Goal: Task Accomplishment & Management: Use online tool/utility

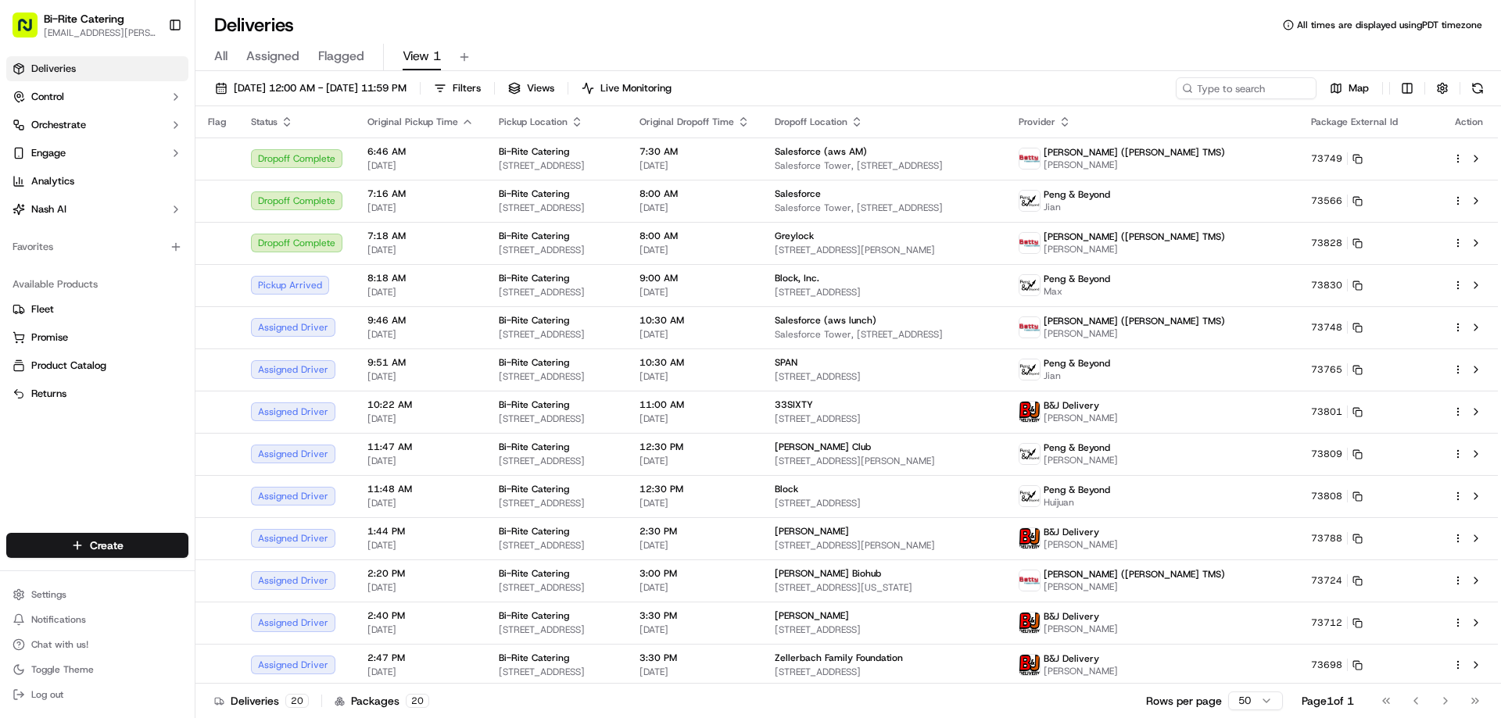
click at [973, 70] on div "All Assigned Flagged View 1" at bounding box center [847, 57] width 1305 height 27
click at [1205, 83] on input at bounding box center [1223, 88] width 188 height 22
type input "73801"
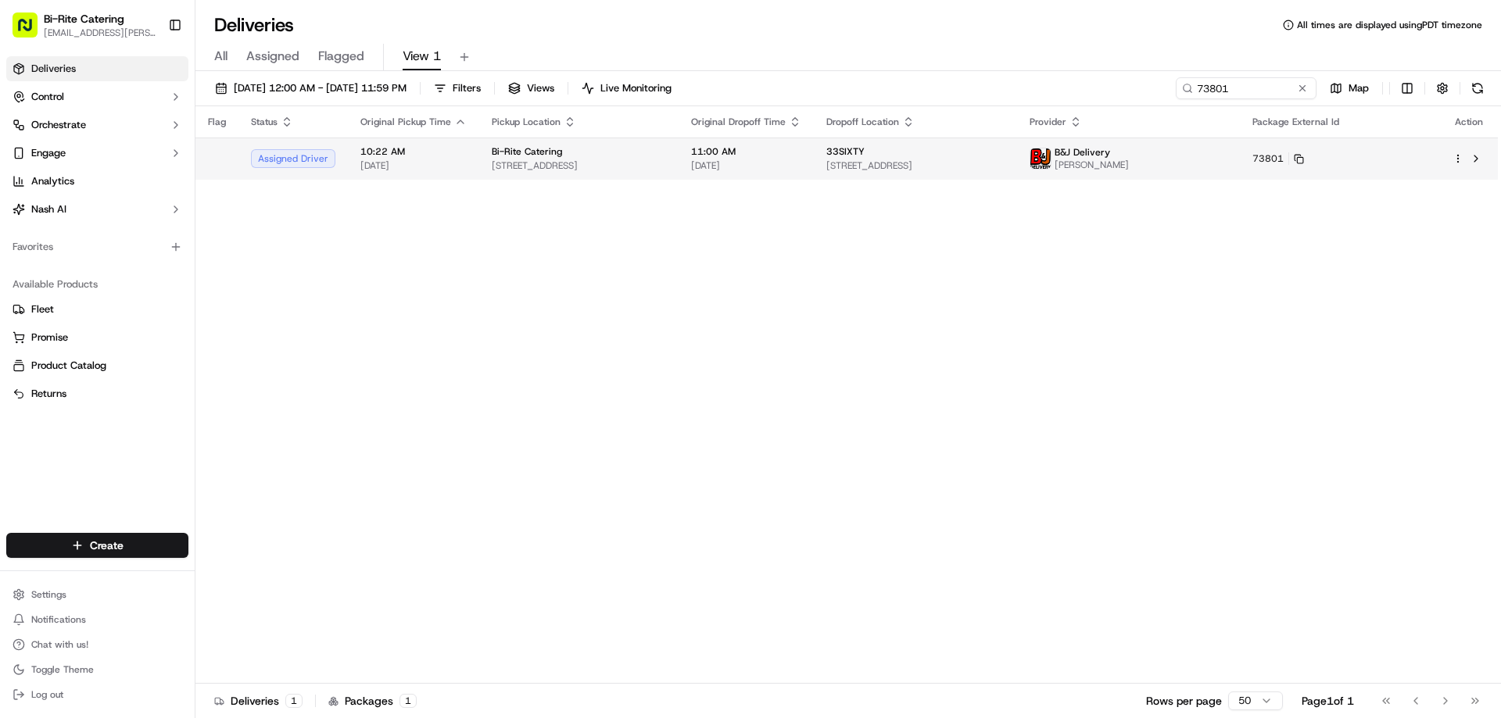
click at [1457, 154] on html "Bi-Rite Catering lupe.muniz@biritemarket.com Toggle Sidebar Deliveries Control …" at bounding box center [750, 359] width 1501 height 718
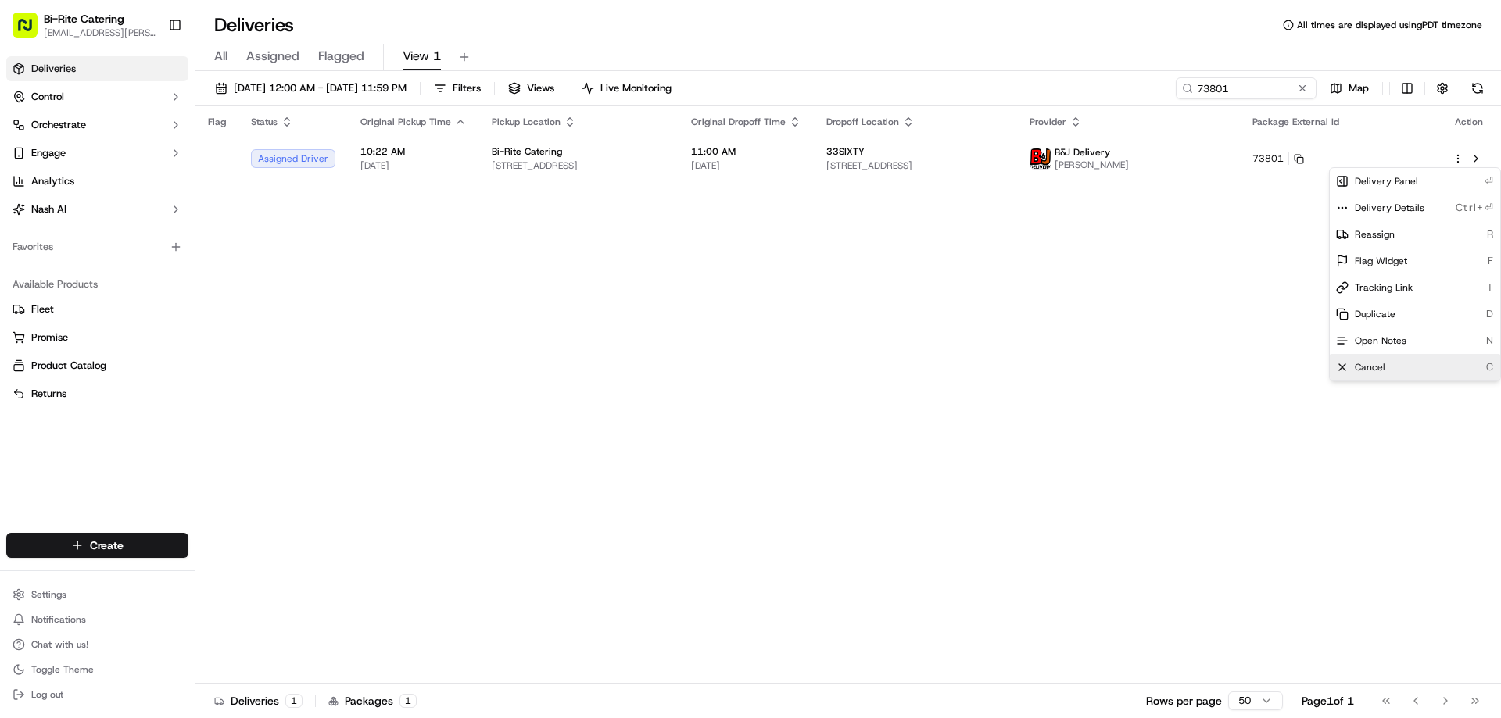
click at [1367, 355] on div "Cancel C" at bounding box center [1415, 367] width 170 height 27
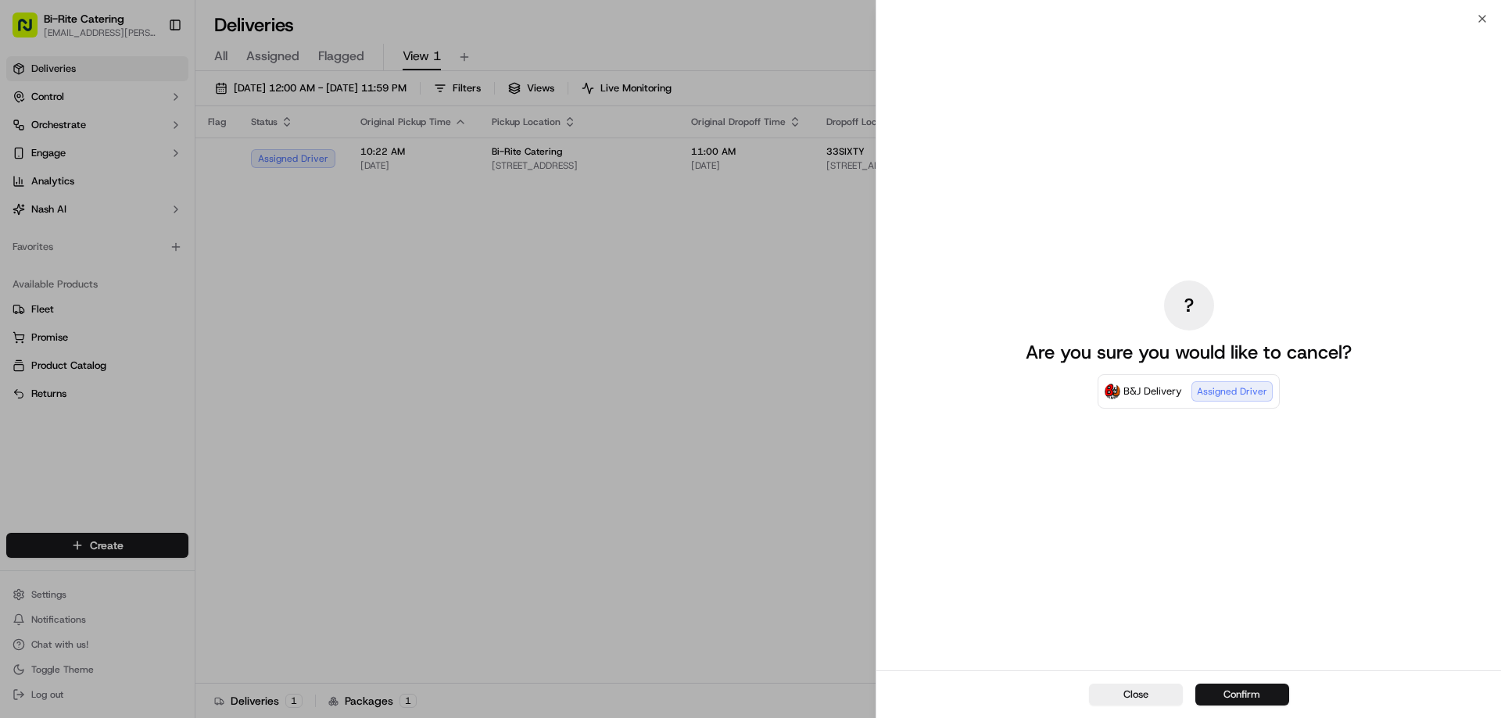
click at [1245, 699] on button "Confirm" at bounding box center [1242, 695] width 94 height 22
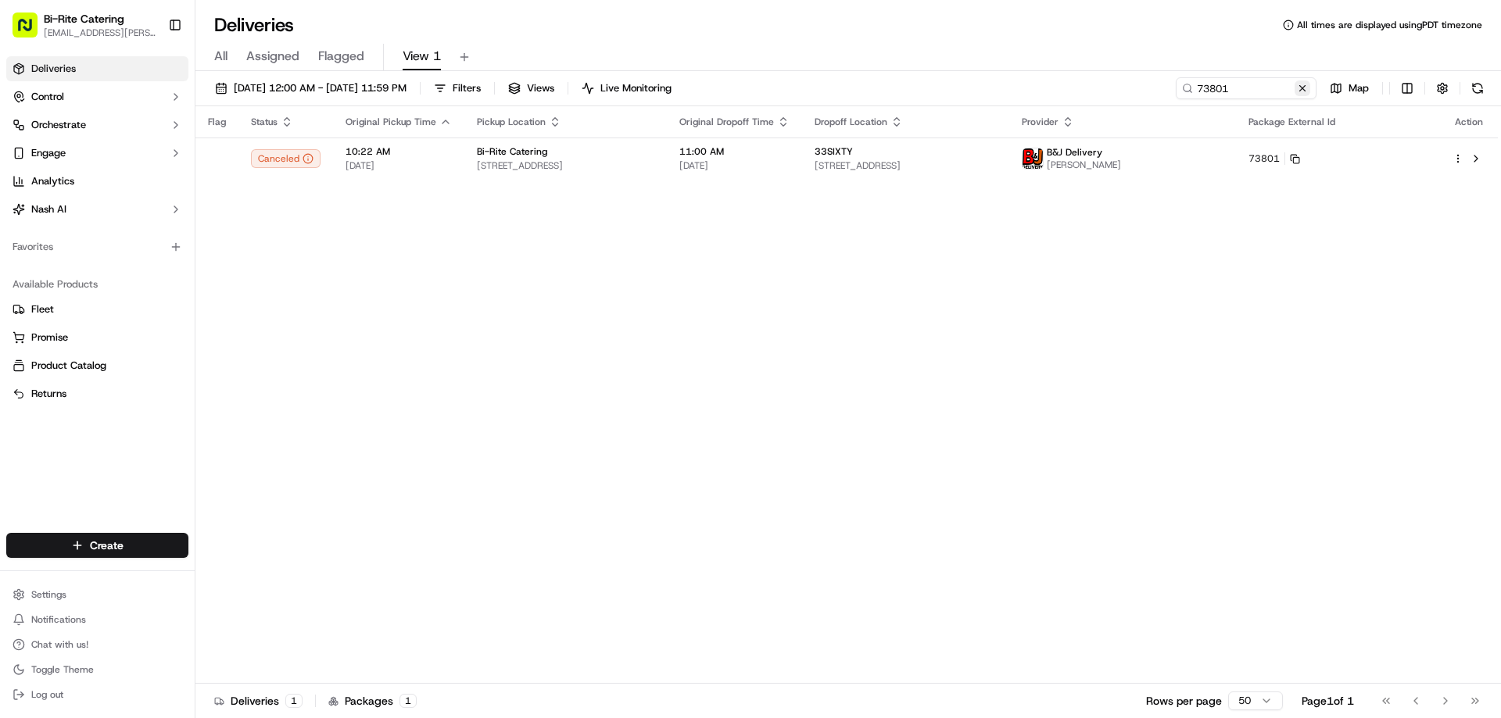
click at [1306, 88] on button at bounding box center [1302, 89] width 16 height 16
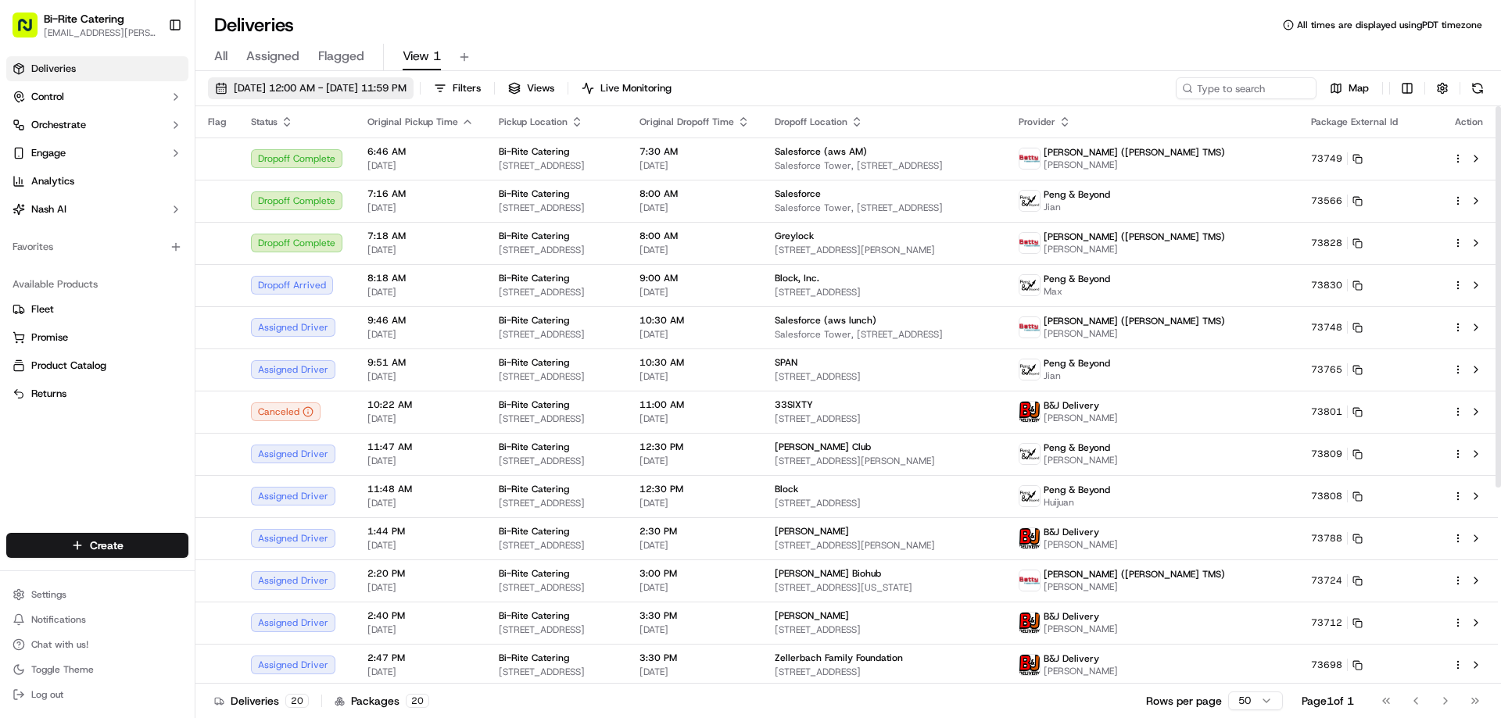
click at [313, 88] on span "09/15/2025 12:00 AM - 09/15/2025 11:59 PM" at bounding box center [320, 88] width 173 height 14
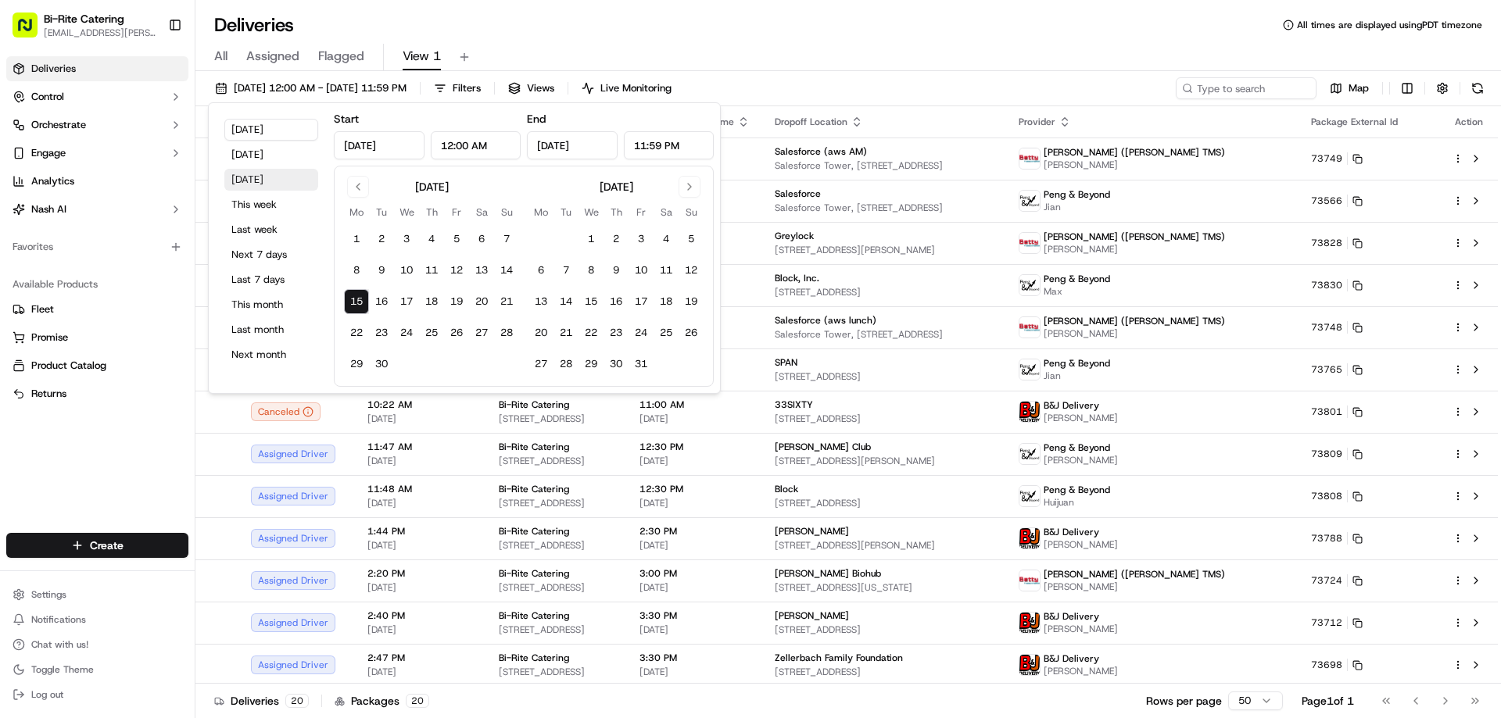
click at [265, 177] on button "Tomorrow" at bounding box center [271, 180] width 94 height 22
type input "Sep 16, 2025"
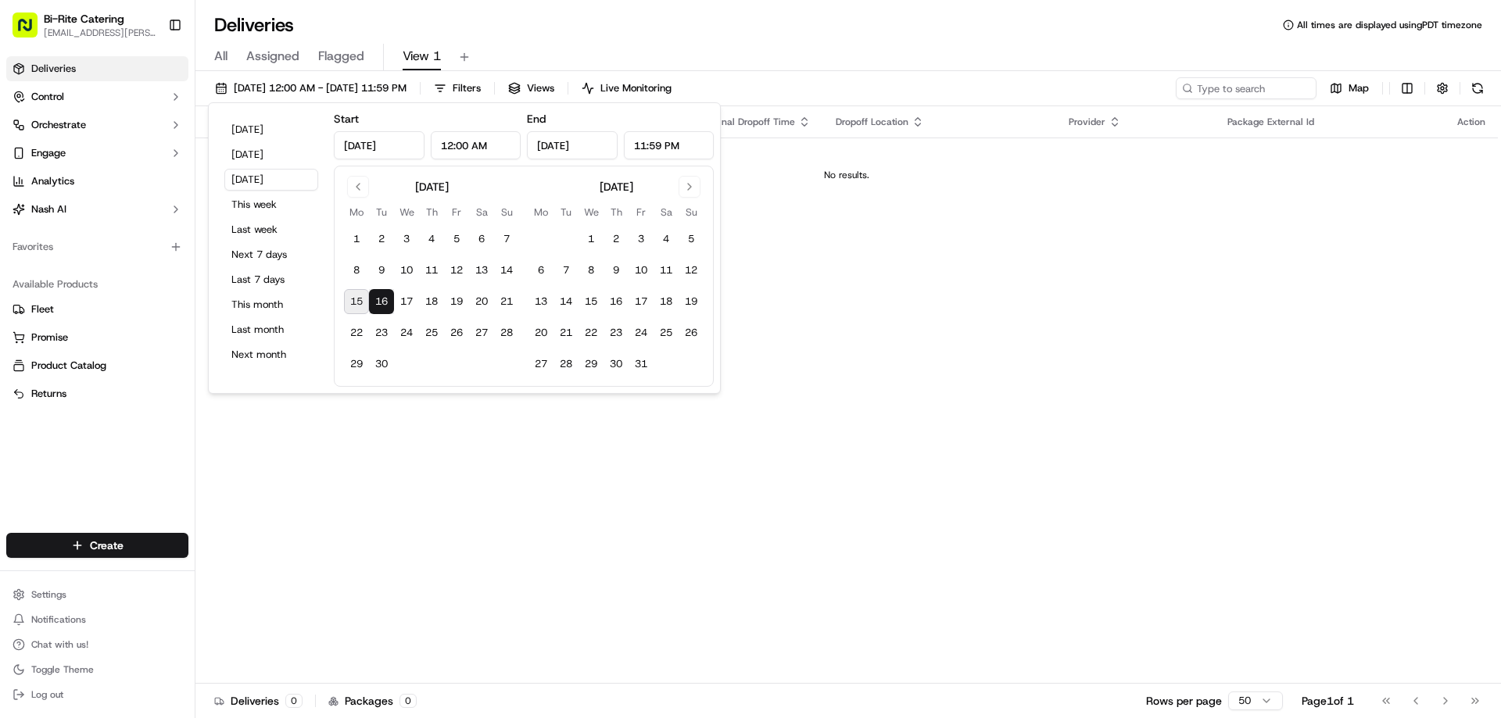
click at [870, 32] on div "Deliveries All times are displayed using PDT timezone" at bounding box center [847, 25] width 1305 height 25
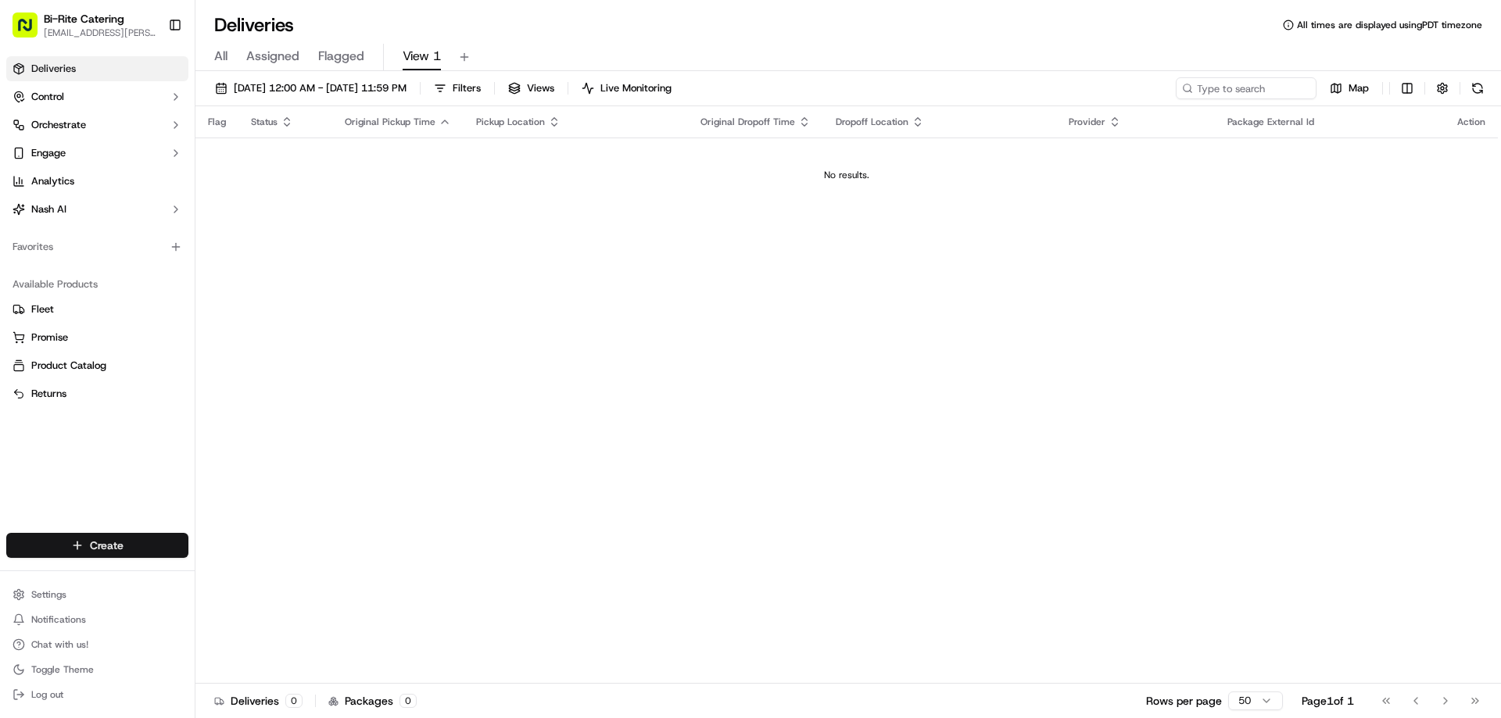
click at [125, 540] on html "Bi-Rite Catering lupe.muniz@biritemarket.com Toggle Sidebar Deliveries Control …" at bounding box center [750, 359] width 1501 height 718
click at [249, 599] on link "CSV Upload" at bounding box center [282, 603] width 174 height 28
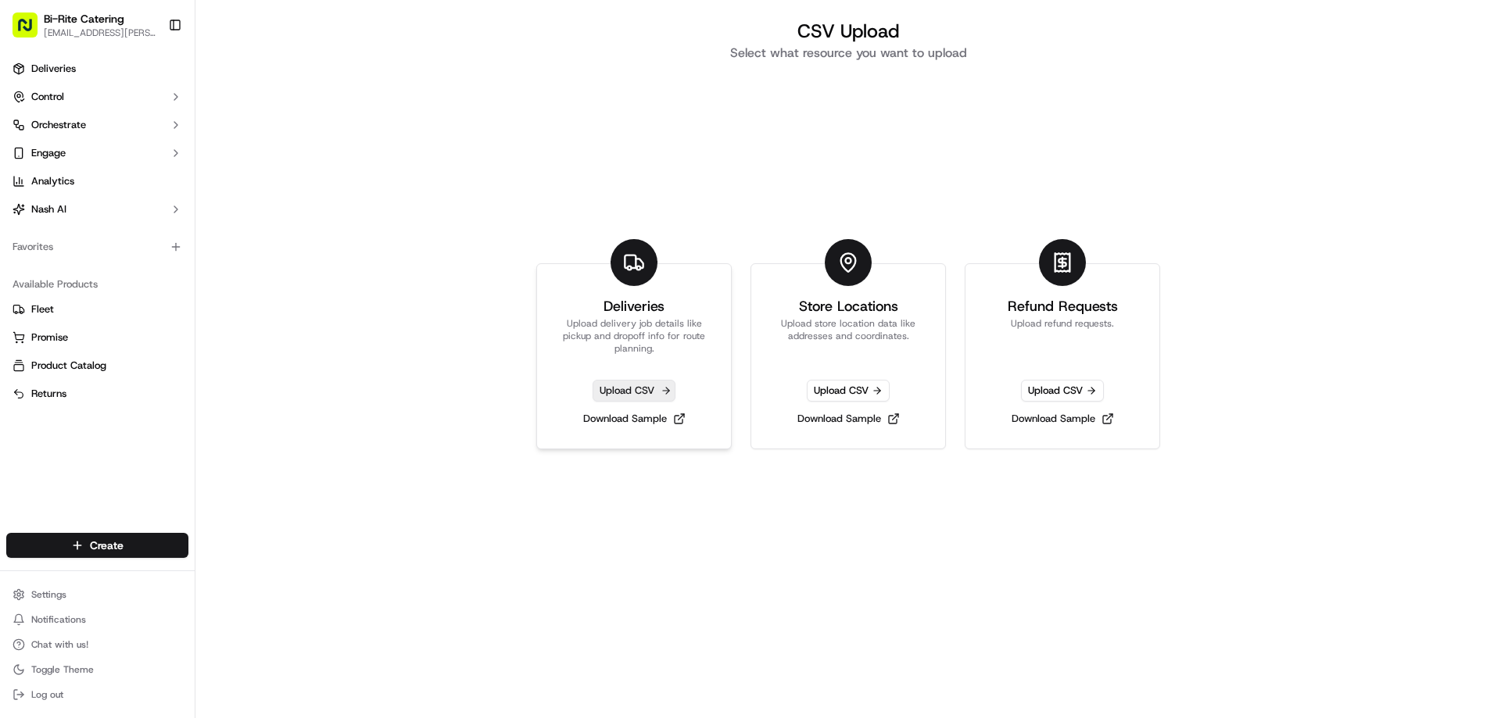
click at [614, 392] on span "Upload CSV" at bounding box center [634, 391] width 83 height 22
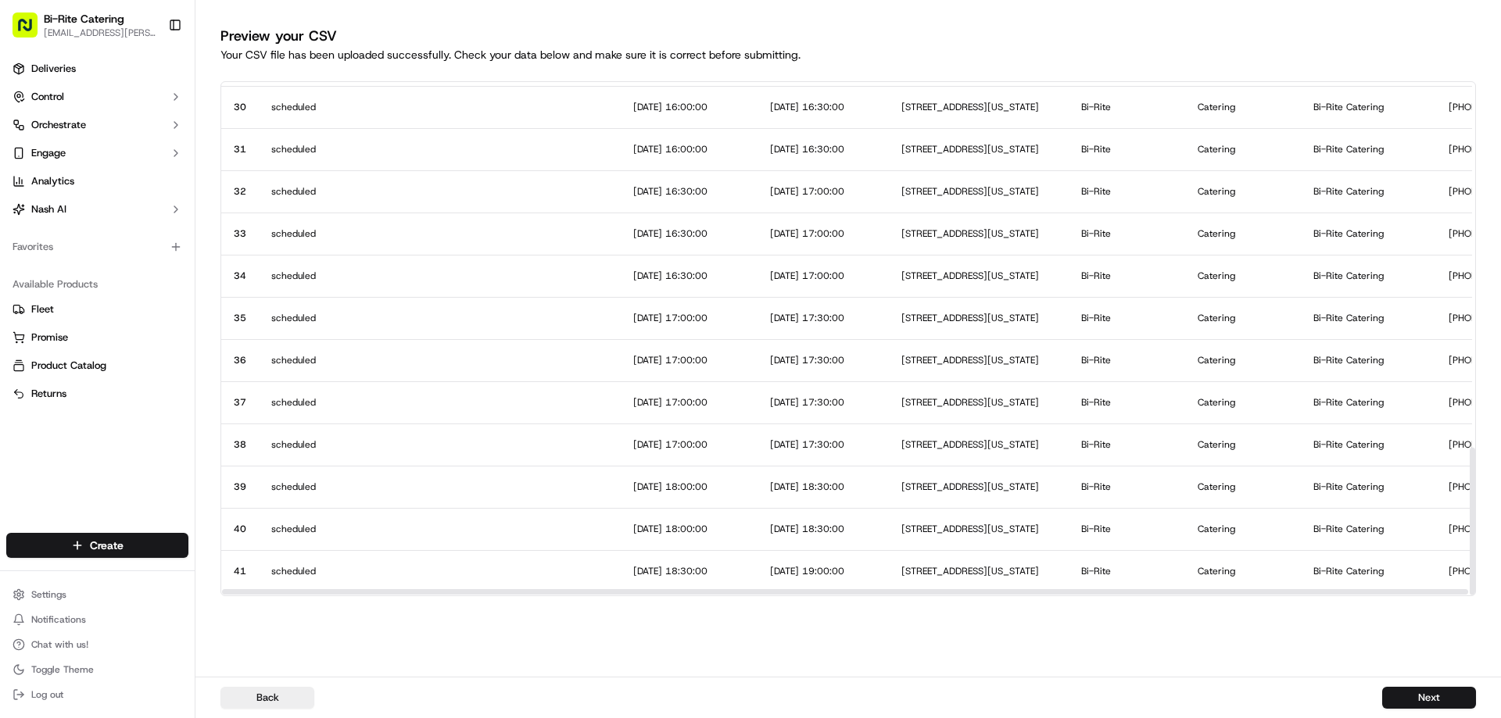
scroll to position [1255, 0]
click at [1413, 690] on button "Next" at bounding box center [1429, 698] width 94 height 22
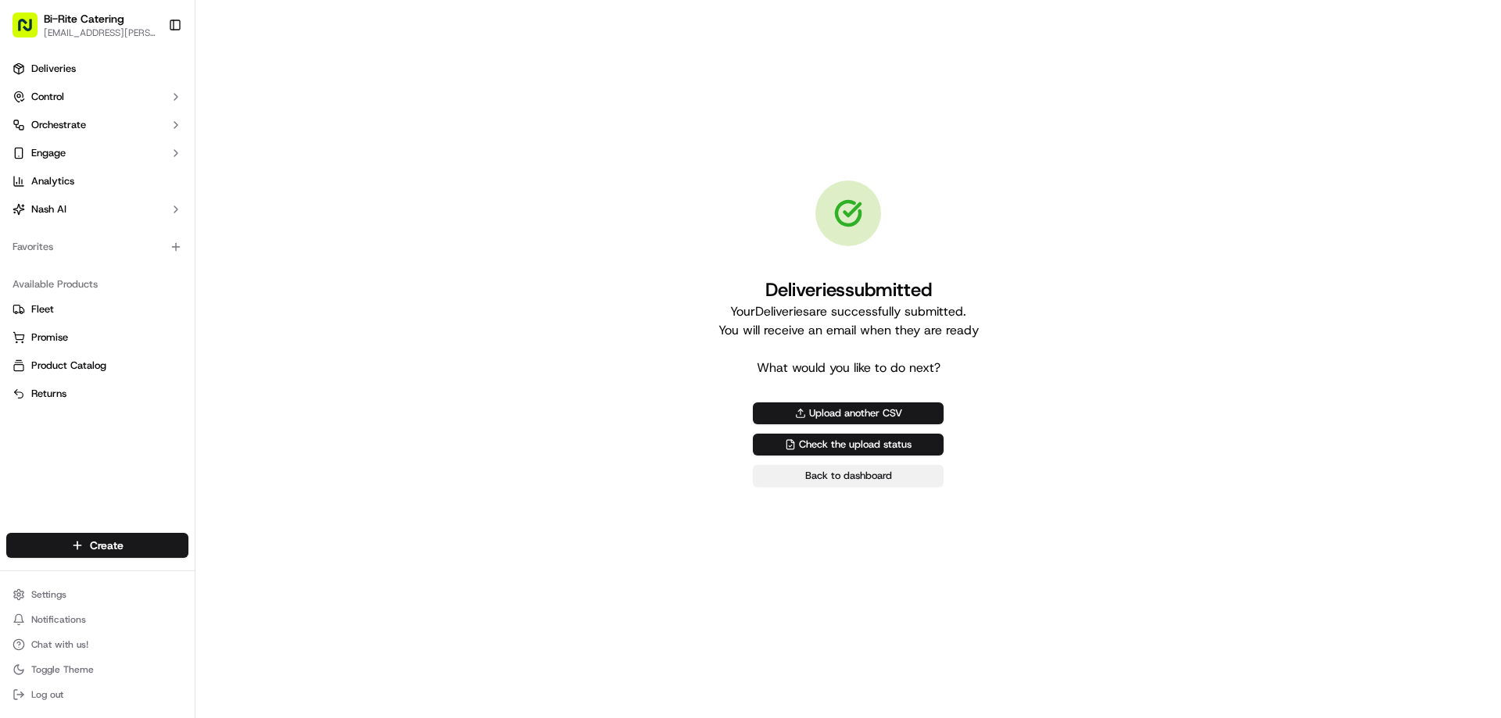
click at [804, 473] on link "Back to dashboard" at bounding box center [848, 476] width 191 height 22
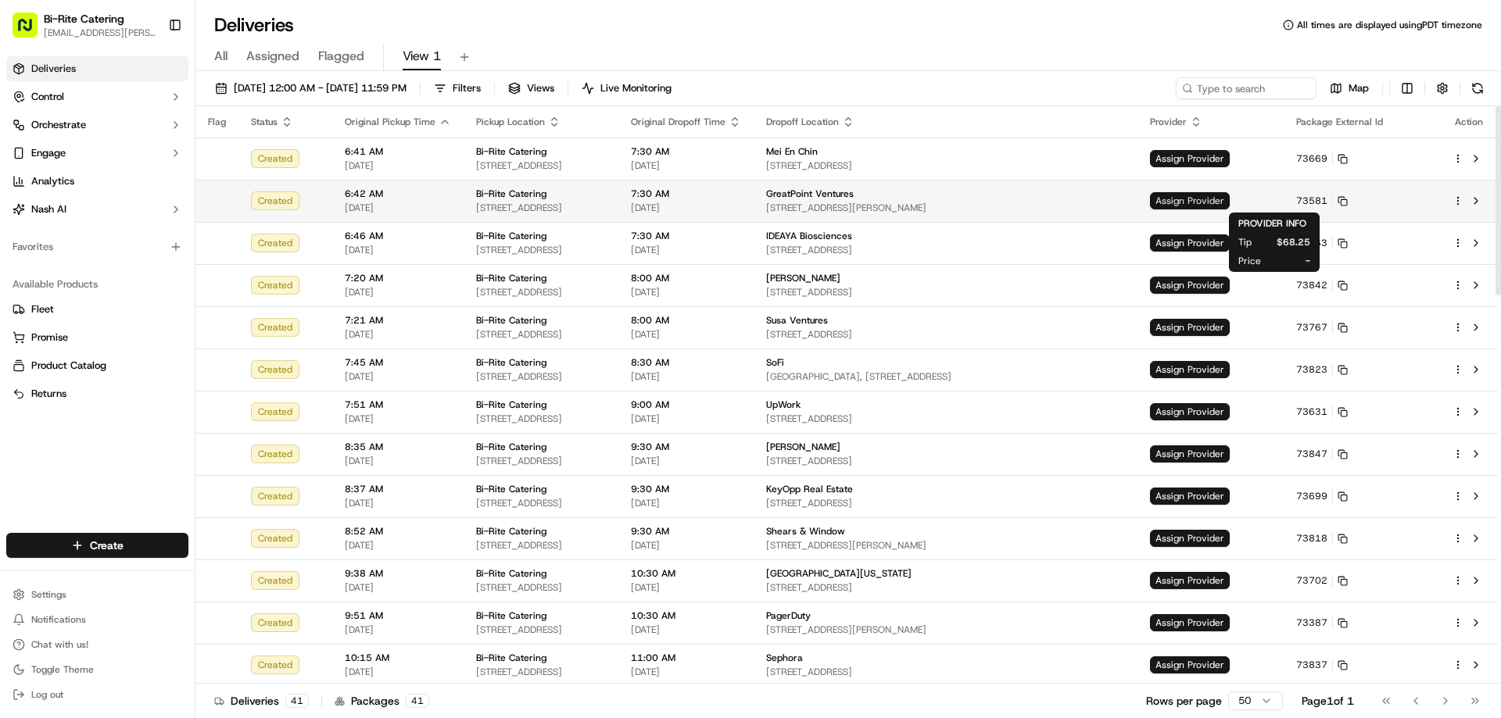
click at [1230, 202] on span "Assign Provider" at bounding box center [1190, 200] width 80 height 17
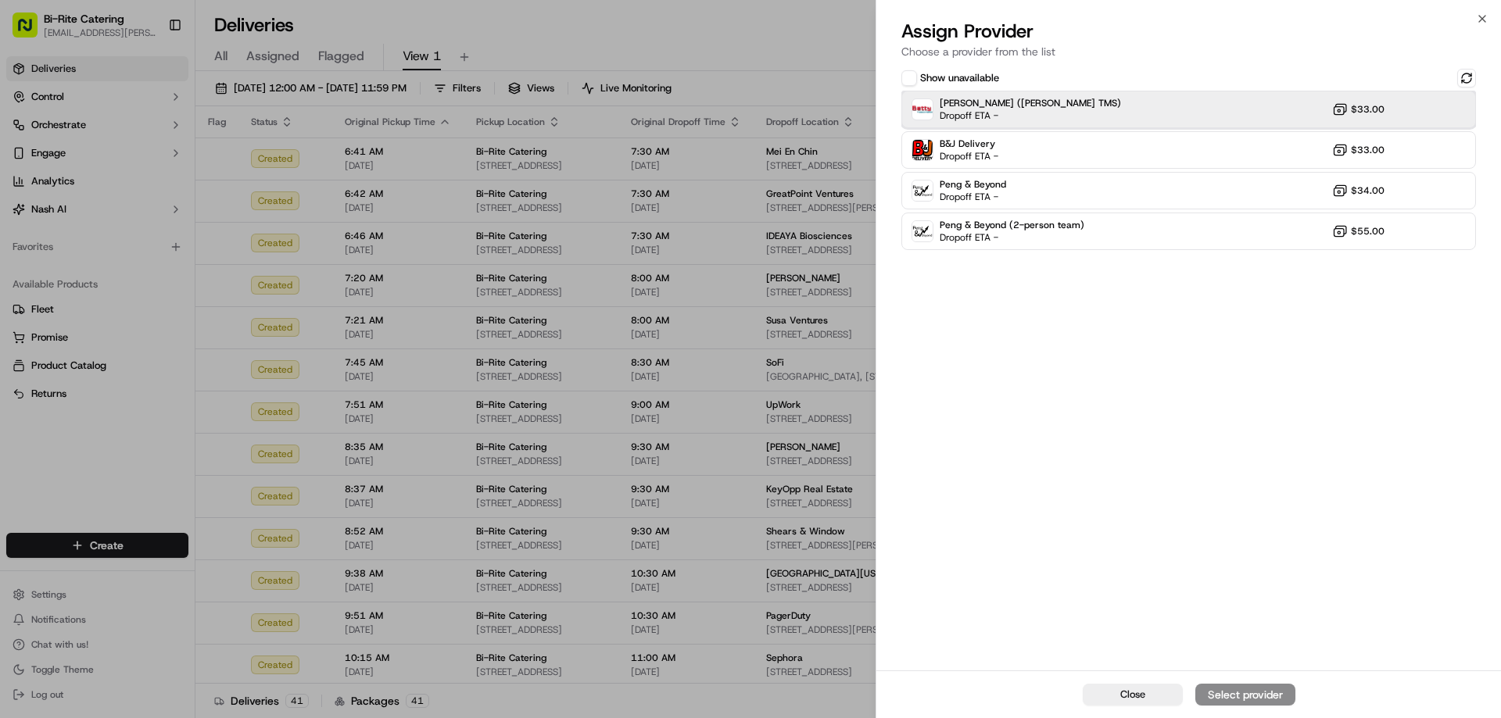
click at [1126, 115] on div "[PERSON_NAME] ([PERSON_NAME] TMS) Dropoff ETA - $33.00" at bounding box center [1188, 110] width 575 height 38
click at [1247, 686] on button "Assign Provider" at bounding box center [1245, 695] width 100 height 22
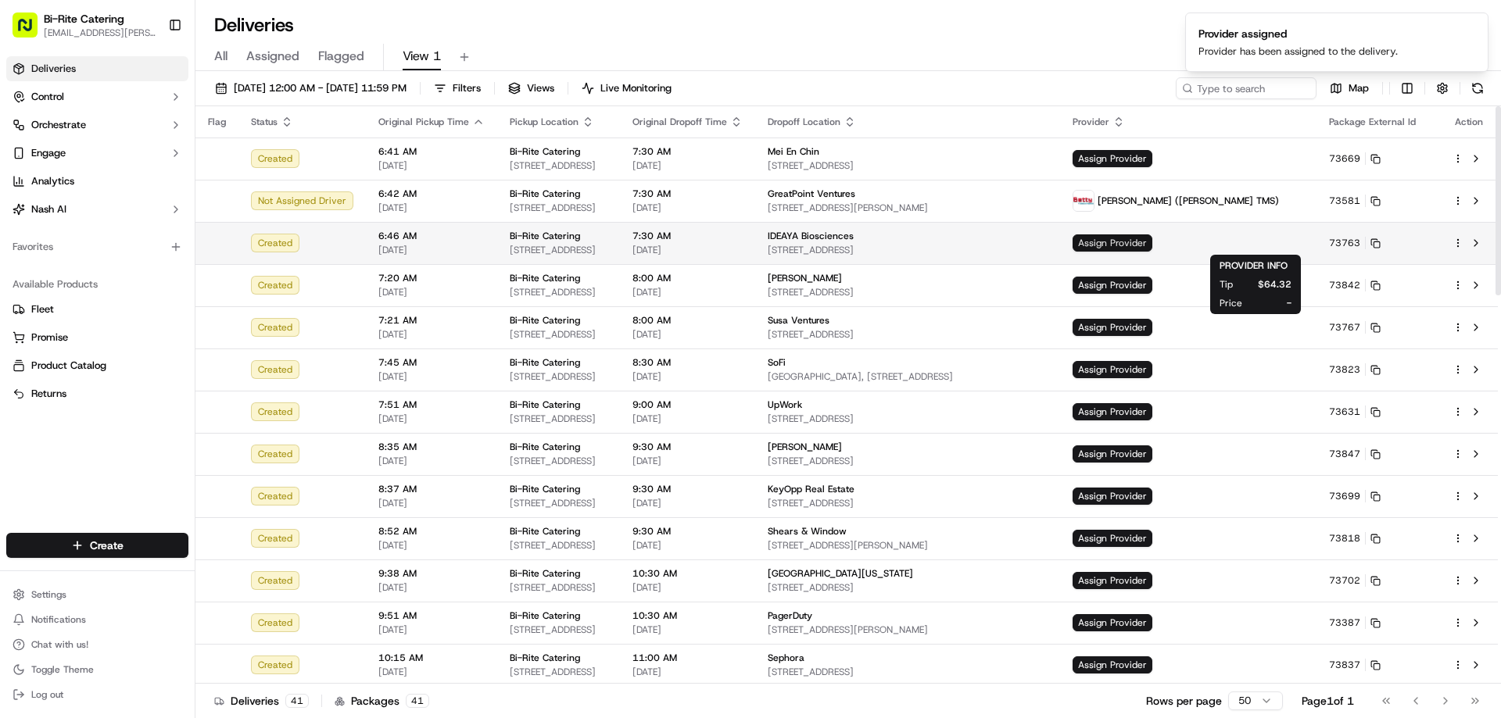
click at [1152, 248] on span "Assign Provider" at bounding box center [1112, 243] width 80 height 17
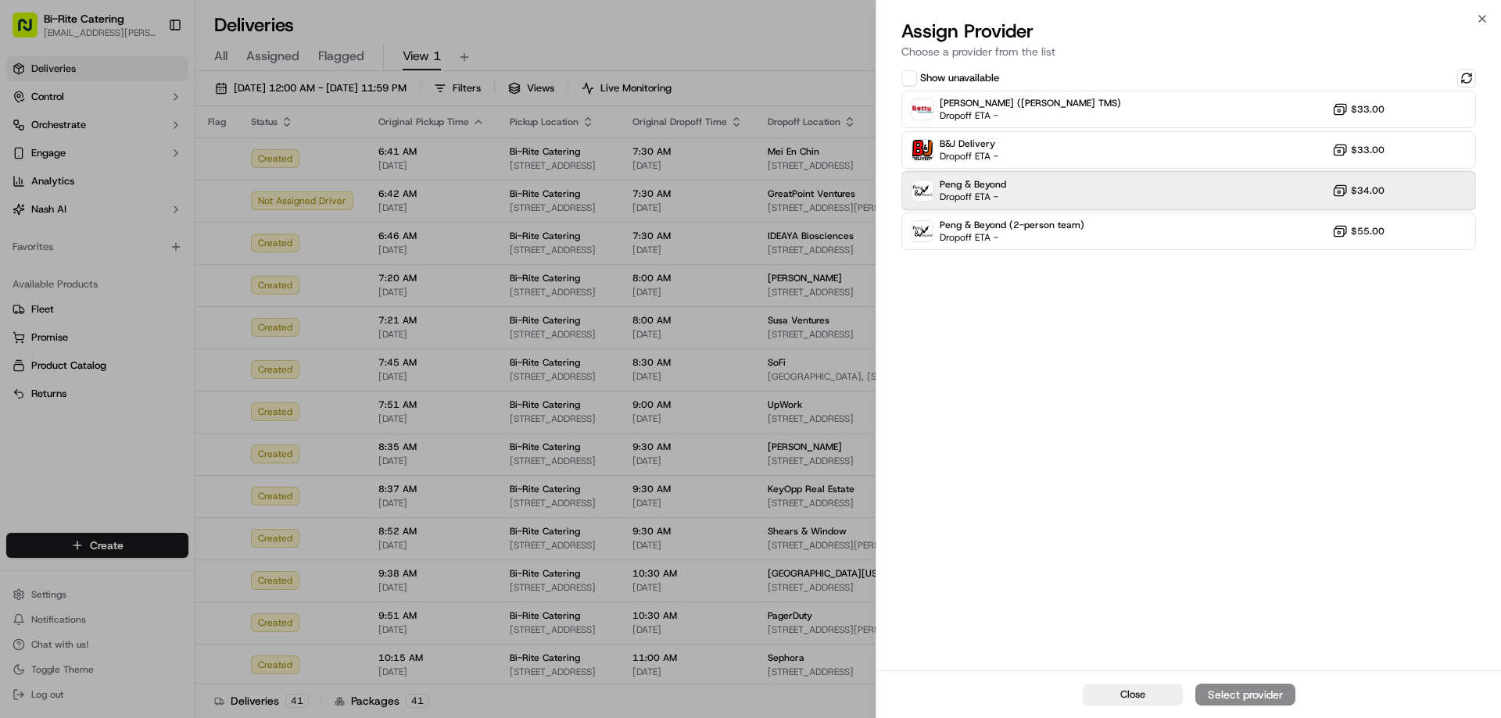
click at [1141, 195] on div "Peng & Beyond Dropoff ETA - $34.00" at bounding box center [1188, 191] width 575 height 38
click at [1236, 690] on div "Assign Provider" at bounding box center [1245, 695] width 77 height 16
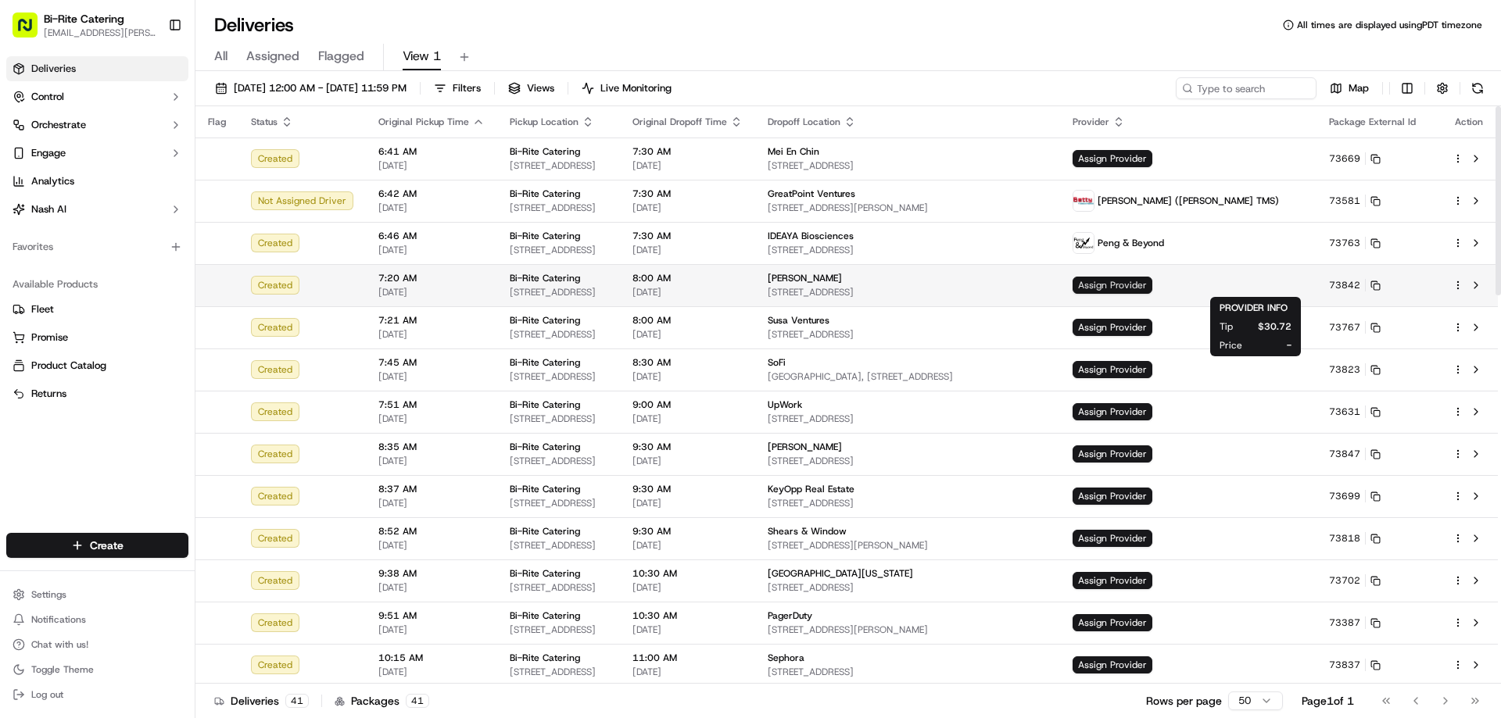
click at [1152, 286] on span "Assign Provider" at bounding box center [1112, 285] width 80 height 17
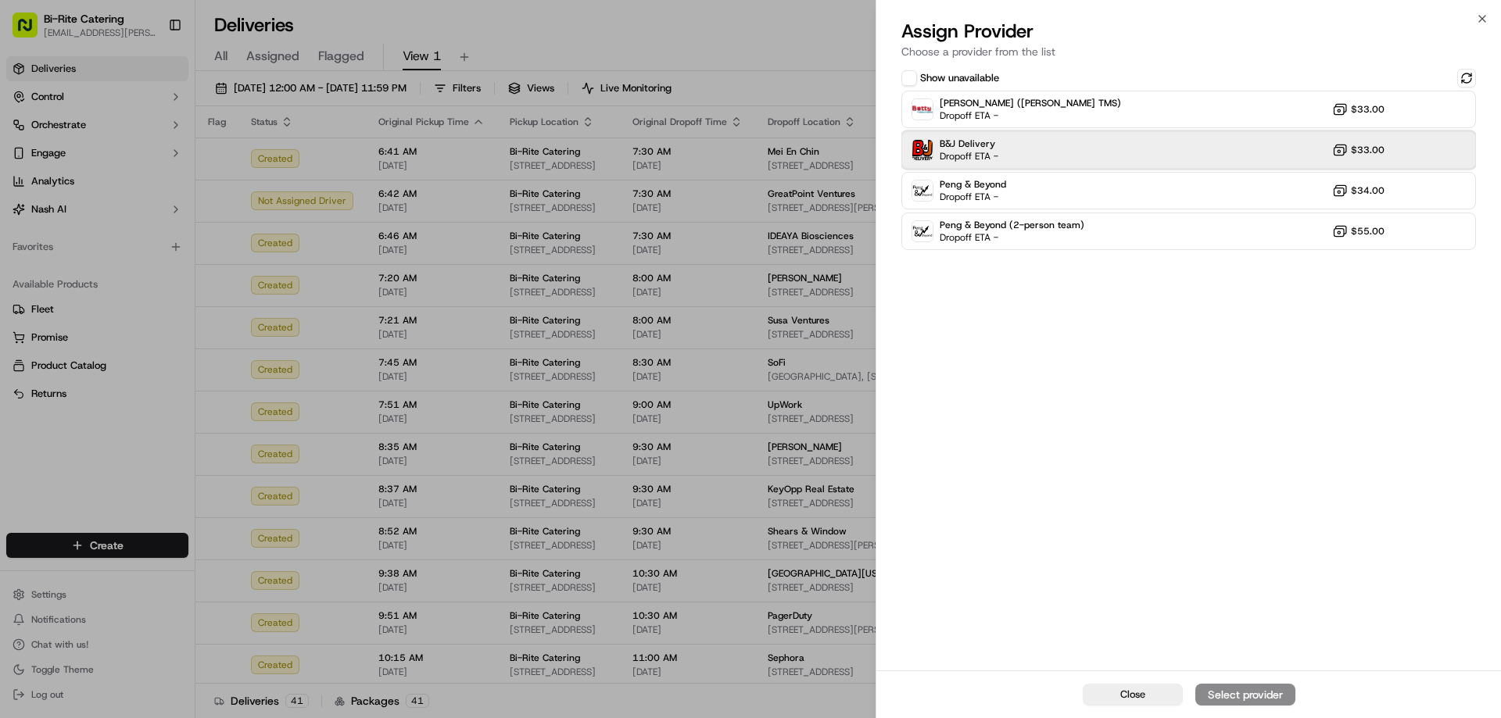
click at [1153, 163] on div "B&J Delivery Dropoff ETA - $33.00" at bounding box center [1188, 150] width 575 height 38
click at [1245, 696] on div "Assign Provider" at bounding box center [1245, 695] width 77 height 16
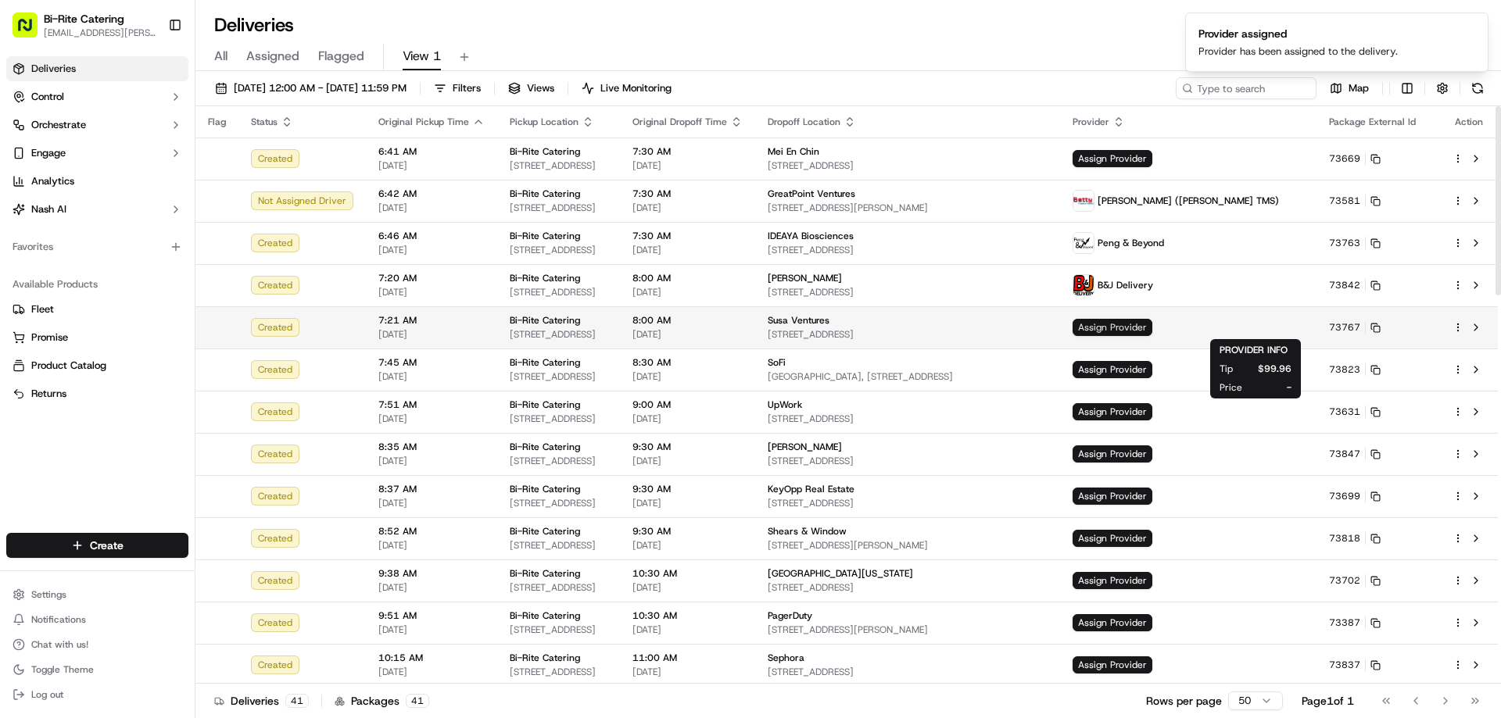
click at [1152, 324] on span "Assign Provider" at bounding box center [1112, 327] width 80 height 17
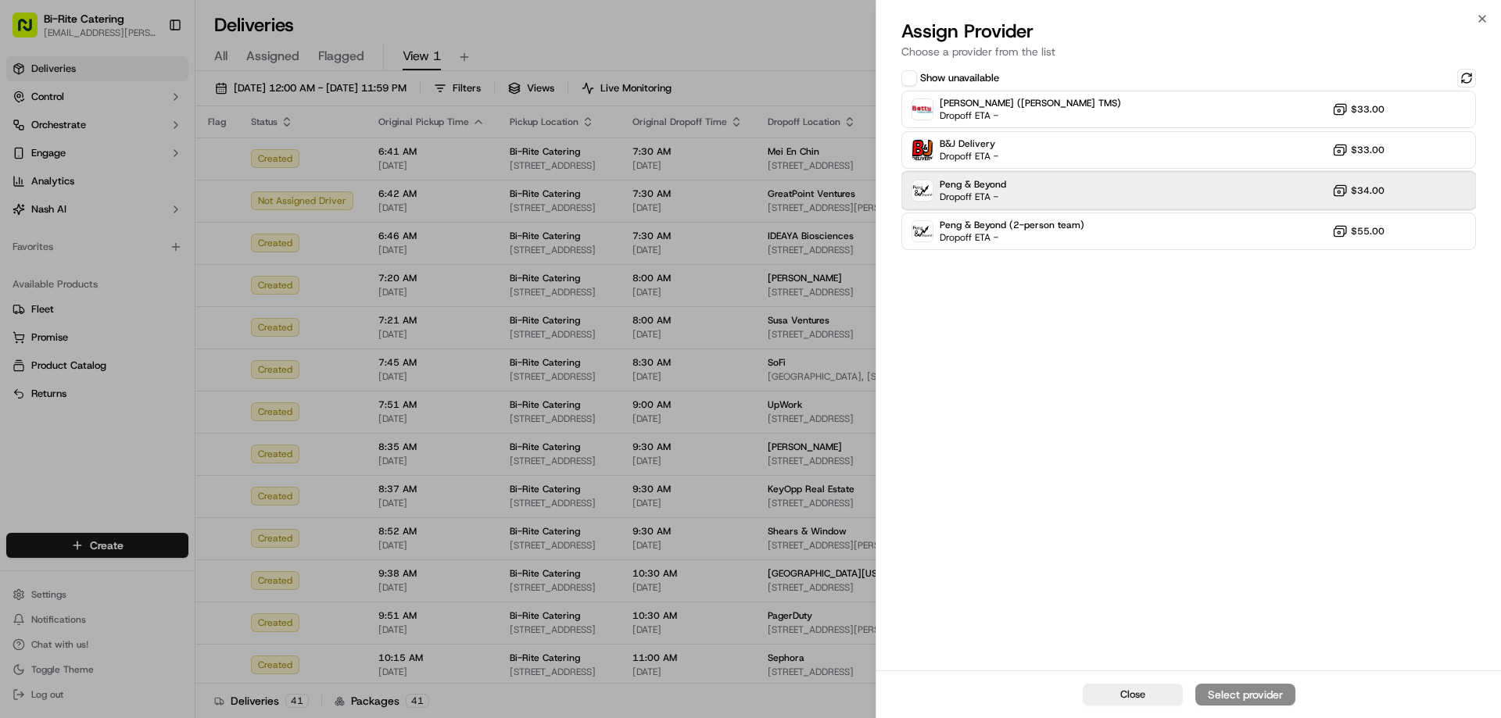
click at [1108, 193] on div "Peng & Beyond Dropoff ETA - $34.00" at bounding box center [1188, 191] width 575 height 38
drag, startPoint x: 1257, startPoint y: 691, endPoint x: 1234, endPoint y: 685, distance: 23.5
click at [1256, 691] on div "Assign Provider" at bounding box center [1245, 695] width 77 height 16
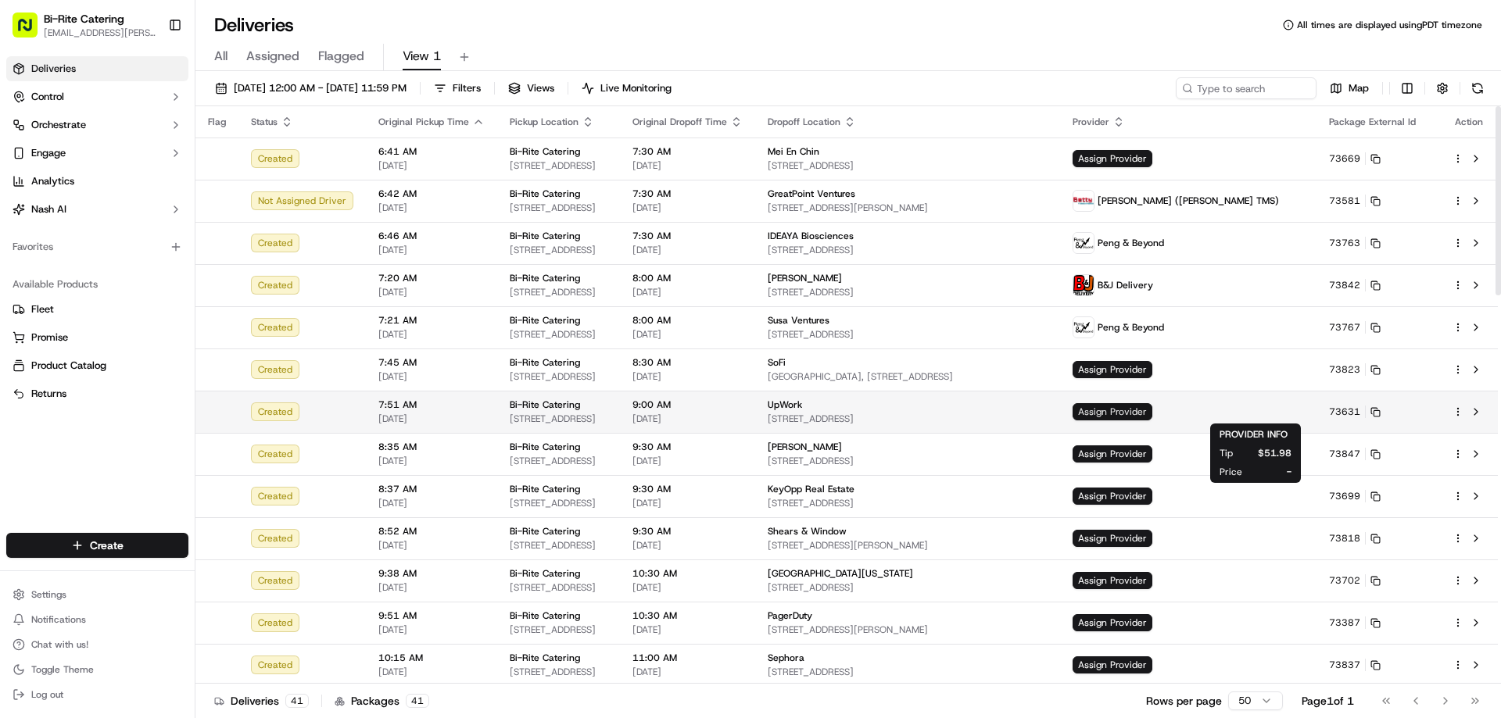
click at [1152, 413] on span "Assign Provider" at bounding box center [1112, 411] width 80 height 17
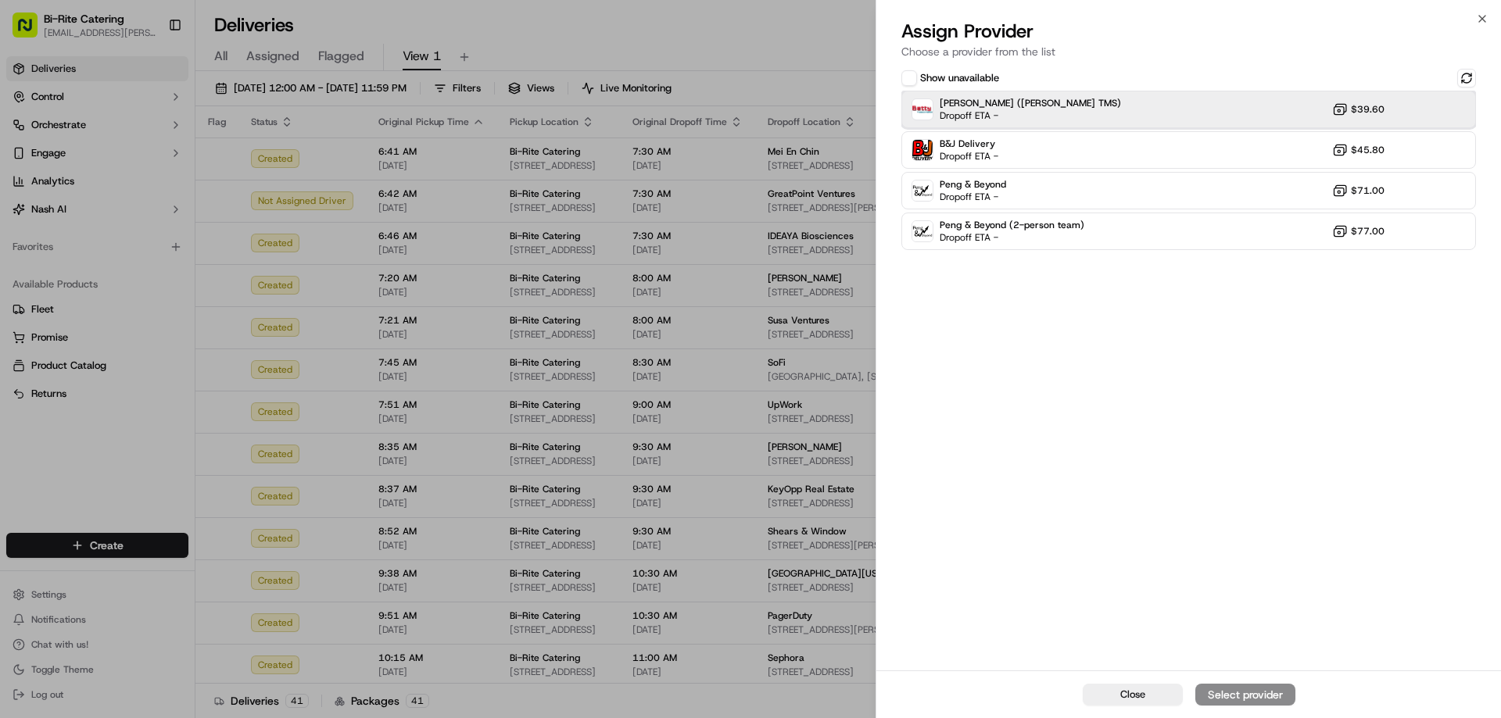
click at [1152, 102] on div "Betty (Nash TMS) Dropoff ETA - $39.60" at bounding box center [1188, 110] width 575 height 38
click at [1228, 694] on div "Assign Provider" at bounding box center [1245, 695] width 77 height 16
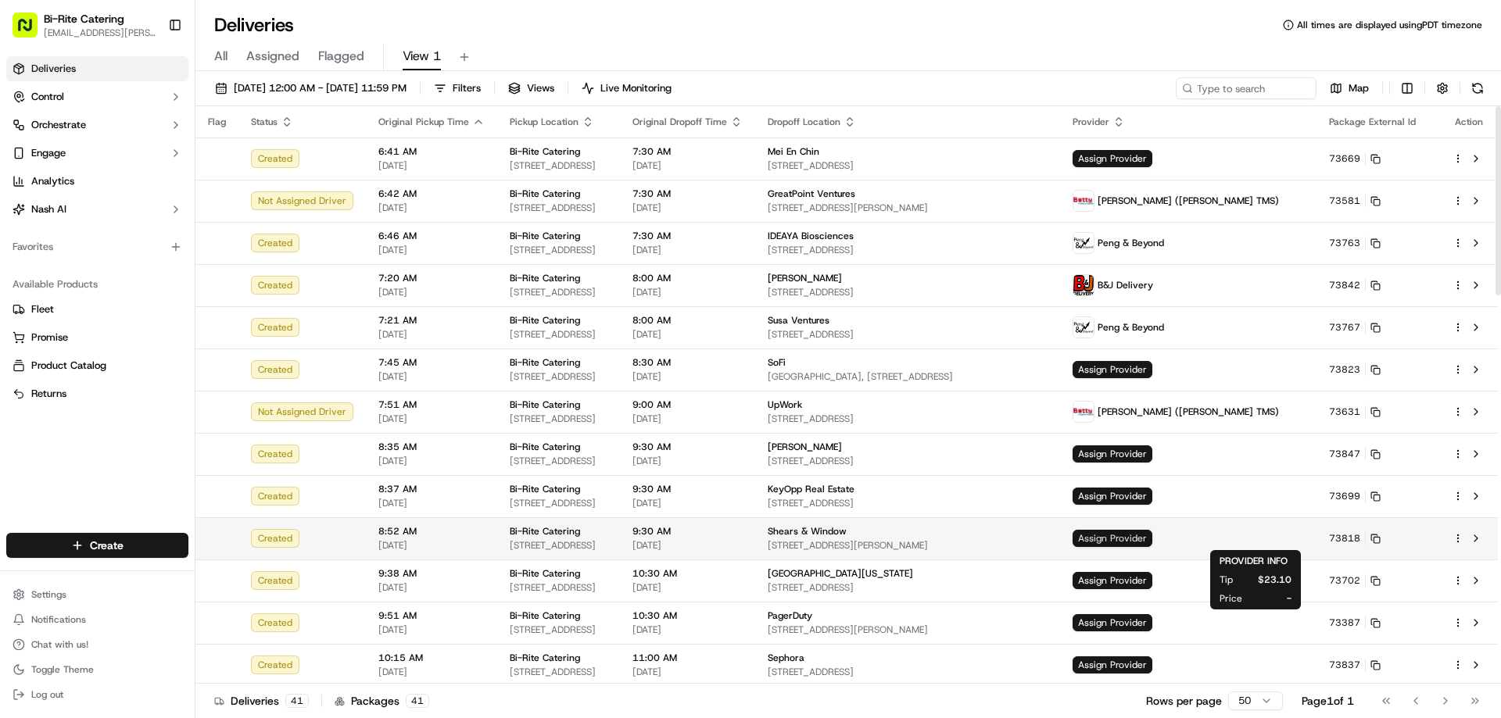
click at [1152, 541] on span "Assign Provider" at bounding box center [1112, 538] width 80 height 17
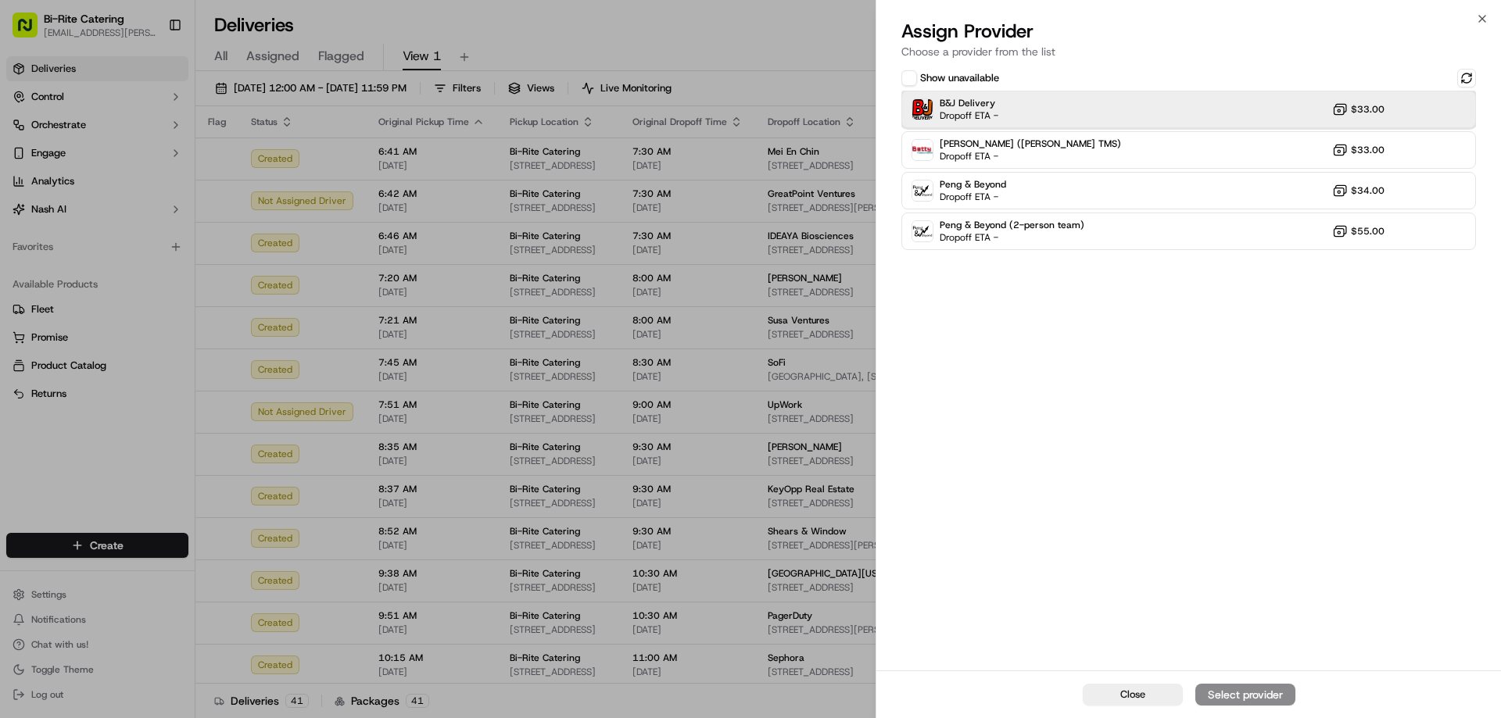
click at [1082, 109] on div "B&J Delivery Dropoff ETA - $33.00" at bounding box center [1188, 110] width 575 height 38
click at [1233, 694] on div "Assign Provider" at bounding box center [1245, 695] width 77 height 16
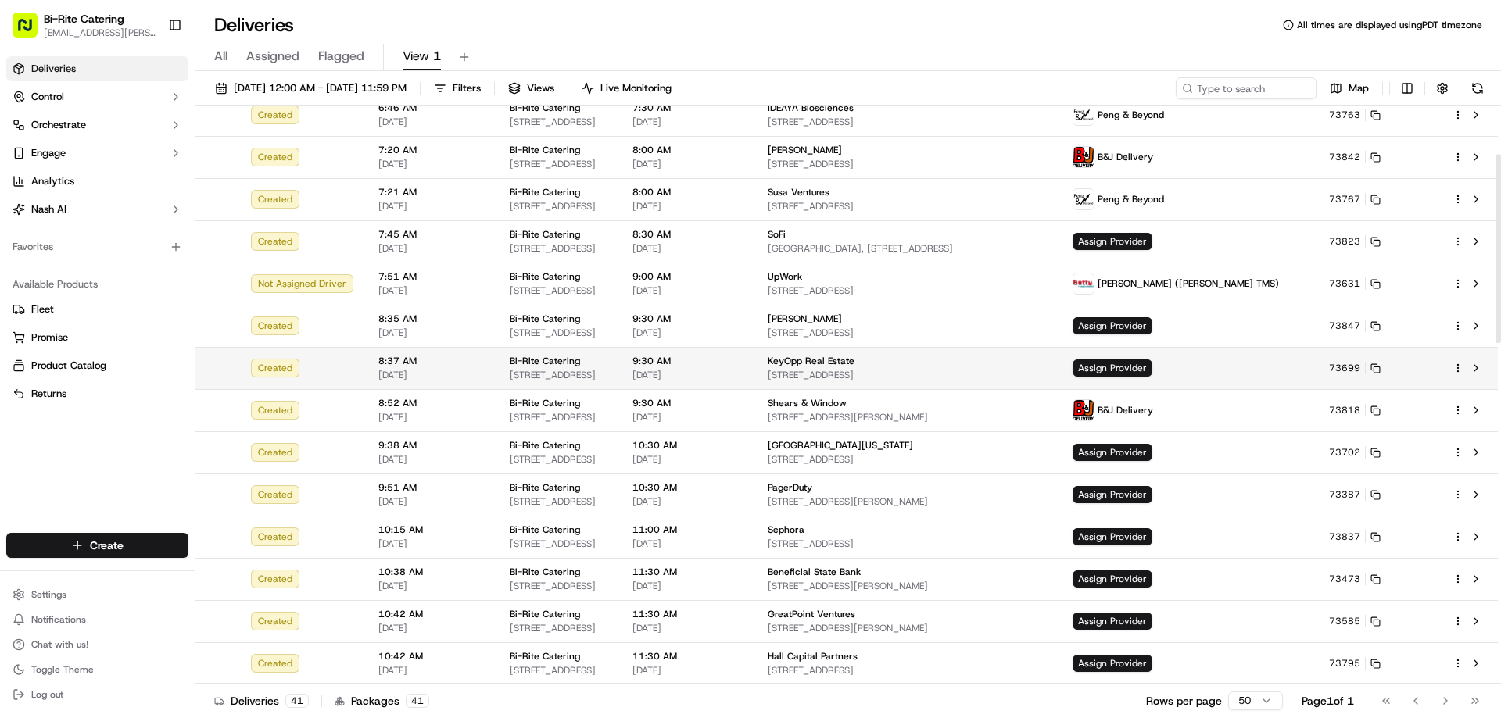
scroll to position [156, 0]
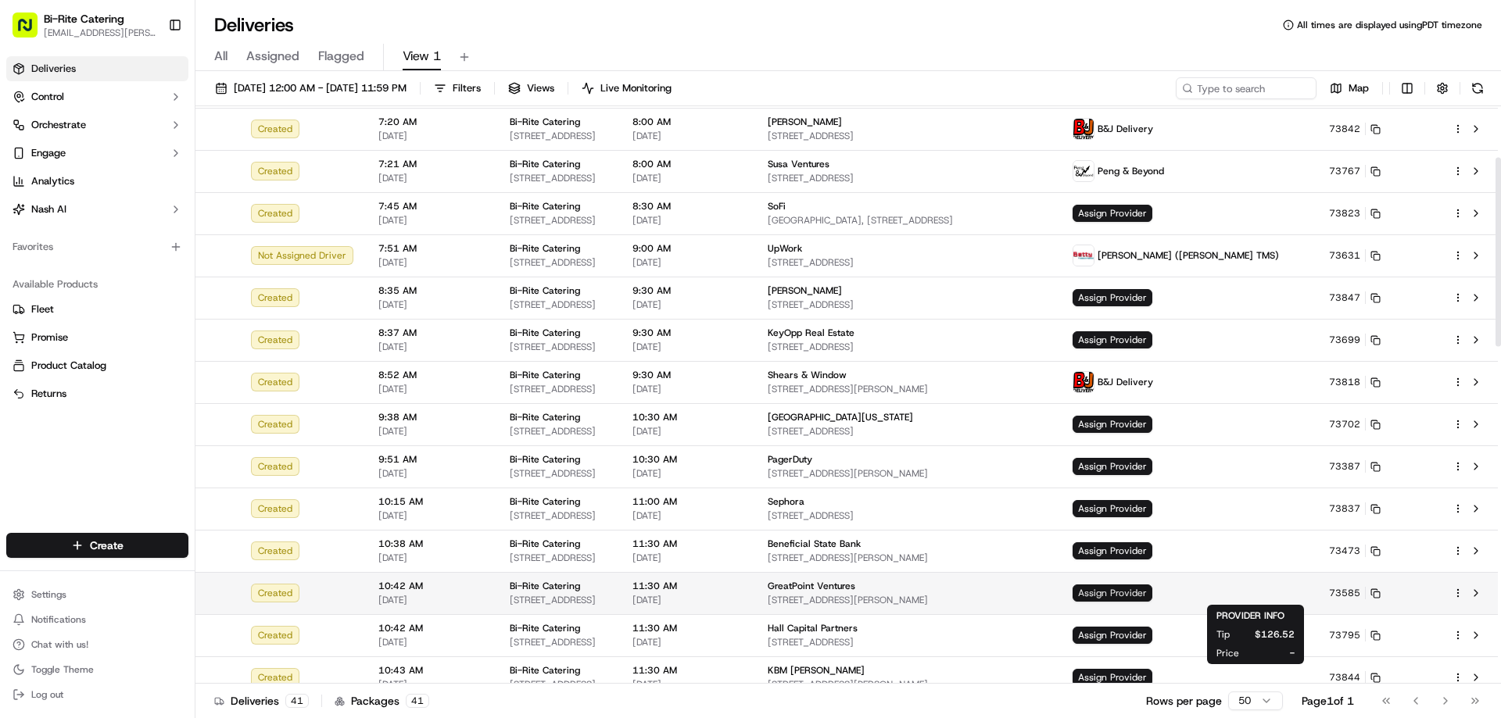
click at [1152, 595] on span "Assign Provider" at bounding box center [1112, 593] width 80 height 17
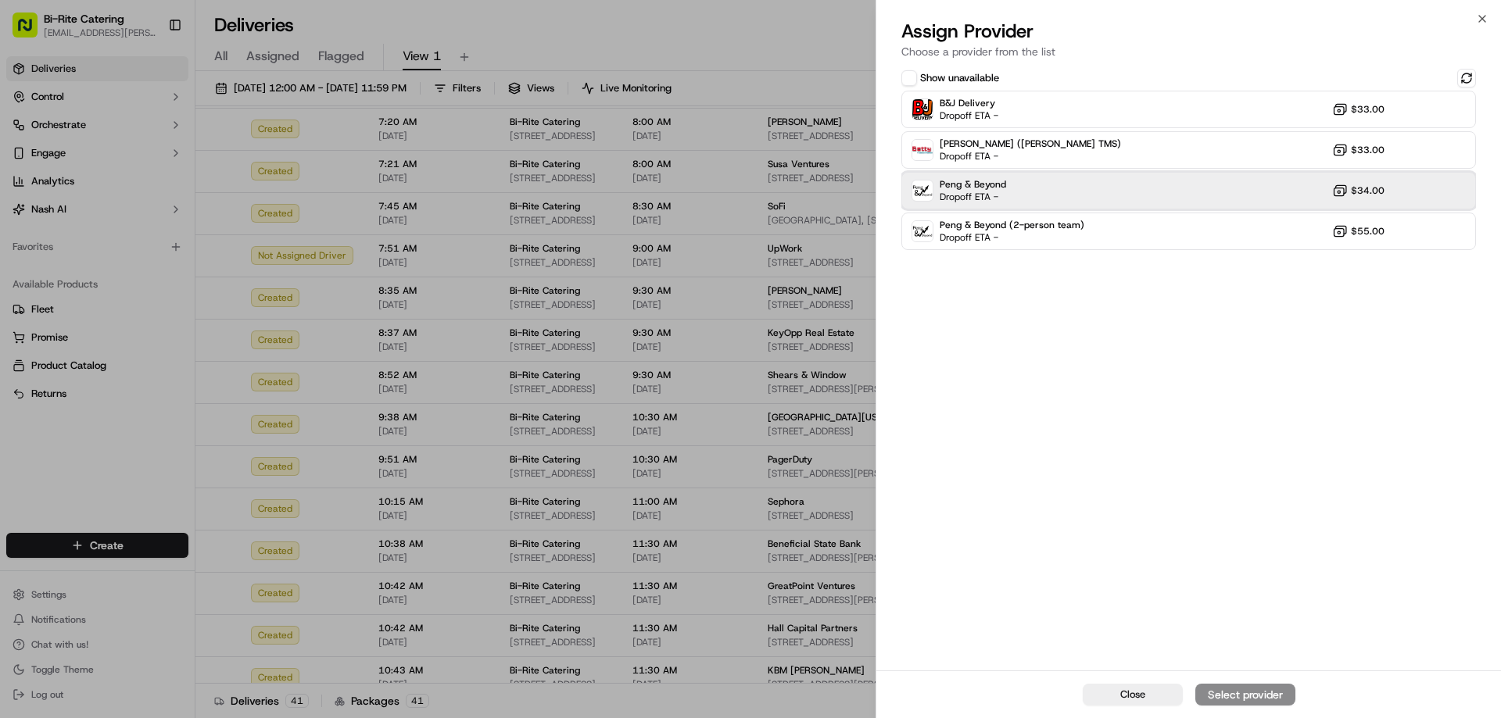
click at [1109, 177] on div "Peng & Beyond Dropoff ETA - $34.00" at bounding box center [1188, 191] width 575 height 38
click at [1252, 700] on div "Assign Provider" at bounding box center [1245, 695] width 77 height 16
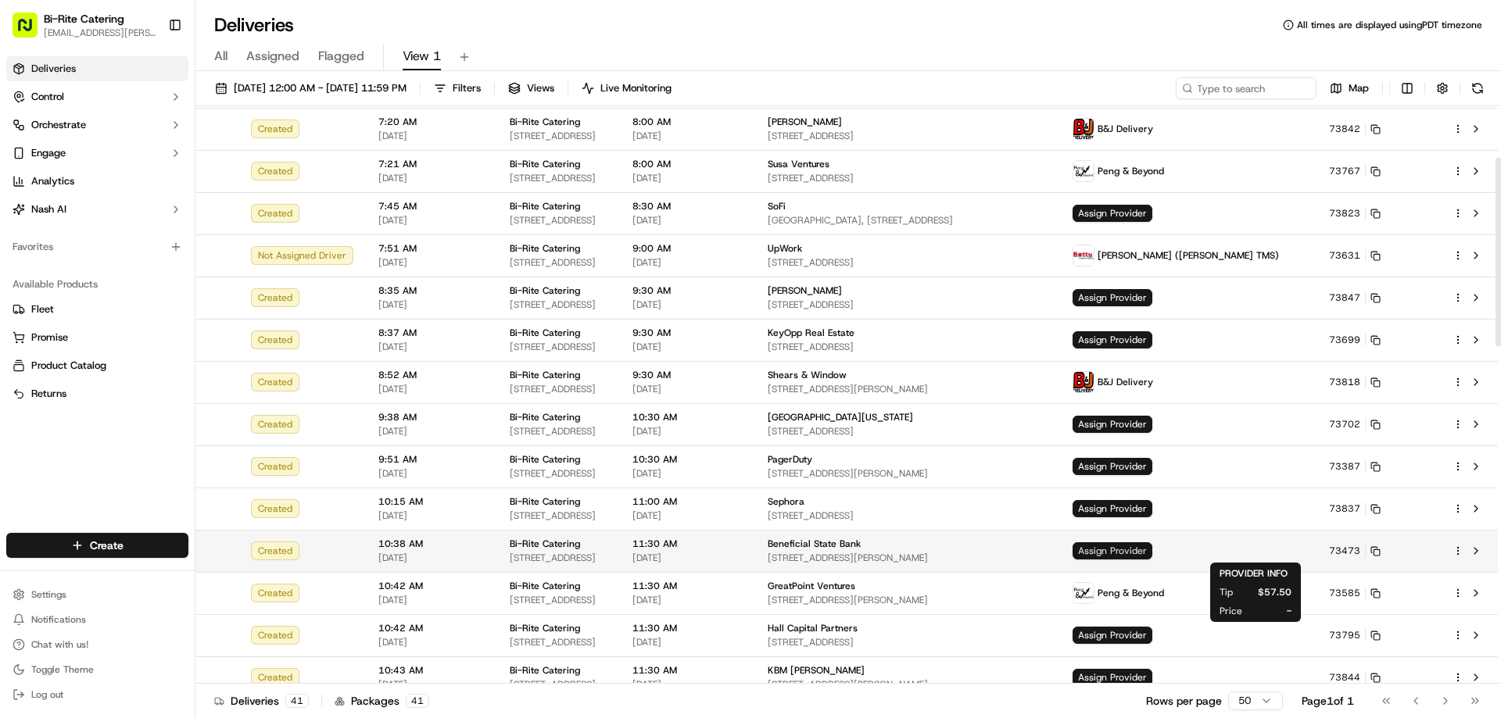
click at [1152, 545] on span "Assign Provider" at bounding box center [1112, 550] width 80 height 17
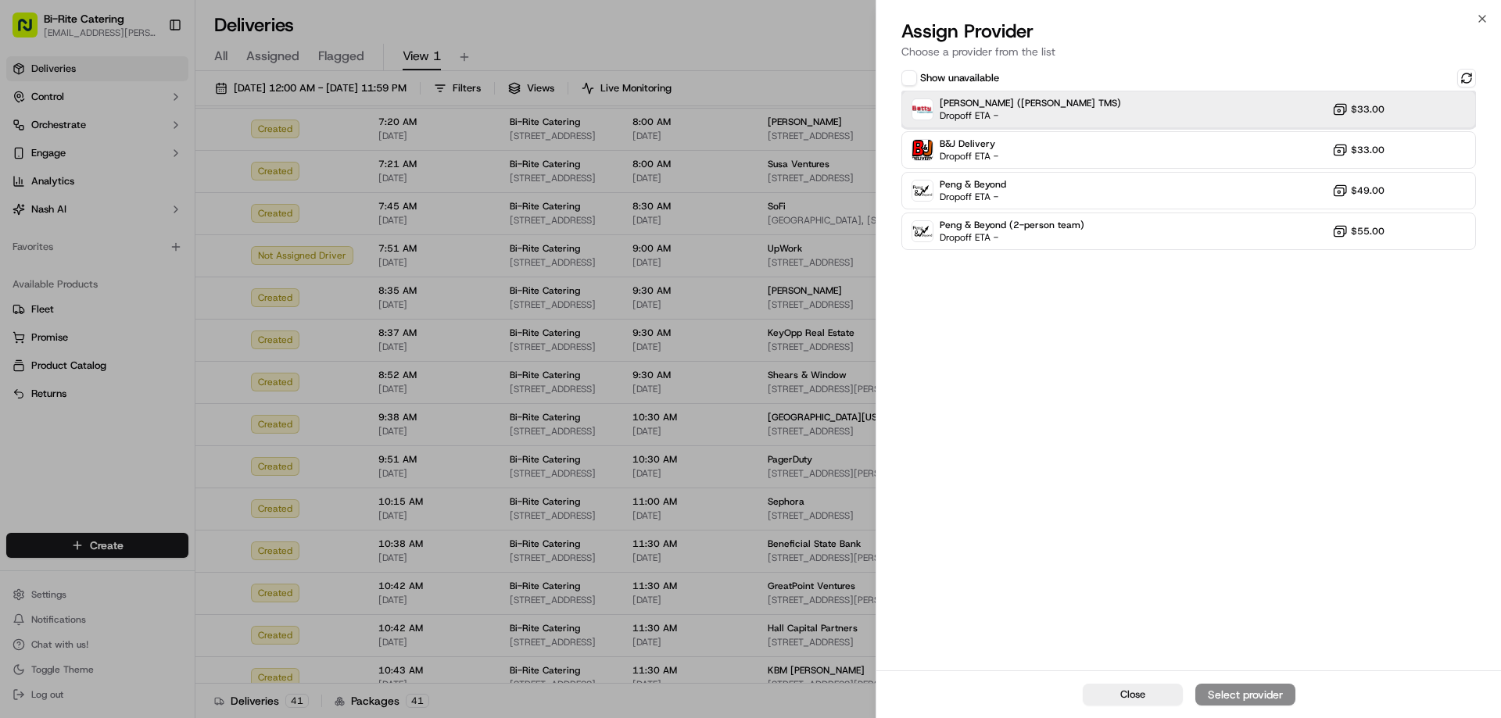
click at [1107, 103] on div "[PERSON_NAME] ([PERSON_NAME] TMS) Dropoff ETA - $33.00" at bounding box center [1188, 110] width 575 height 38
click at [1260, 700] on div "Assign Provider" at bounding box center [1245, 695] width 77 height 16
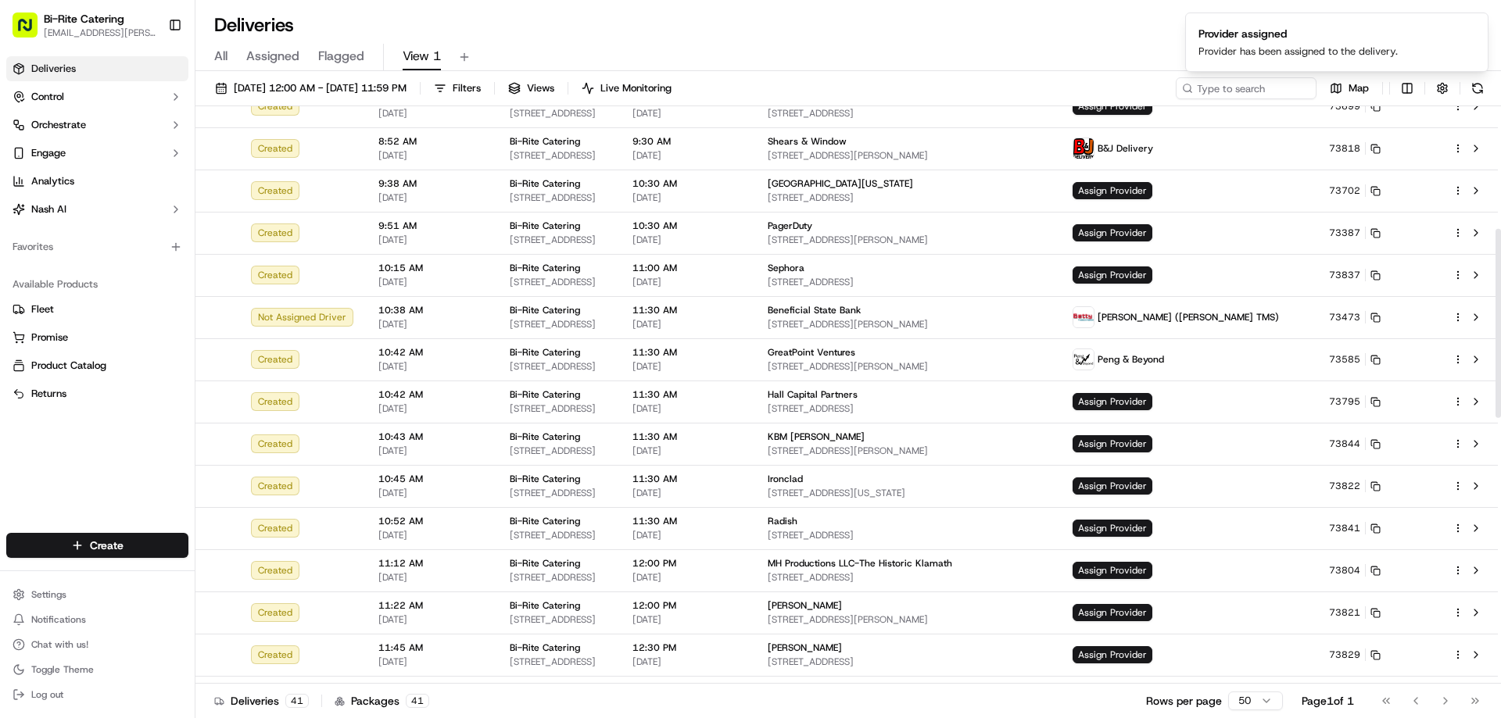
scroll to position [391, 0]
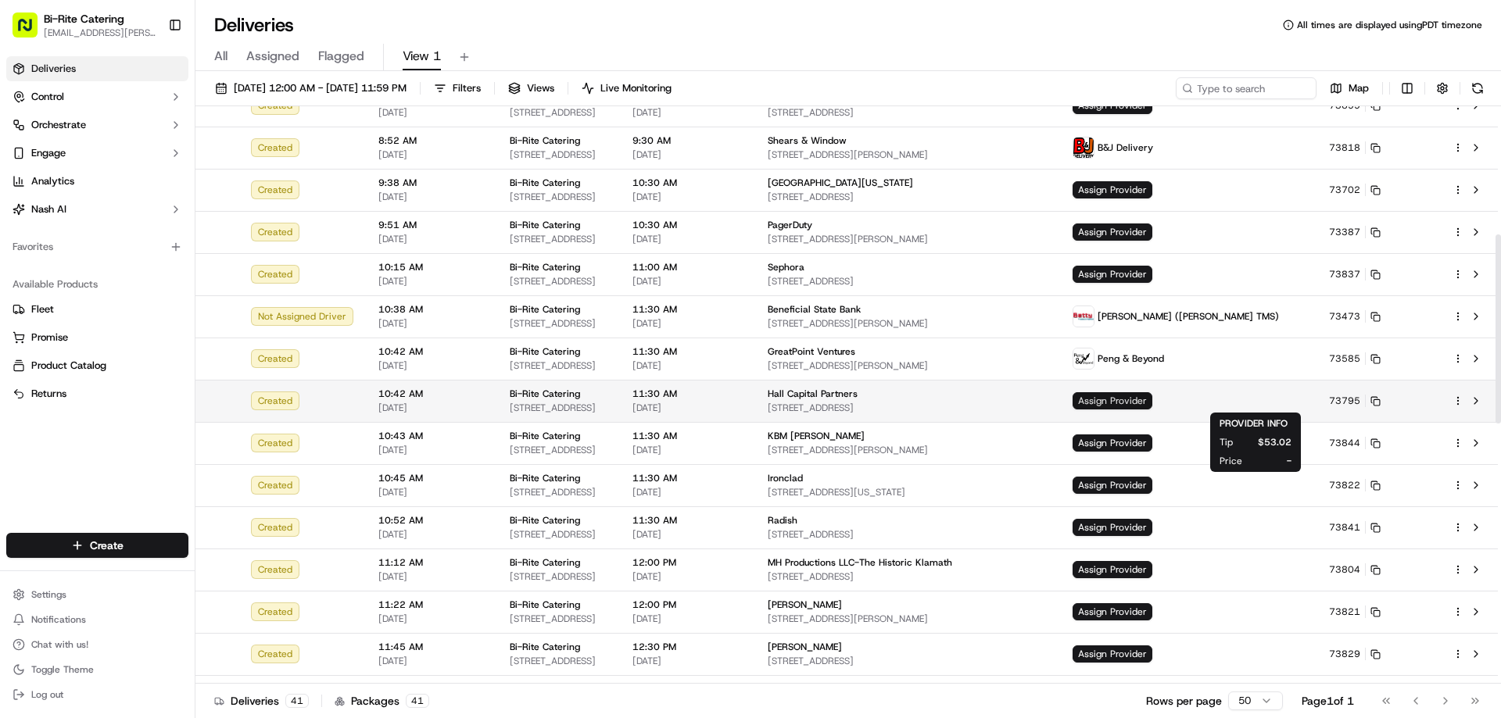
click at [1152, 399] on span "Assign Provider" at bounding box center [1112, 400] width 80 height 17
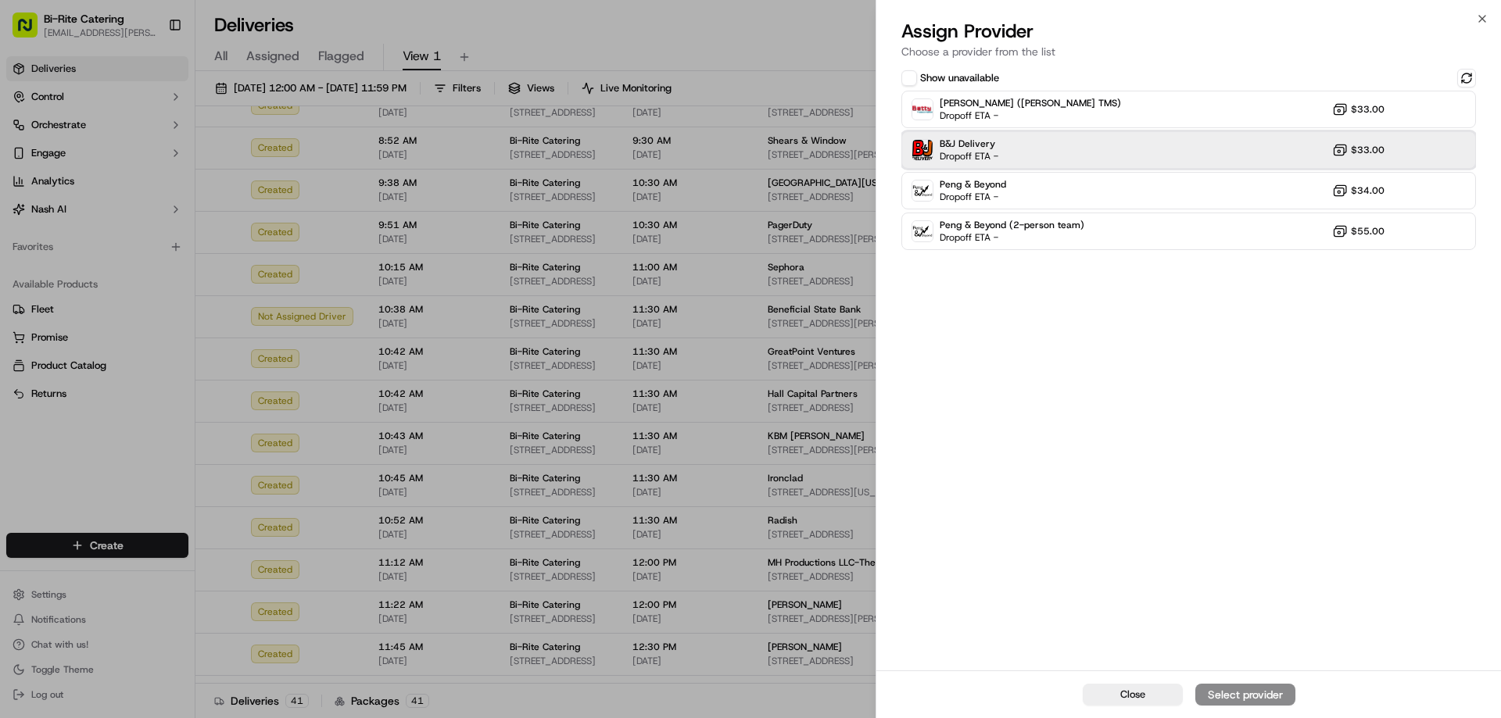
click at [1103, 162] on div "B&J Delivery Dropoff ETA - $33.00" at bounding box center [1188, 150] width 575 height 38
click at [1246, 692] on div "Assign Provider" at bounding box center [1245, 695] width 77 height 16
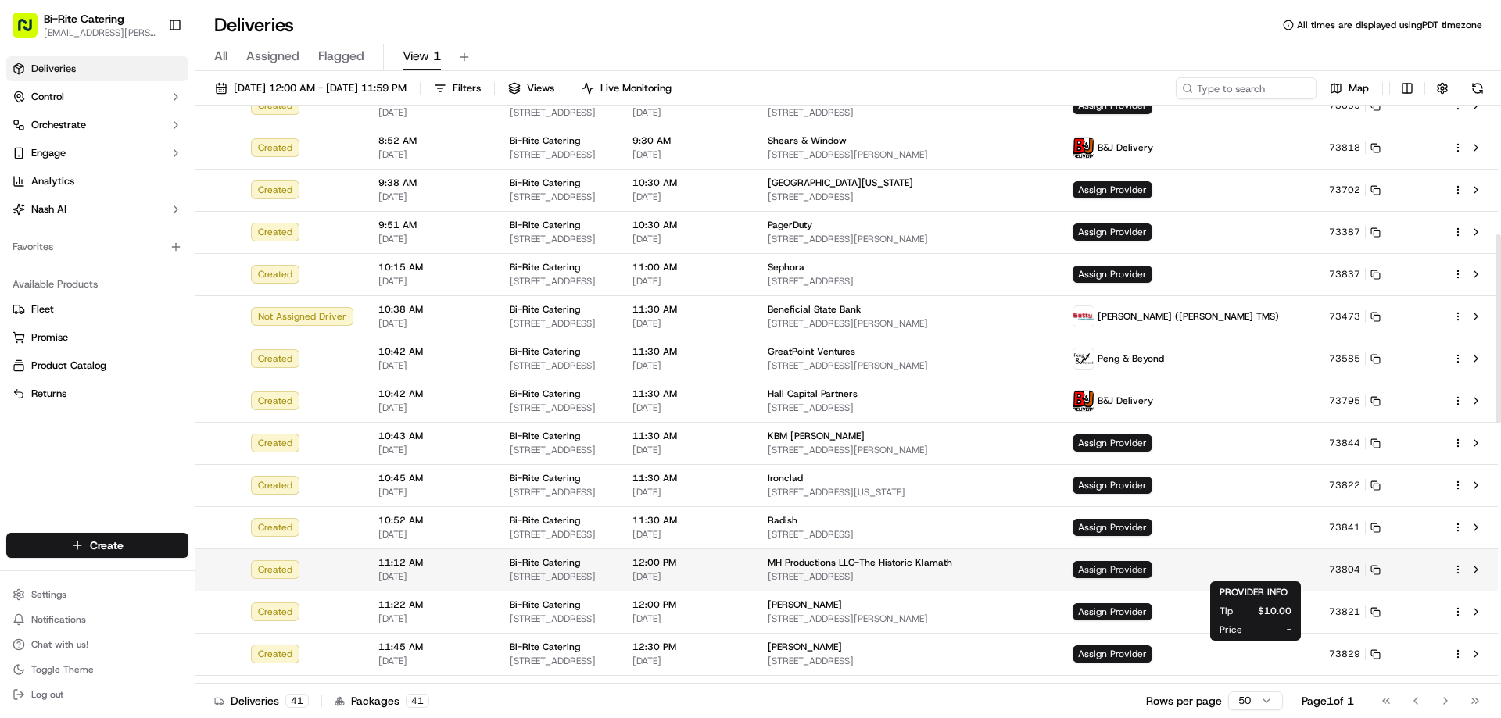
click at [1152, 569] on span "Assign Provider" at bounding box center [1112, 569] width 80 height 17
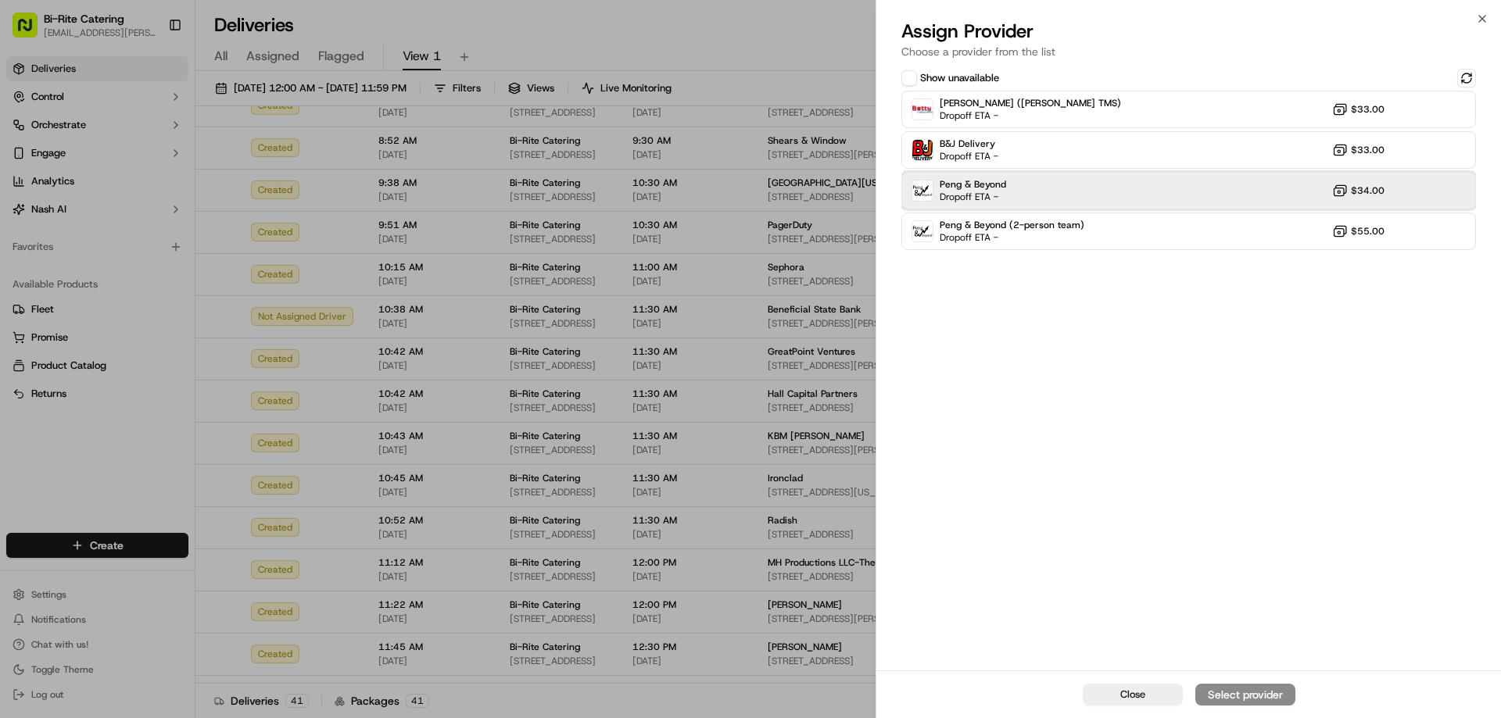
click at [1076, 185] on div "Peng & Beyond Dropoff ETA - $34.00" at bounding box center [1188, 191] width 575 height 38
click at [1235, 687] on div "Assign Provider" at bounding box center [1245, 695] width 77 height 16
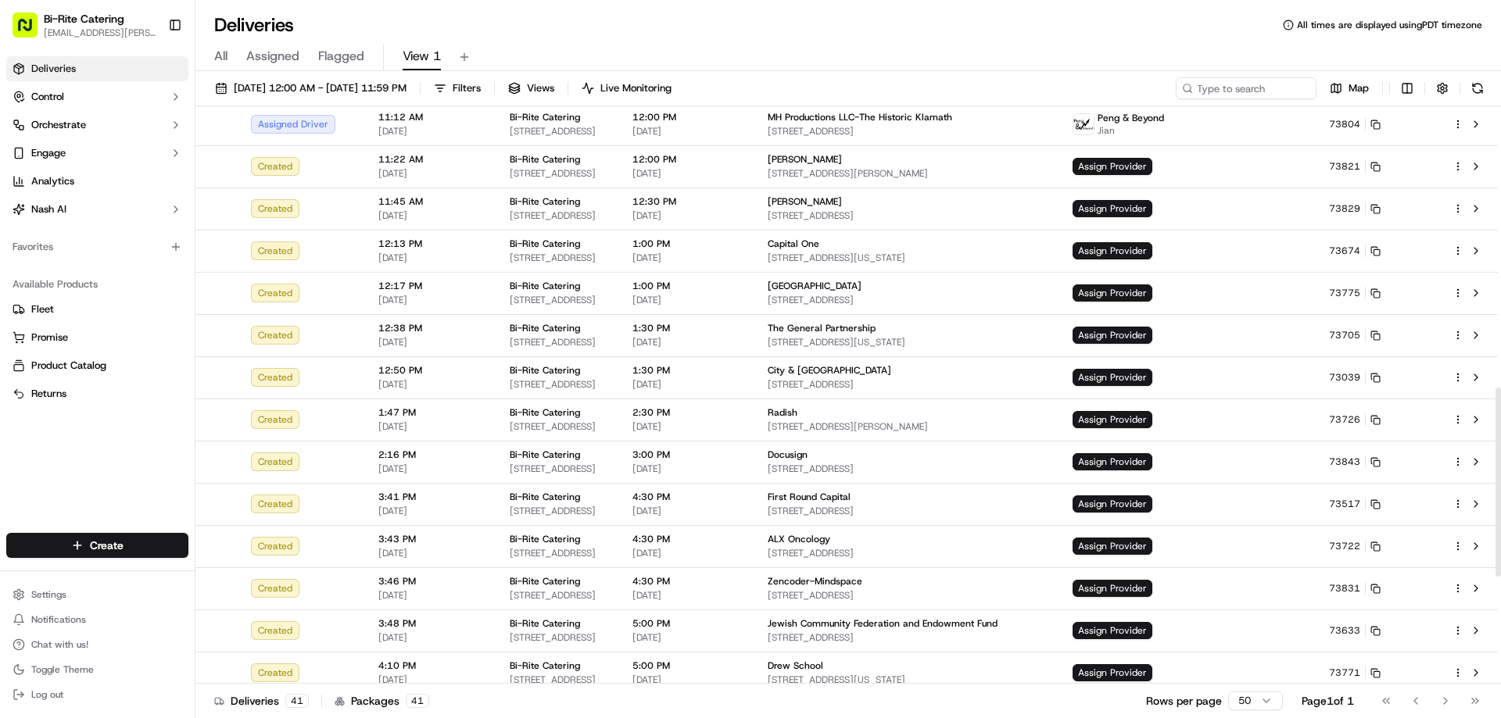
scroll to position [860, 0]
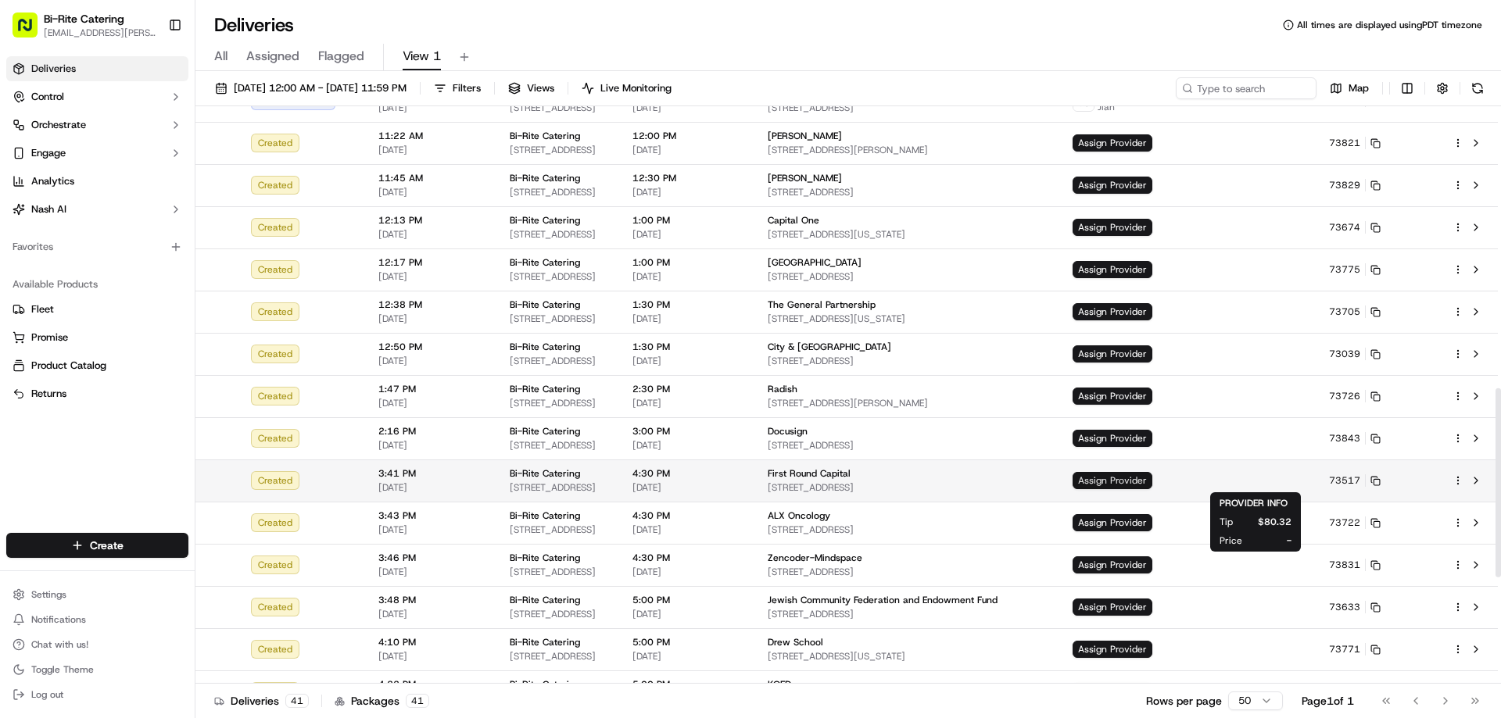
click at [1152, 478] on span "Assign Provider" at bounding box center [1112, 480] width 80 height 17
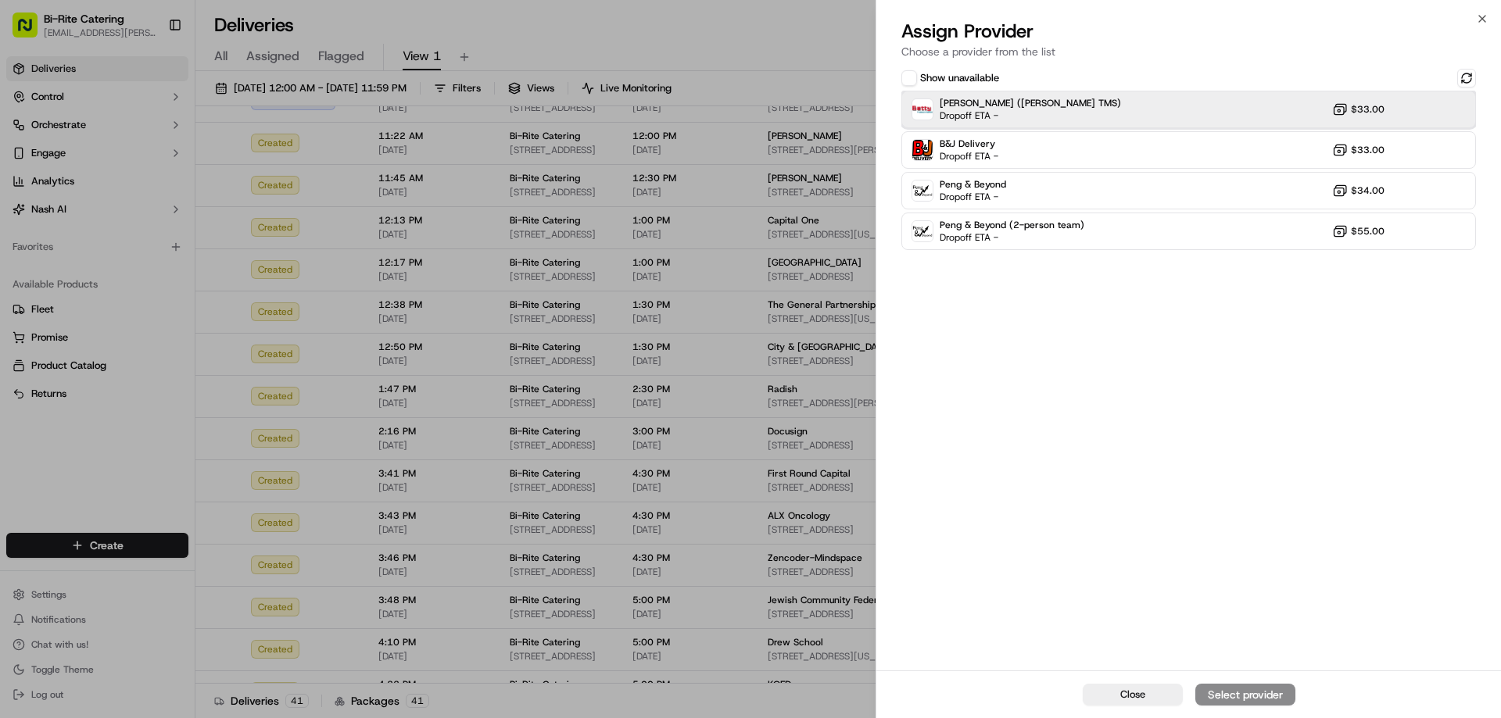
click at [1125, 103] on div "[PERSON_NAME] ([PERSON_NAME] TMS) Dropoff ETA - $33.00" at bounding box center [1188, 110] width 575 height 38
click at [1266, 684] on button "Assign Provider" at bounding box center [1245, 695] width 100 height 22
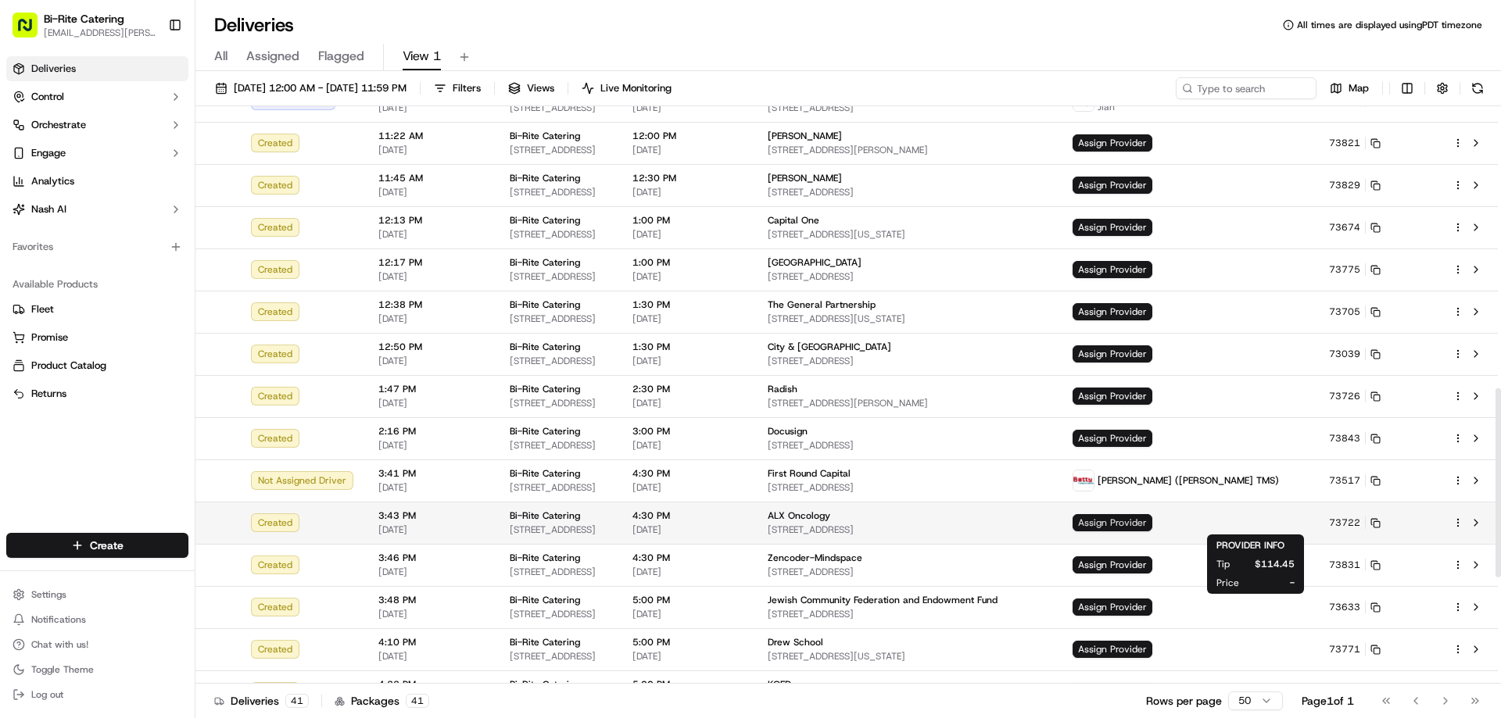
click at [1152, 527] on span "Assign Provider" at bounding box center [1112, 522] width 80 height 17
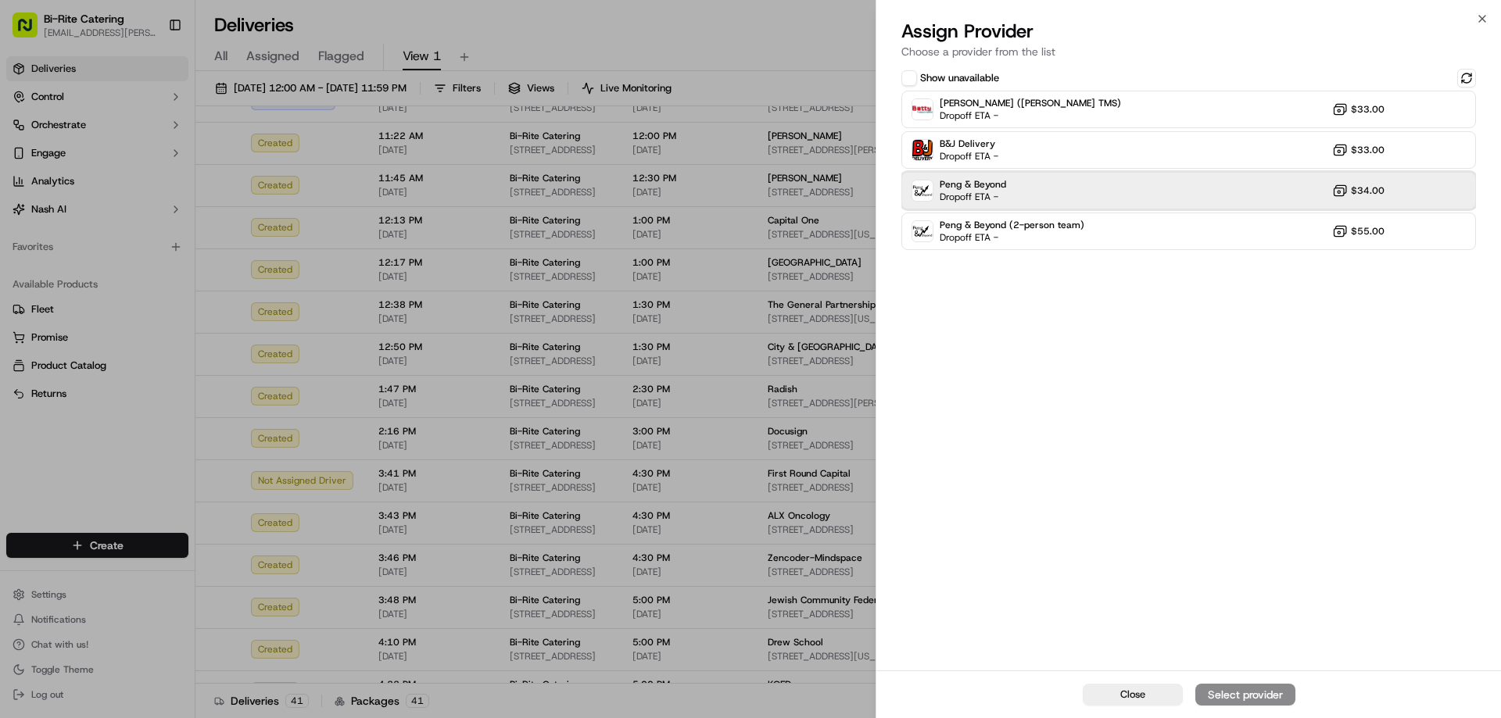
click at [1080, 188] on div "Peng & Beyond Dropoff ETA - $34.00" at bounding box center [1188, 191] width 575 height 38
click at [1233, 695] on div "Assign Provider" at bounding box center [1245, 695] width 77 height 16
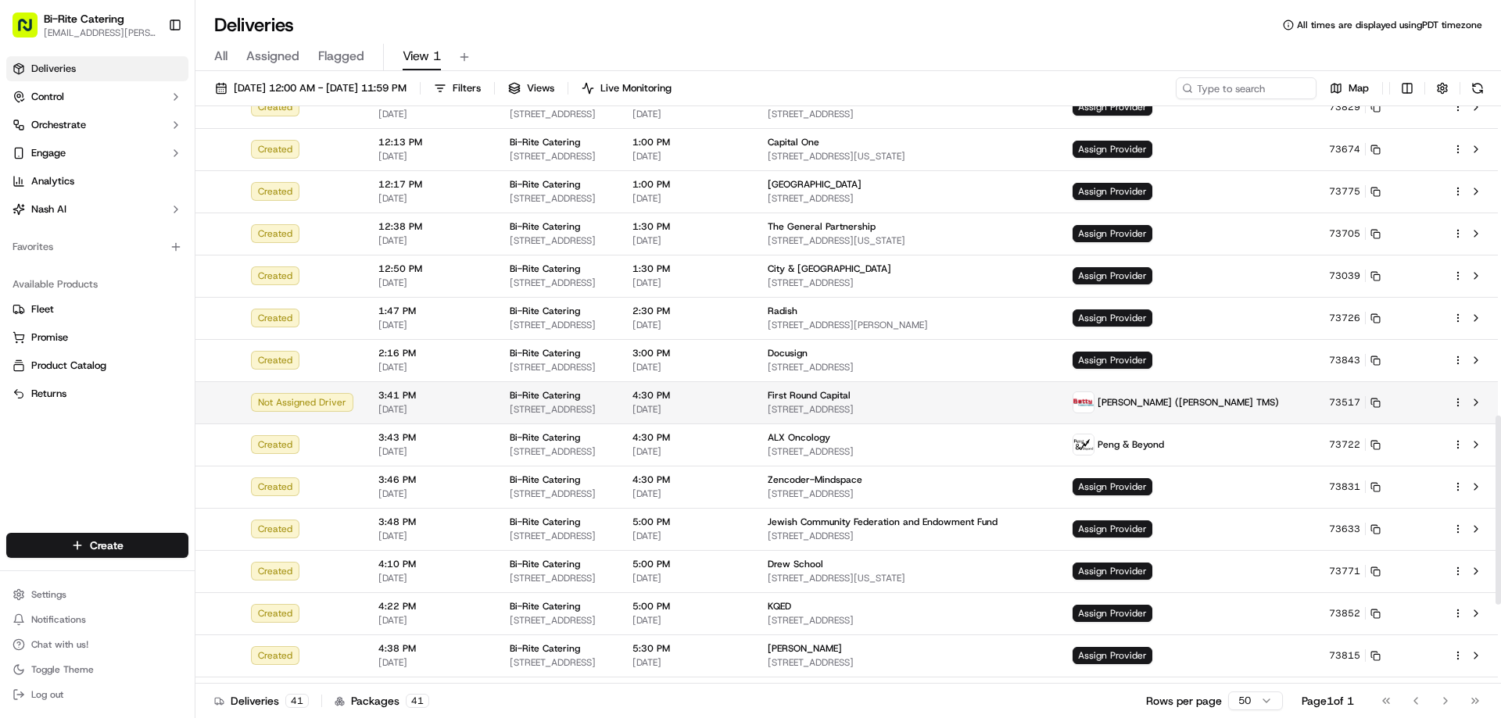
scroll to position [1016, 0]
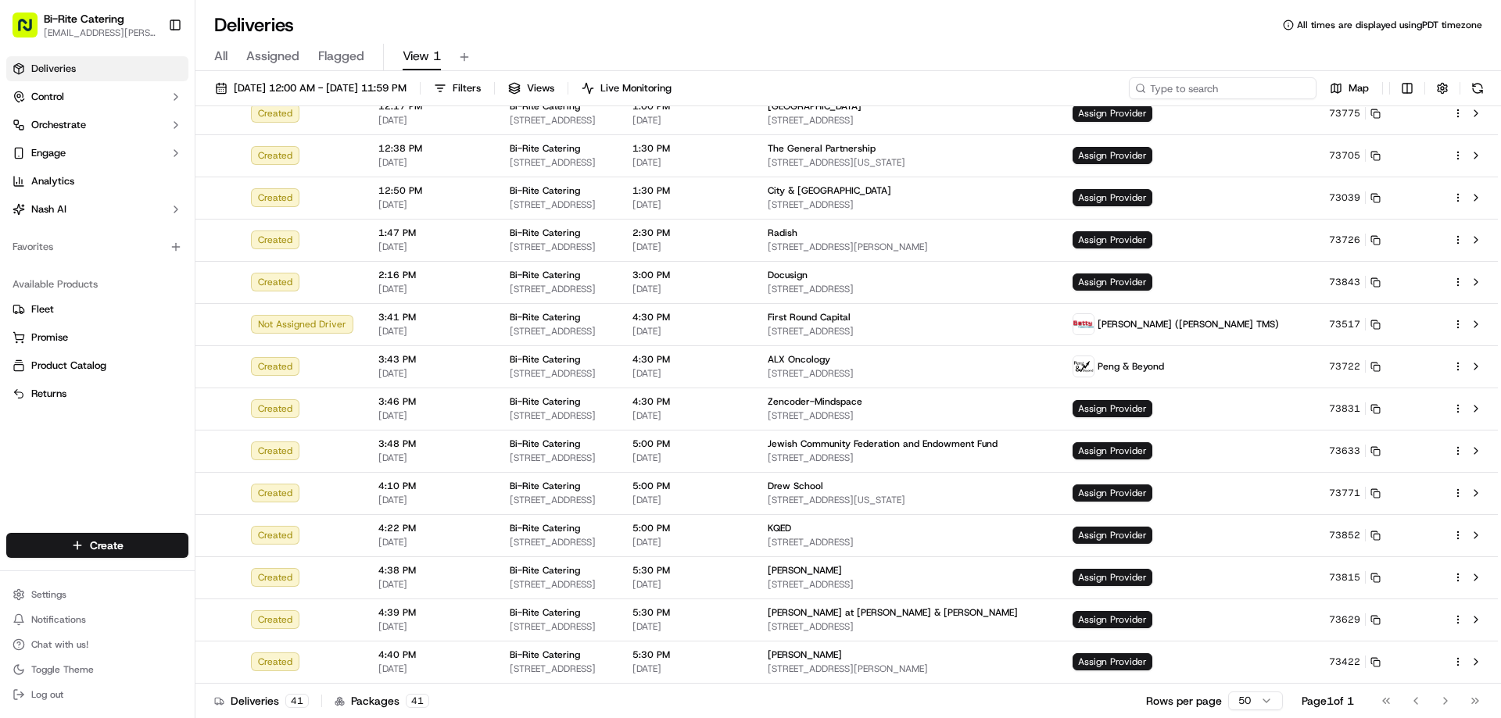
click at [1266, 95] on input at bounding box center [1223, 88] width 188 height 22
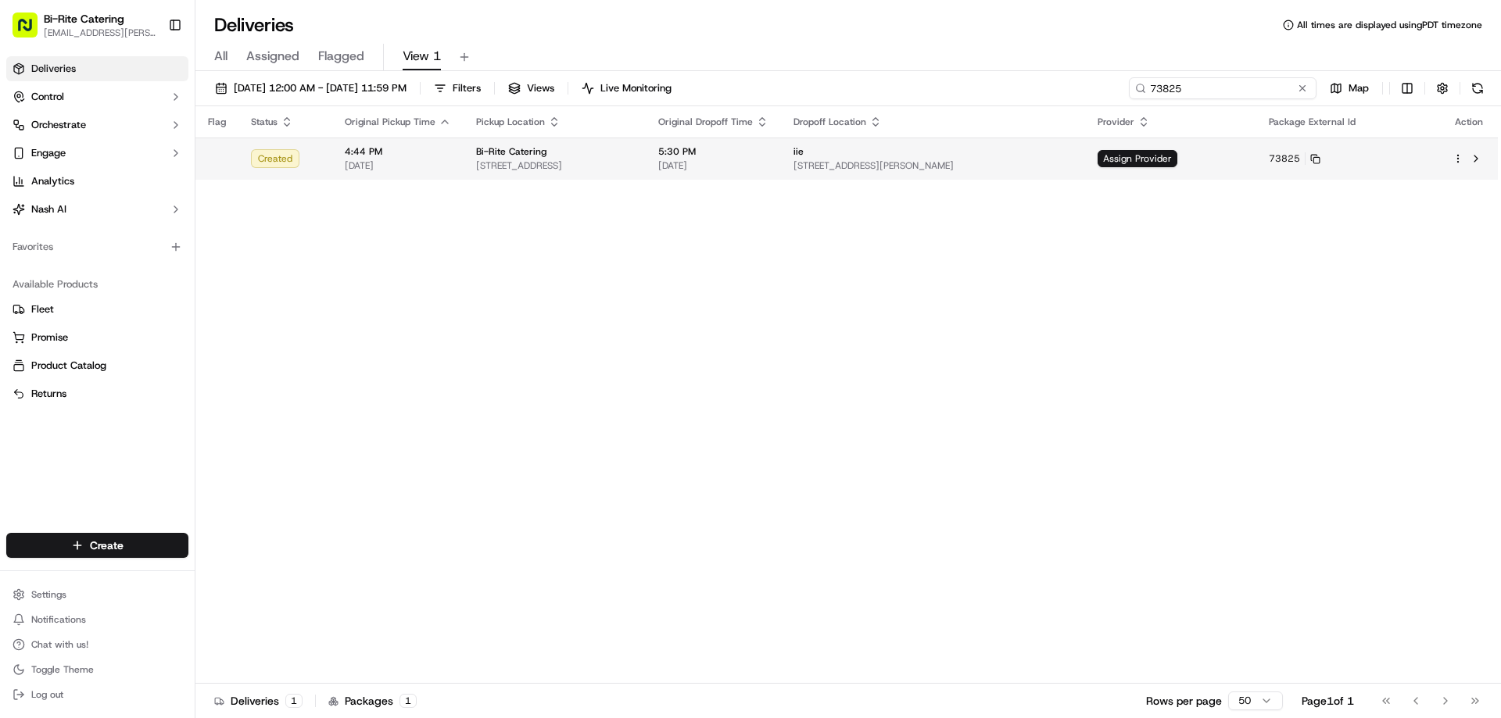
type input "73825"
click at [1459, 164] on html "Bi-Rite Catering lupe.muniz@biritemarket.com Toggle Sidebar Deliveries Control …" at bounding box center [750, 359] width 1501 height 718
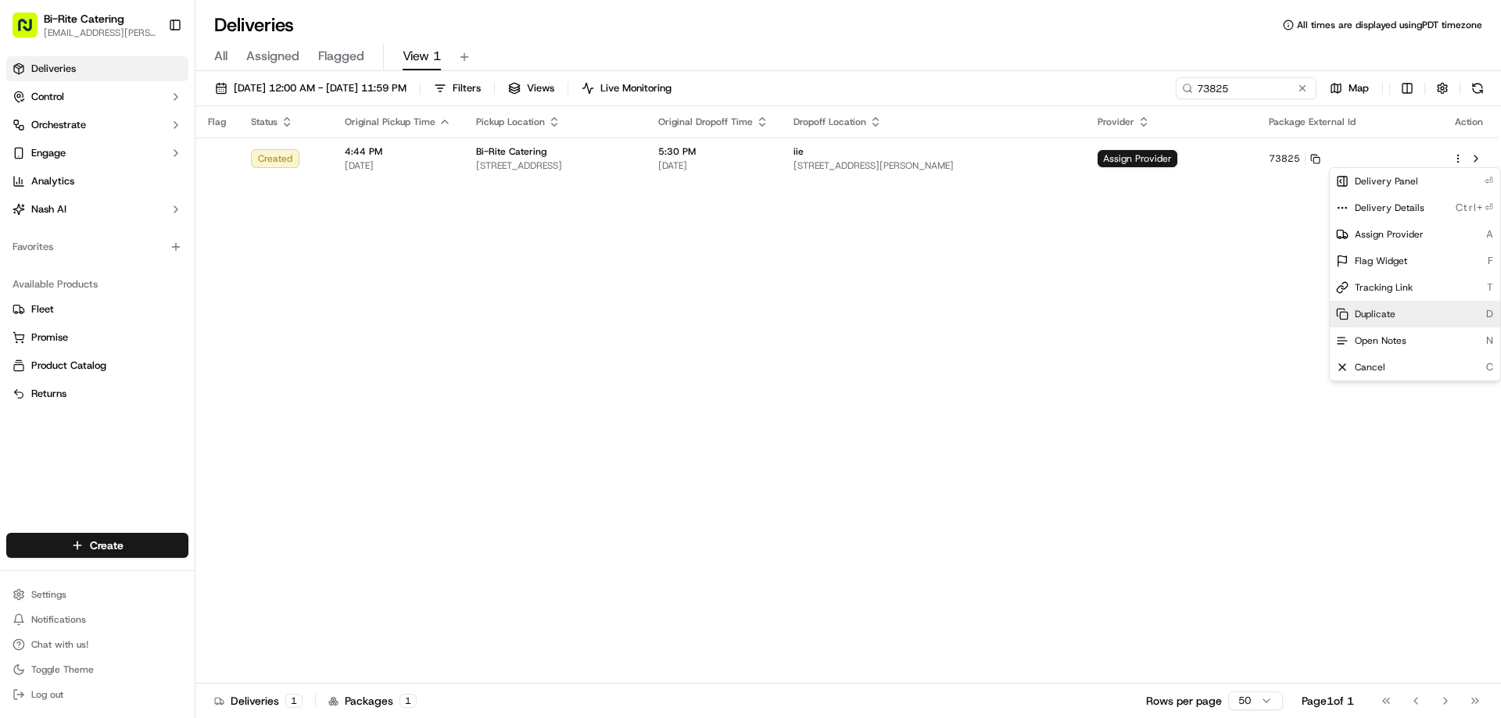
click at [1391, 321] on div "Duplicate D" at bounding box center [1415, 314] width 170 height 27
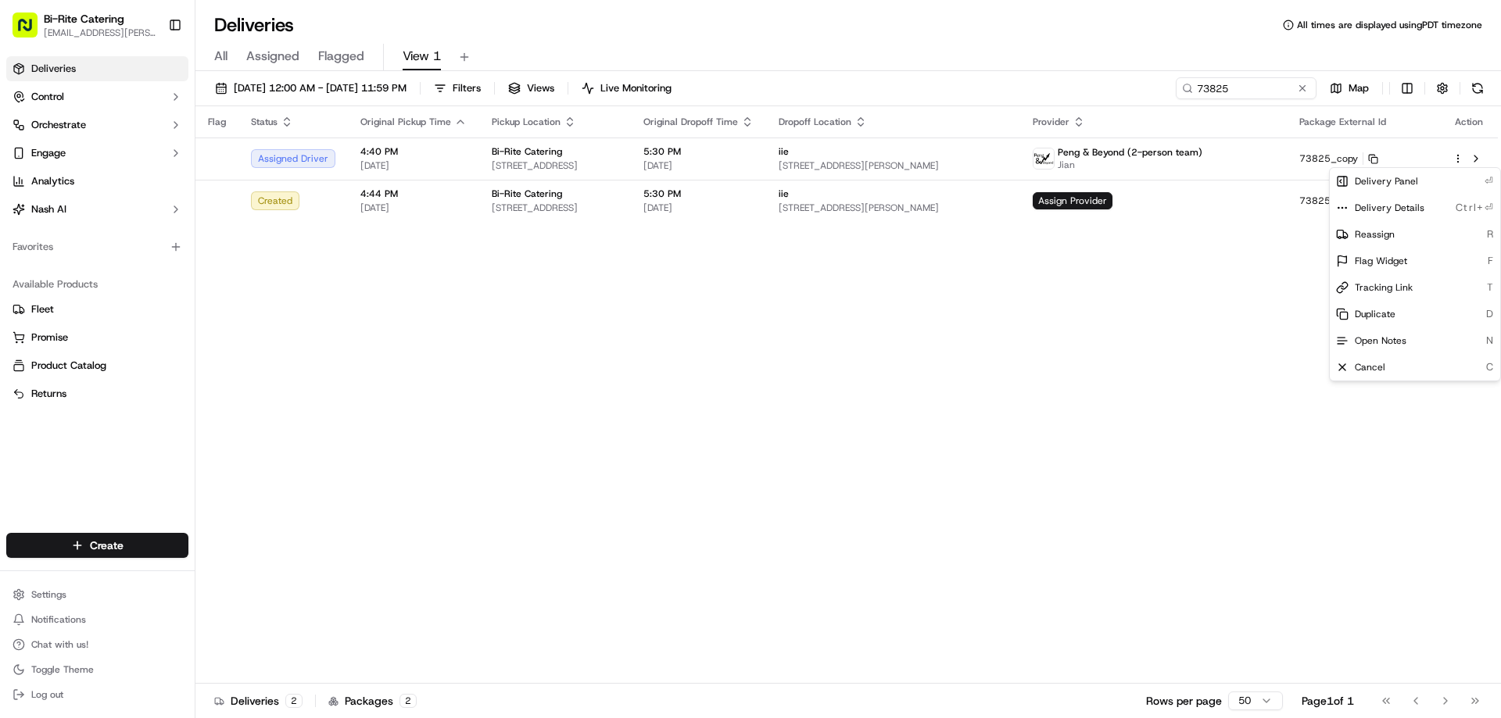
click at [729, 344] on html "Bi-Rite Catering lupe.muniz@biritemarket.com Toggle Sidebar Deliveries Control …" at bounding box center [750, 359] width 1501 height 718
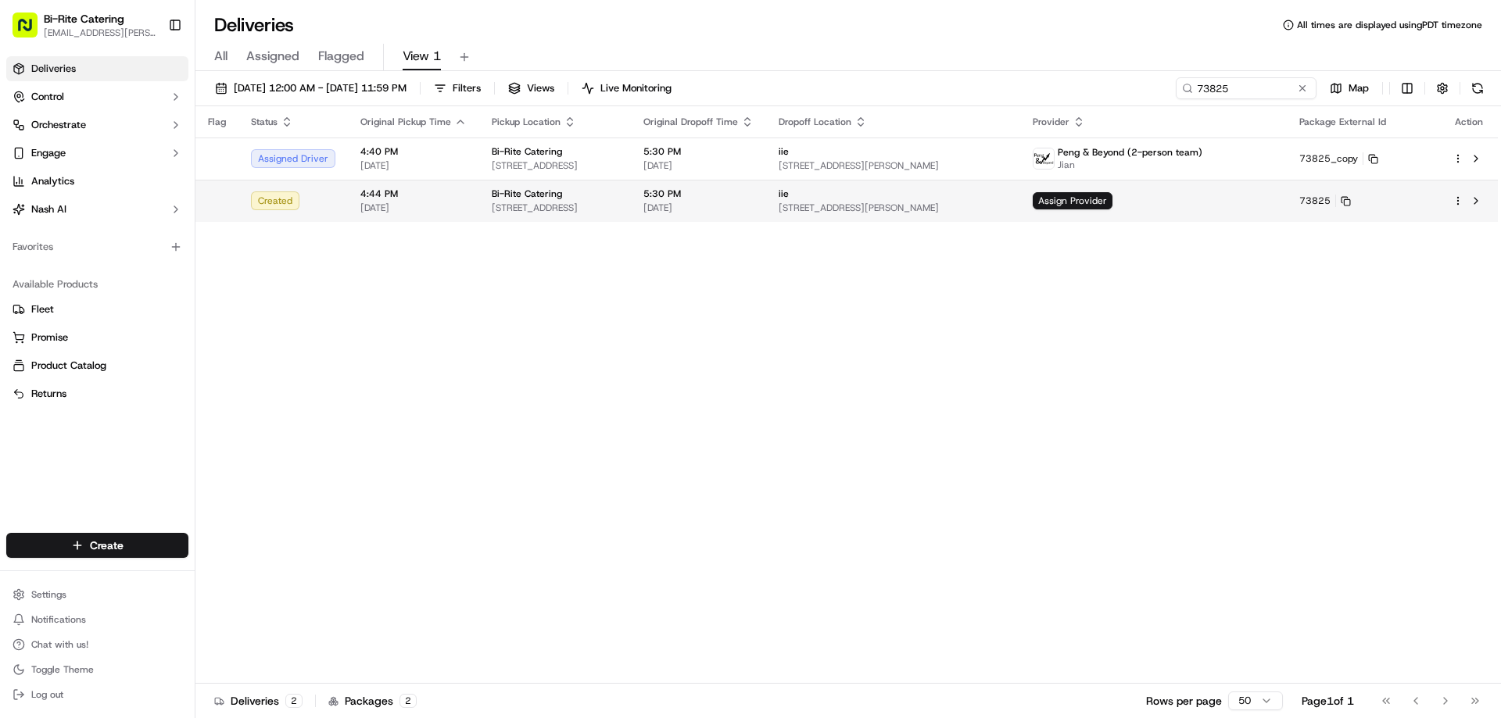
click at [1458, 205] on html "Bi-Rite Catering lupe.muniz@biritemarket.com Toggle Sidebar Deliveries Control …" at bounding box center [750, 359] width 1501 height 718
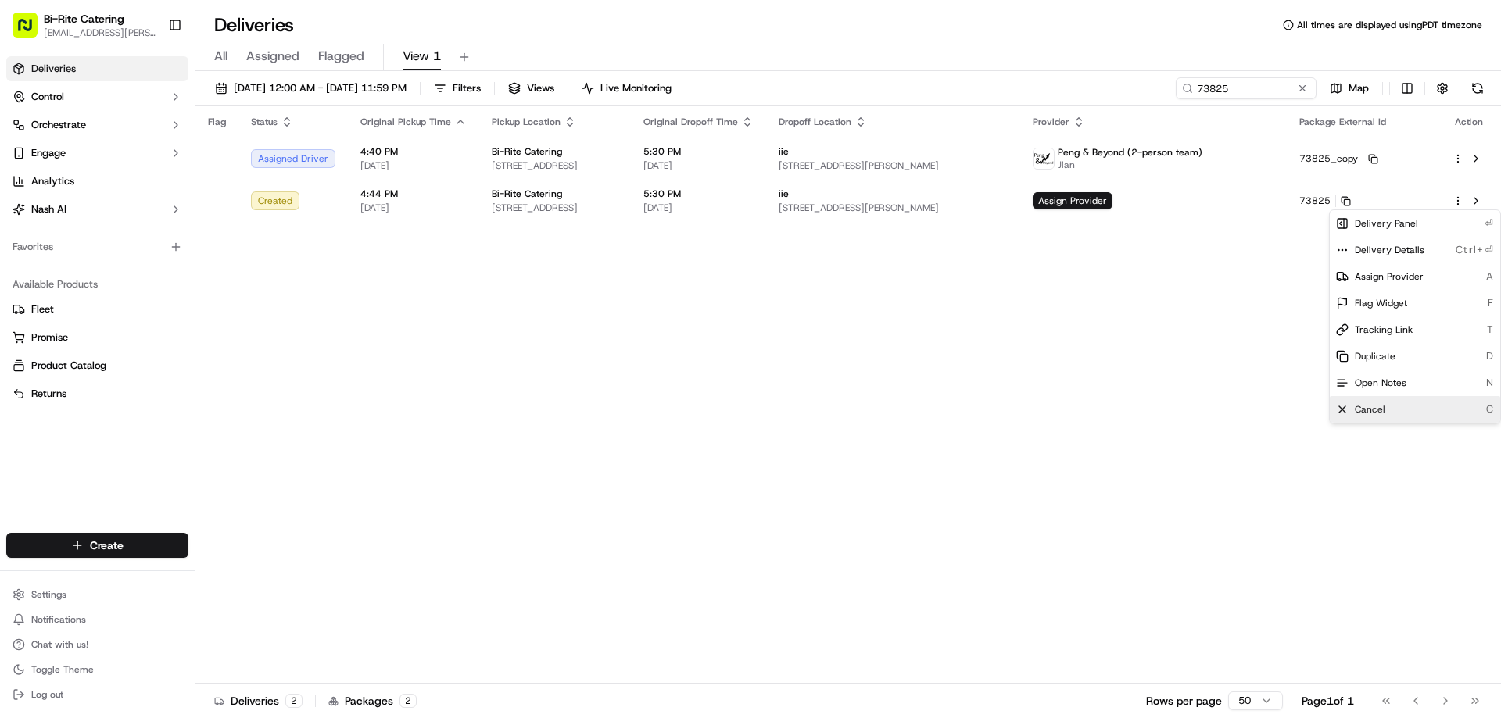
click at [1361, 404] on span "Cancel" at bounding box center [1370, 409] width 30 height 13
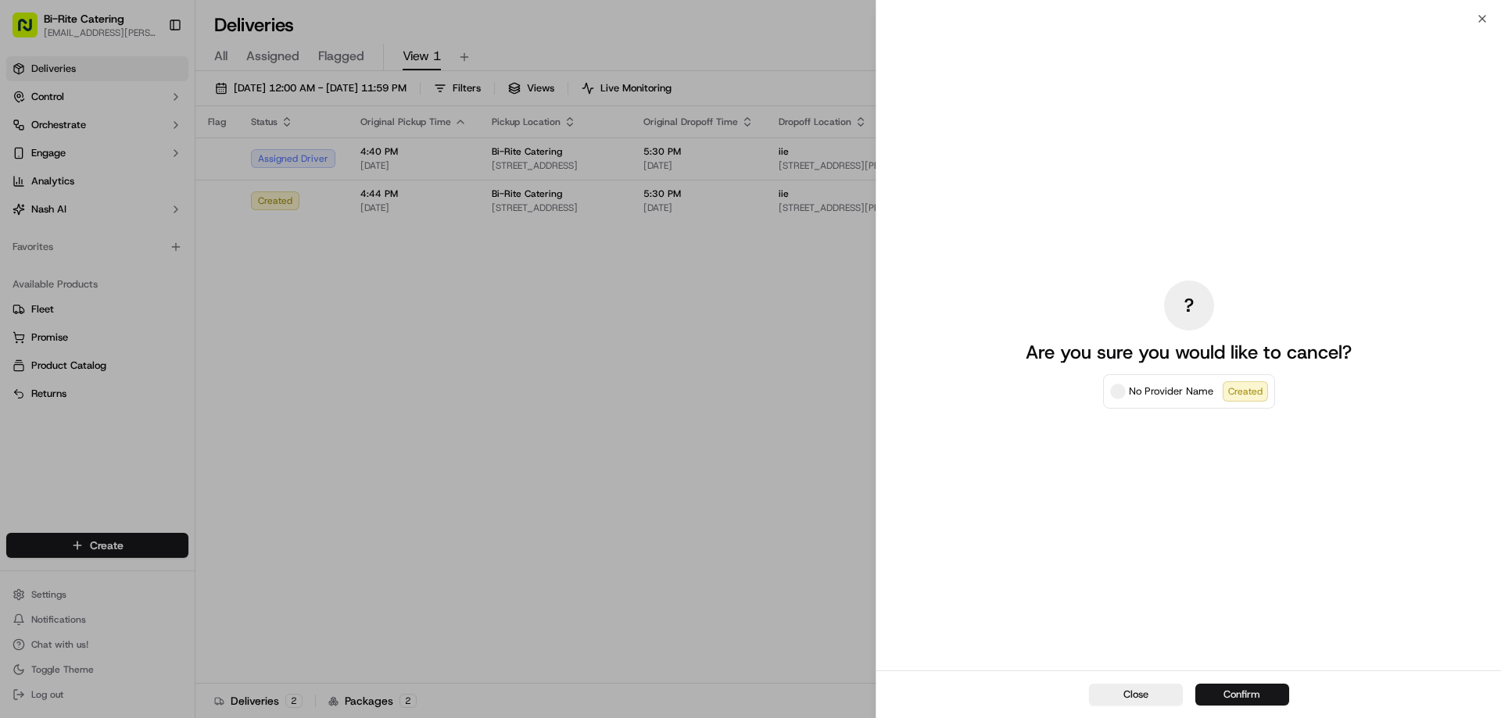
click at [1234, 704] on button "Confirm" at bounding box center [1242, 695] width 94 height 22
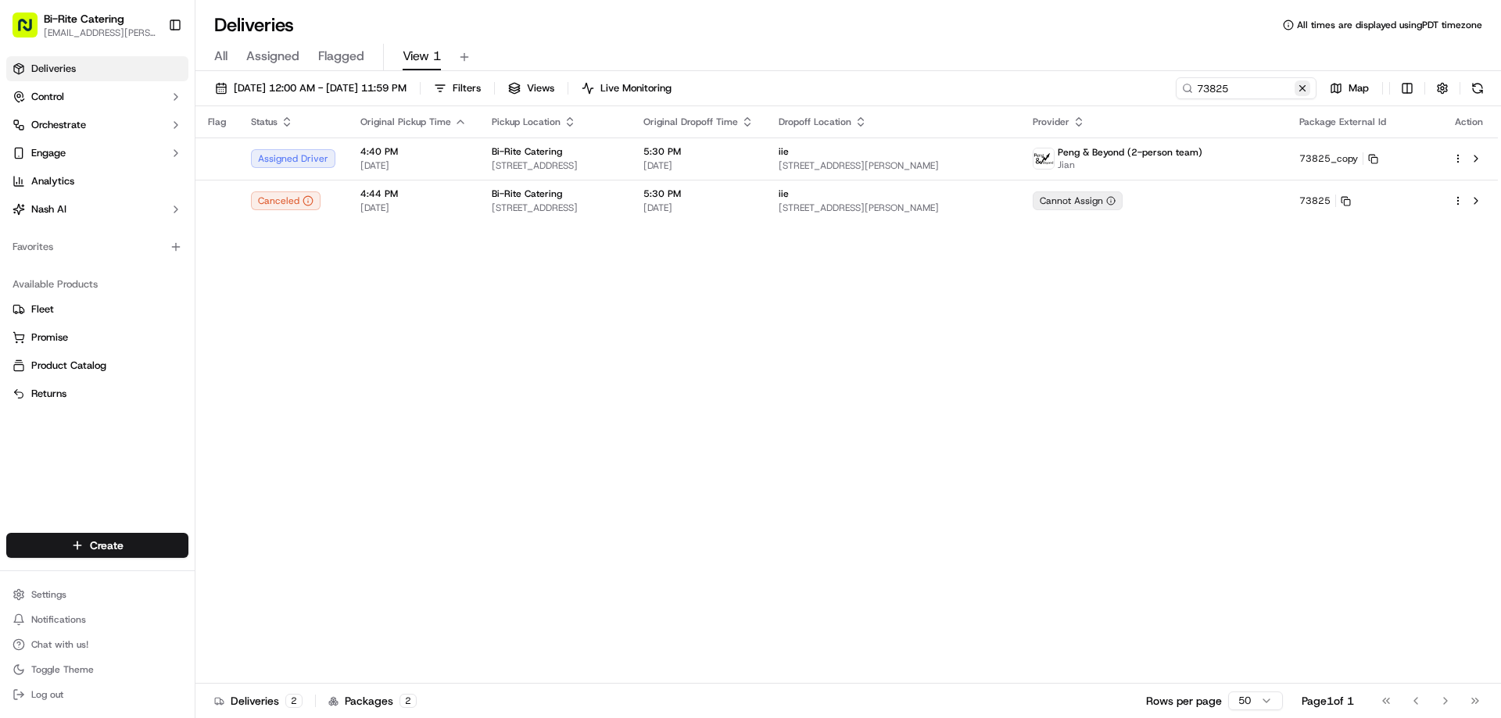
click at [1304, 90] on button at bounding box center [1302, 89] width 16 height 16
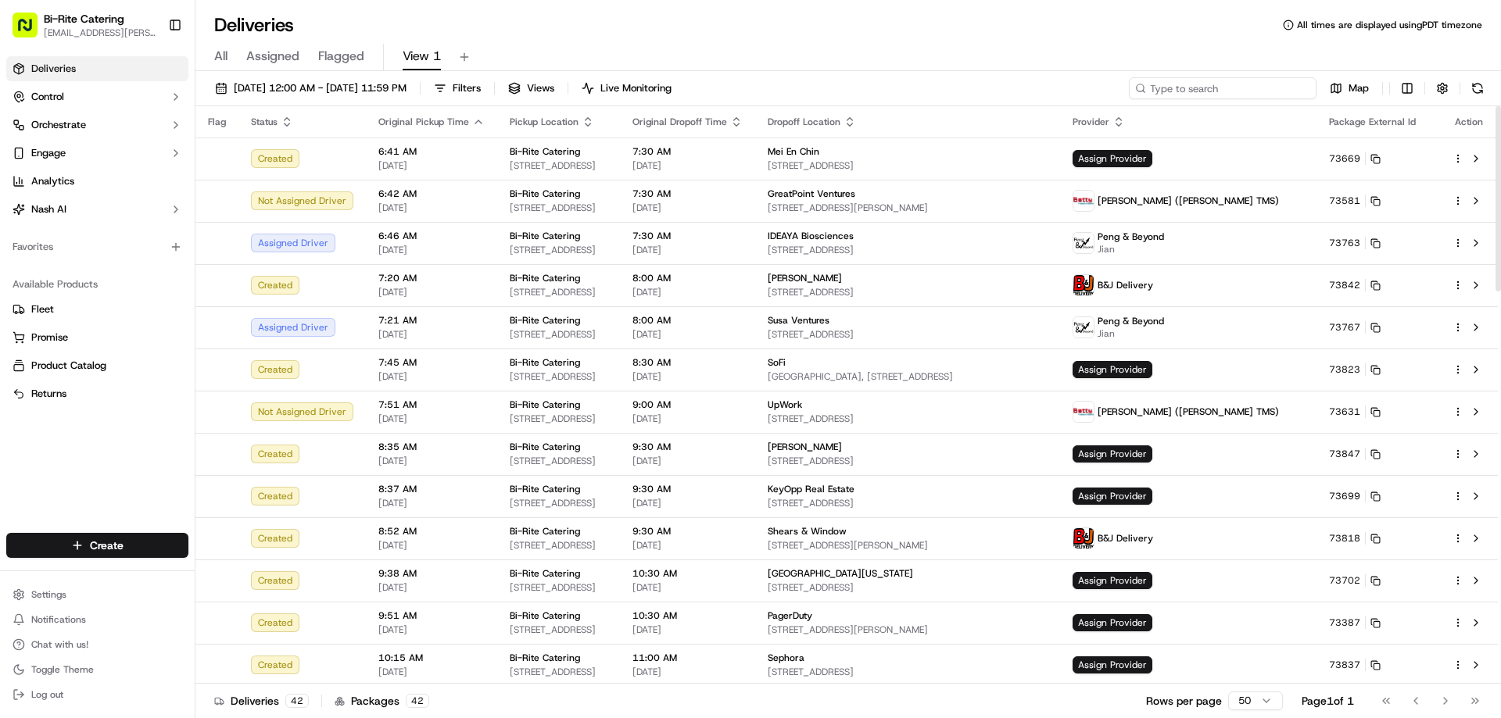
click at [1201, 95] on input at bounding box center [1223, 88] width 188 height 22
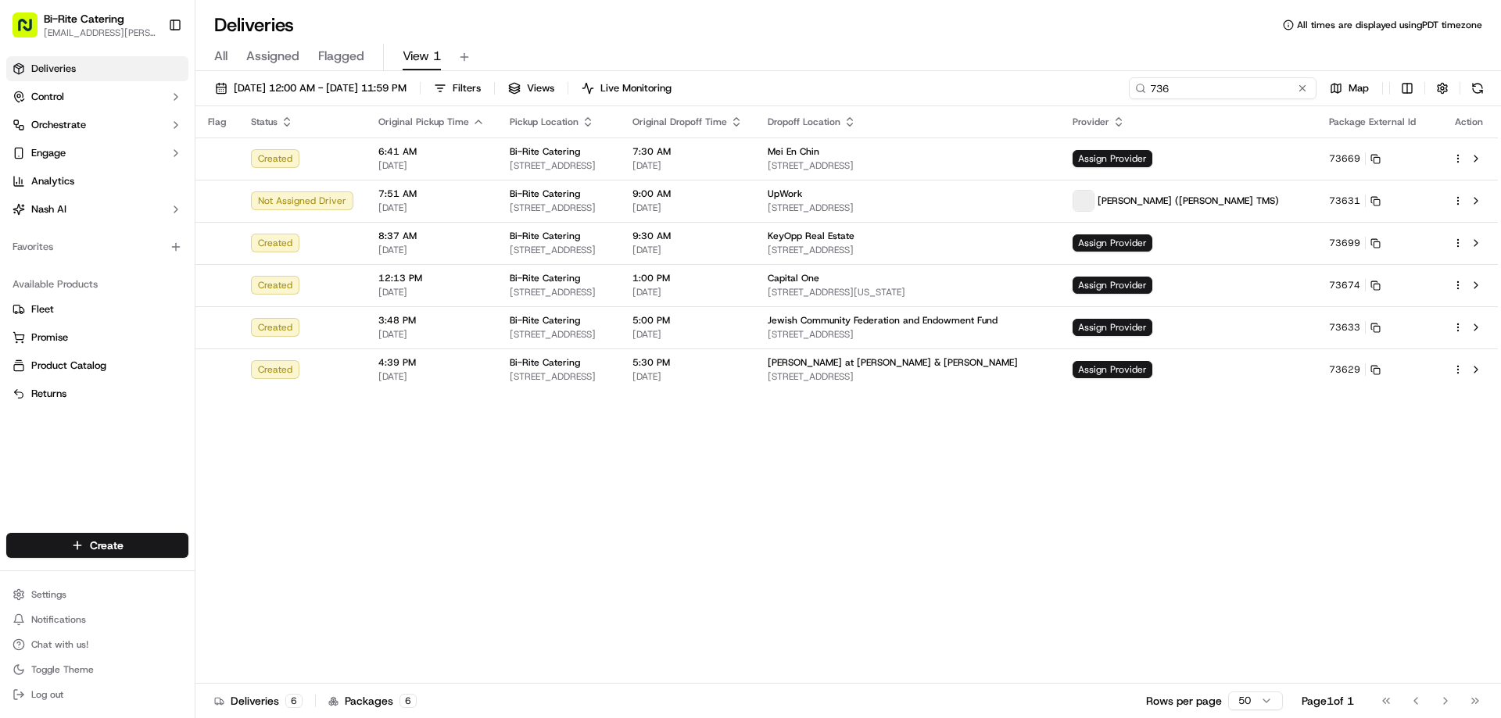
type input "73629"
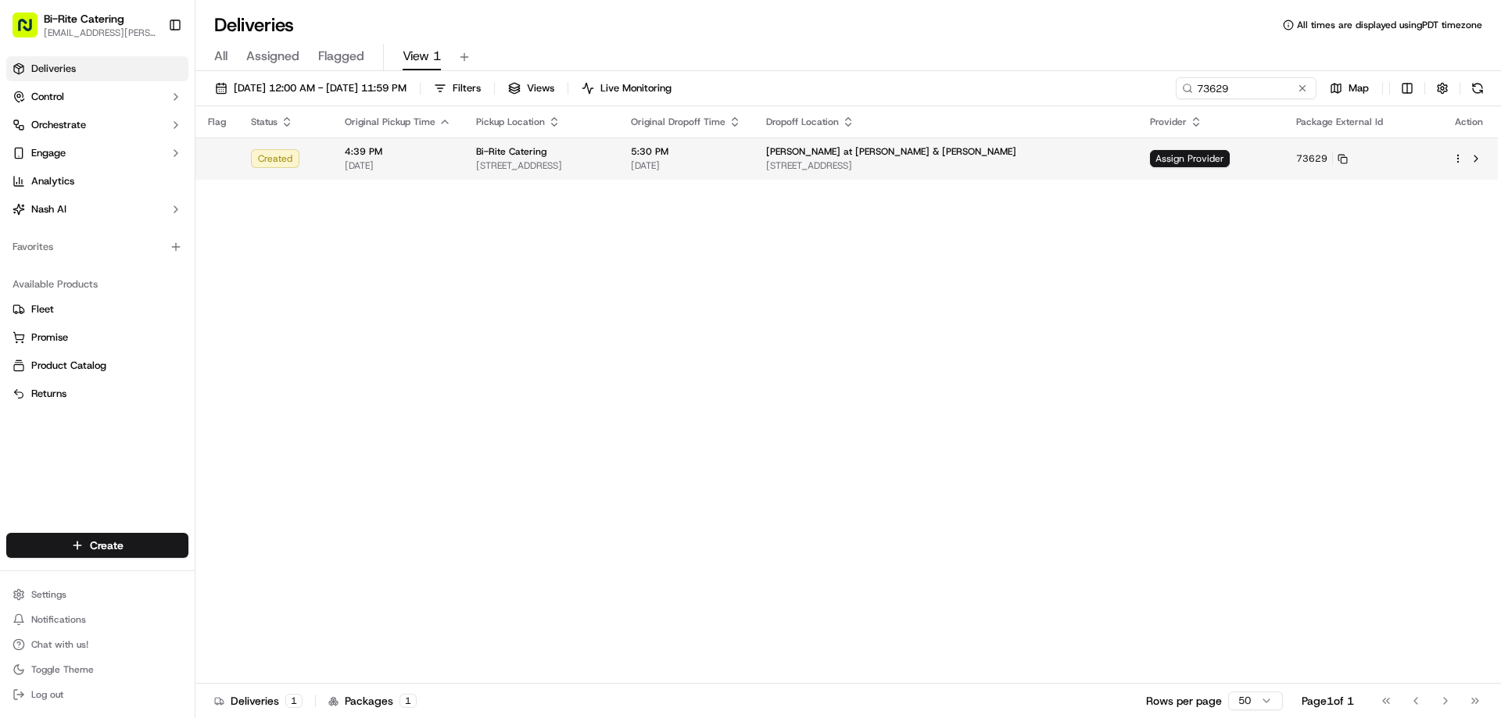
click at [1458, 161] on html "Bi-Rite Catering lupe.muniz@biritemarket.com Toggle Sidebar Deliveries Control …" at bounding box center [750, 359] width 1501 height 718
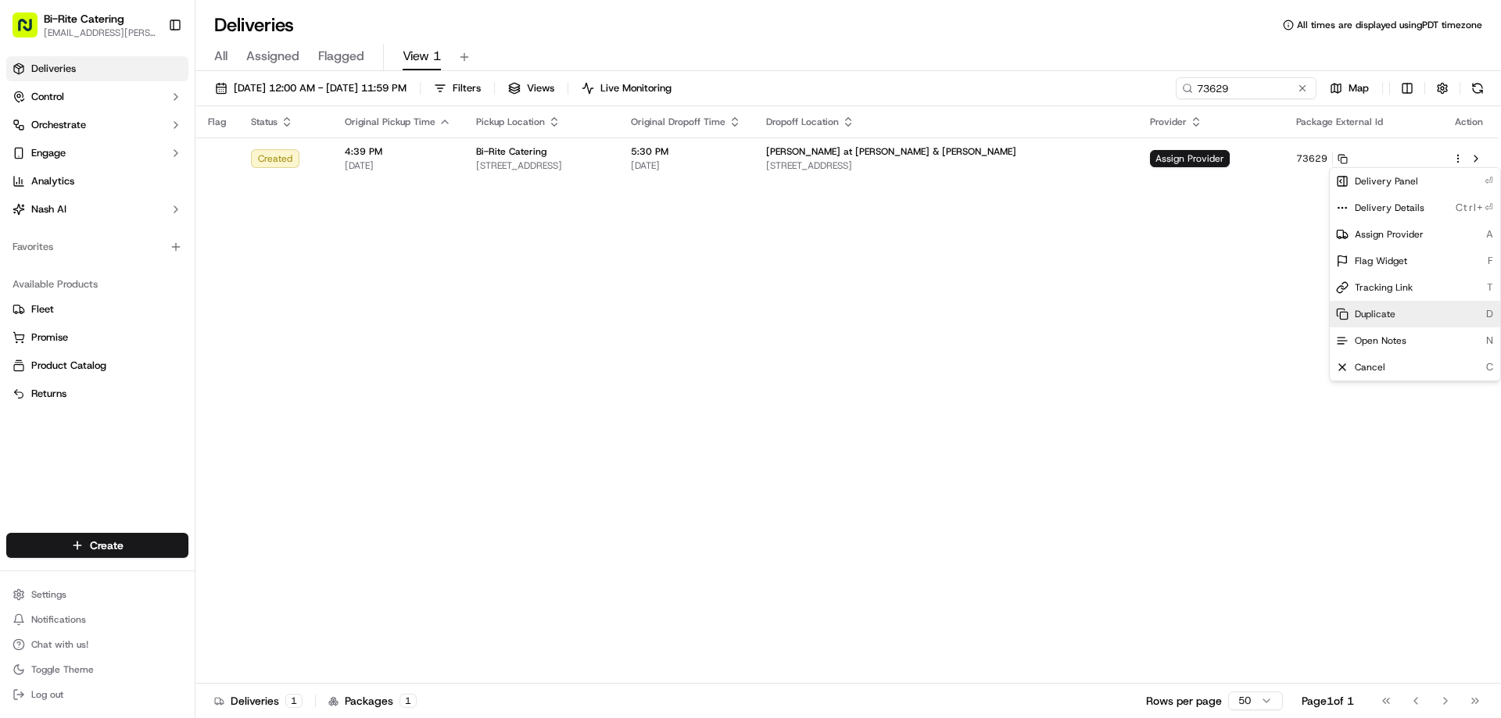
click at [1377, 305] on div "Duplicate D" at bounding box center [1415, 314] width 170 height 27
click at [675, 323] on html "Bi-Rite Catering lupe.muniz@biritemarket.com Toggle Sidebar Deliveries Control …" at bounding box center [750, 359] width 1501 height 718
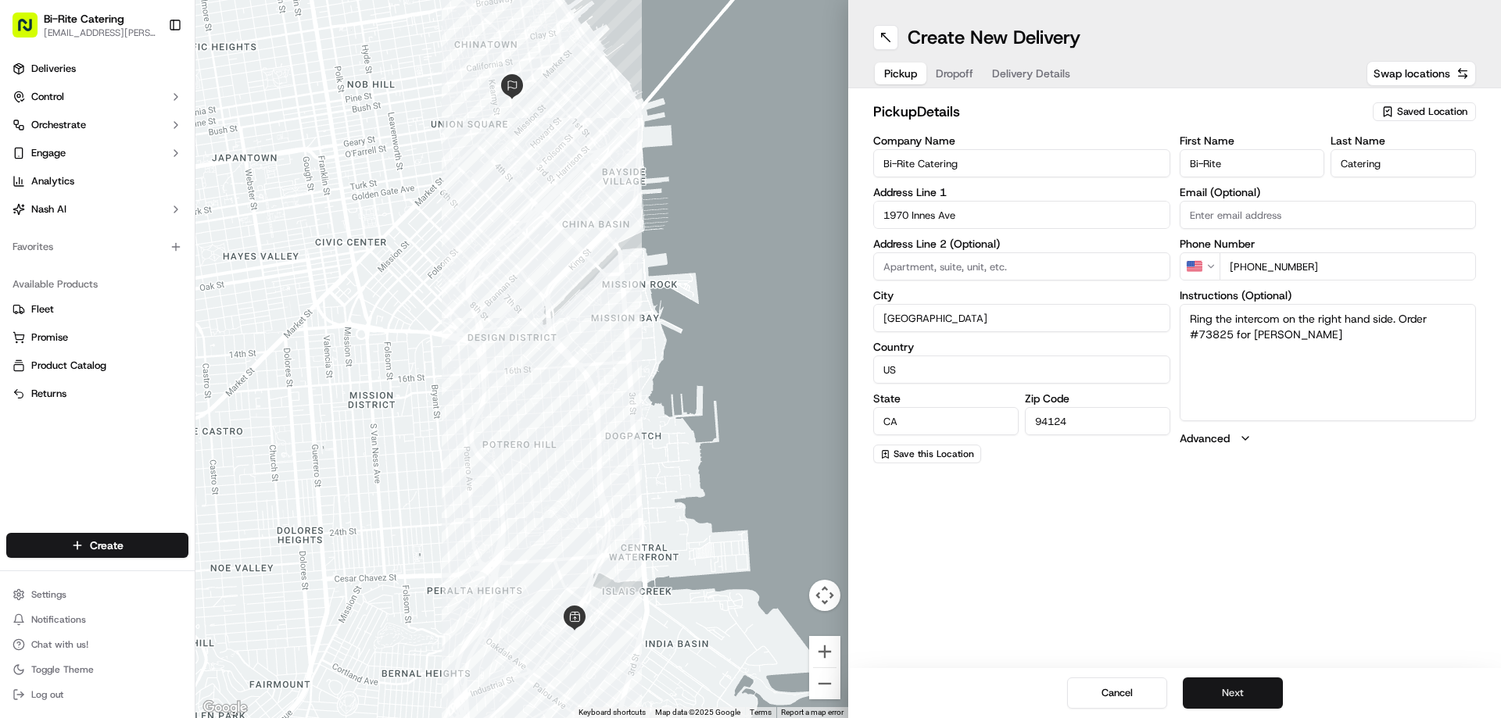
click at [1200, 686] on button "Next" at bounding box center [1233, 693] width 100 height 31
click at [1251, 692] on button "Next" at bounding box center [1233, 693] width 100 height 31
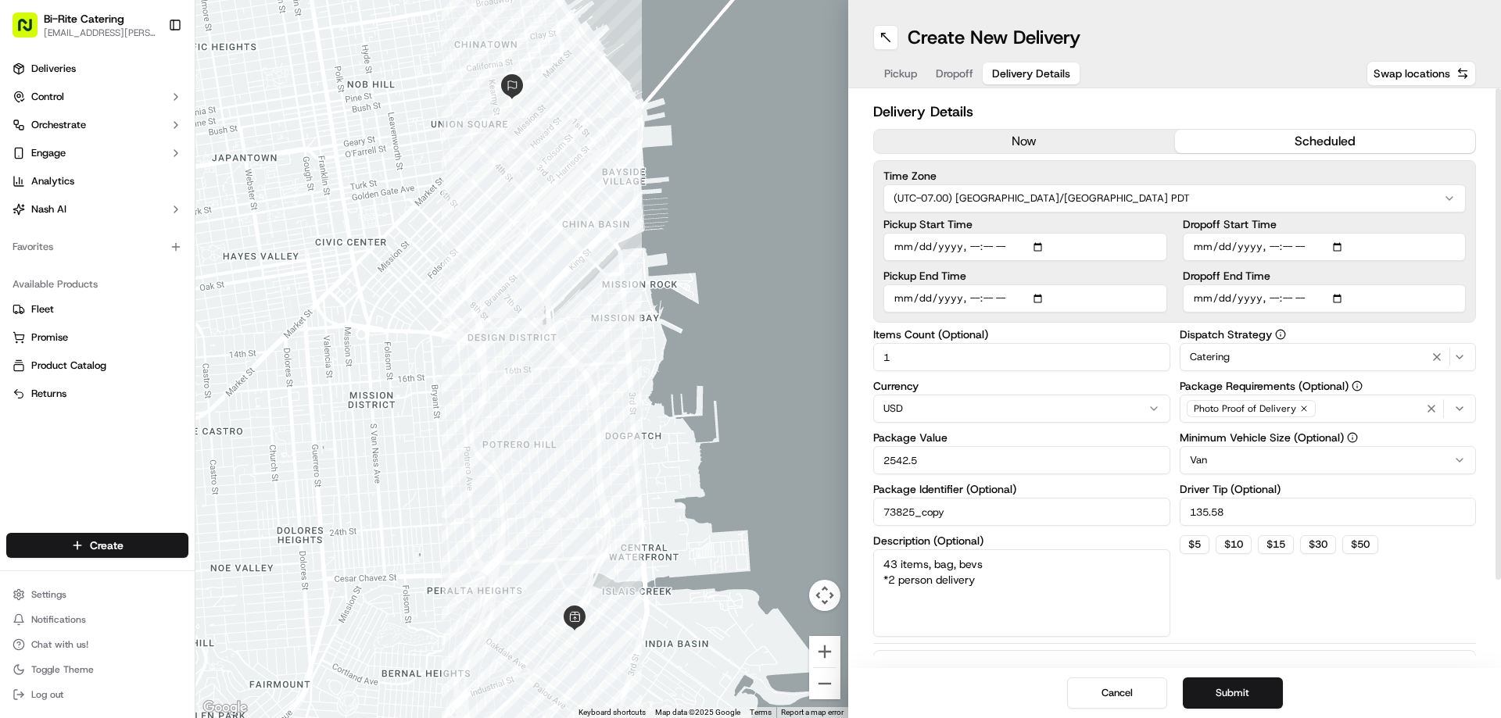
click at [986, 252] on input "Pickup Start Time" at bounding box center [1025, 247] width 284 height 28
type input "2025-09-16T16:40"
click at [988, 292] on input "Pickup End Time" at bounding box center [1025, 299] width 284 height 28
type input "2025-09-16T17:10"
click at [1243, 696] on button "Submit" at bounding box center [1233, 693] width 100 height 31
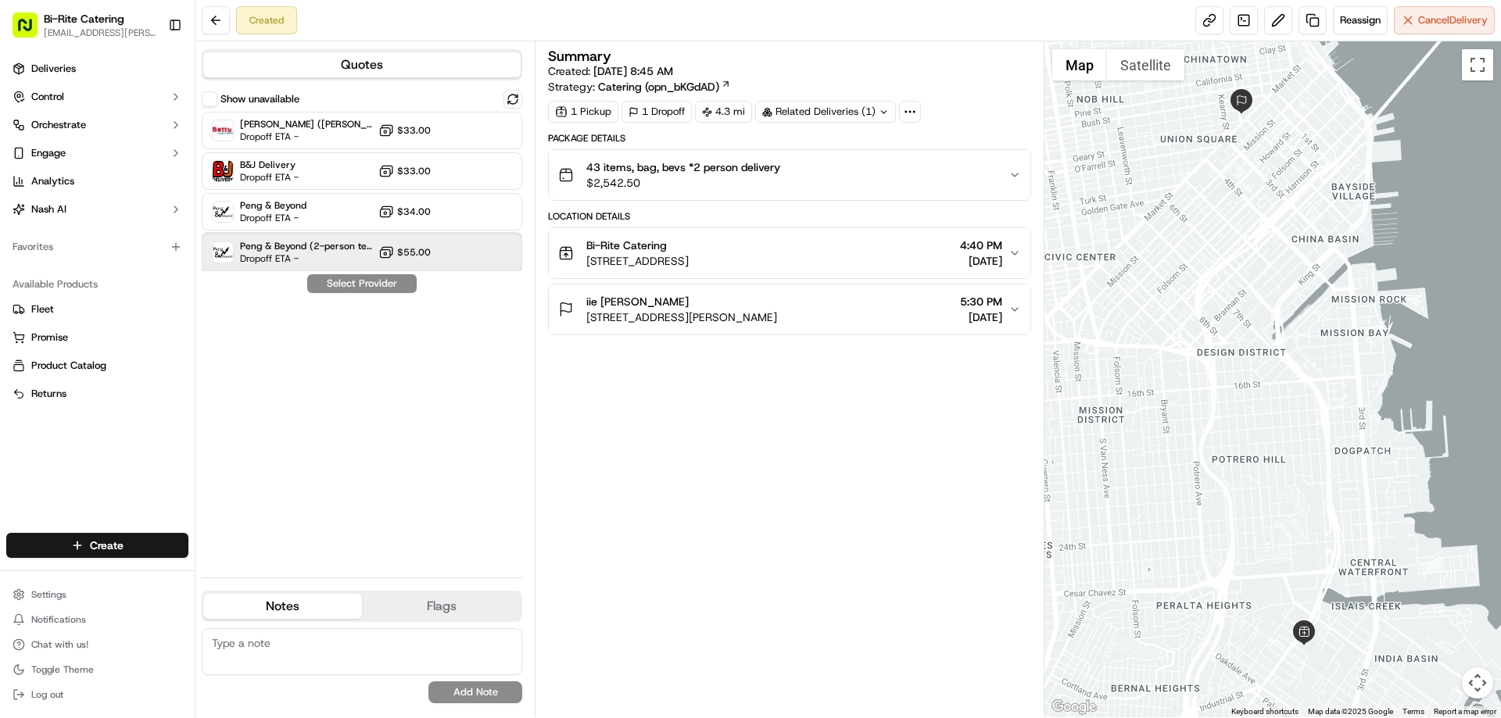
click at [431, 244] on div "Peng & Beyond (2-person team) Dropoff ETA - $55.00" at bounding box center [362, 253] width 320 height 38
click at [379, 292] on button "Assign Provider" at bounding box center [361, 283] width 111 height 19
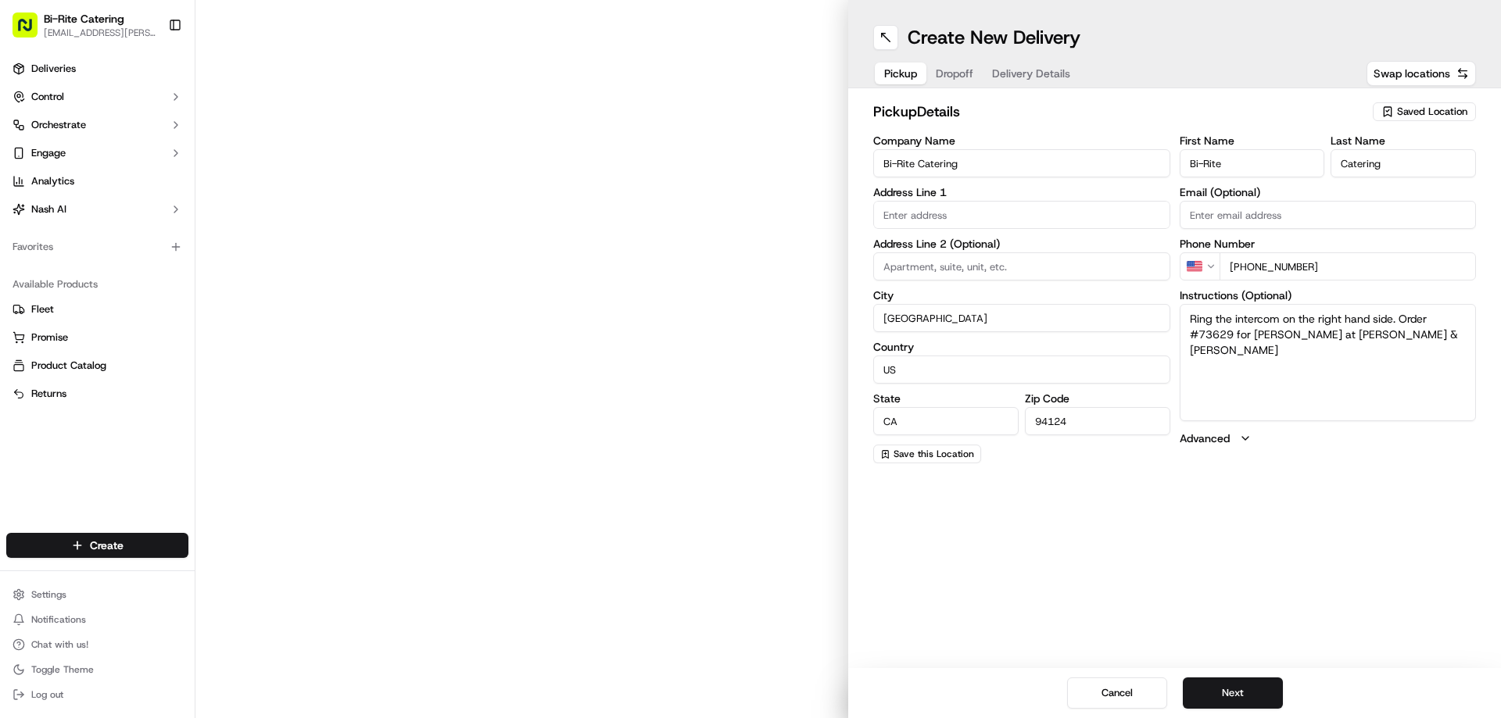
type input "1970 Innes Ave"
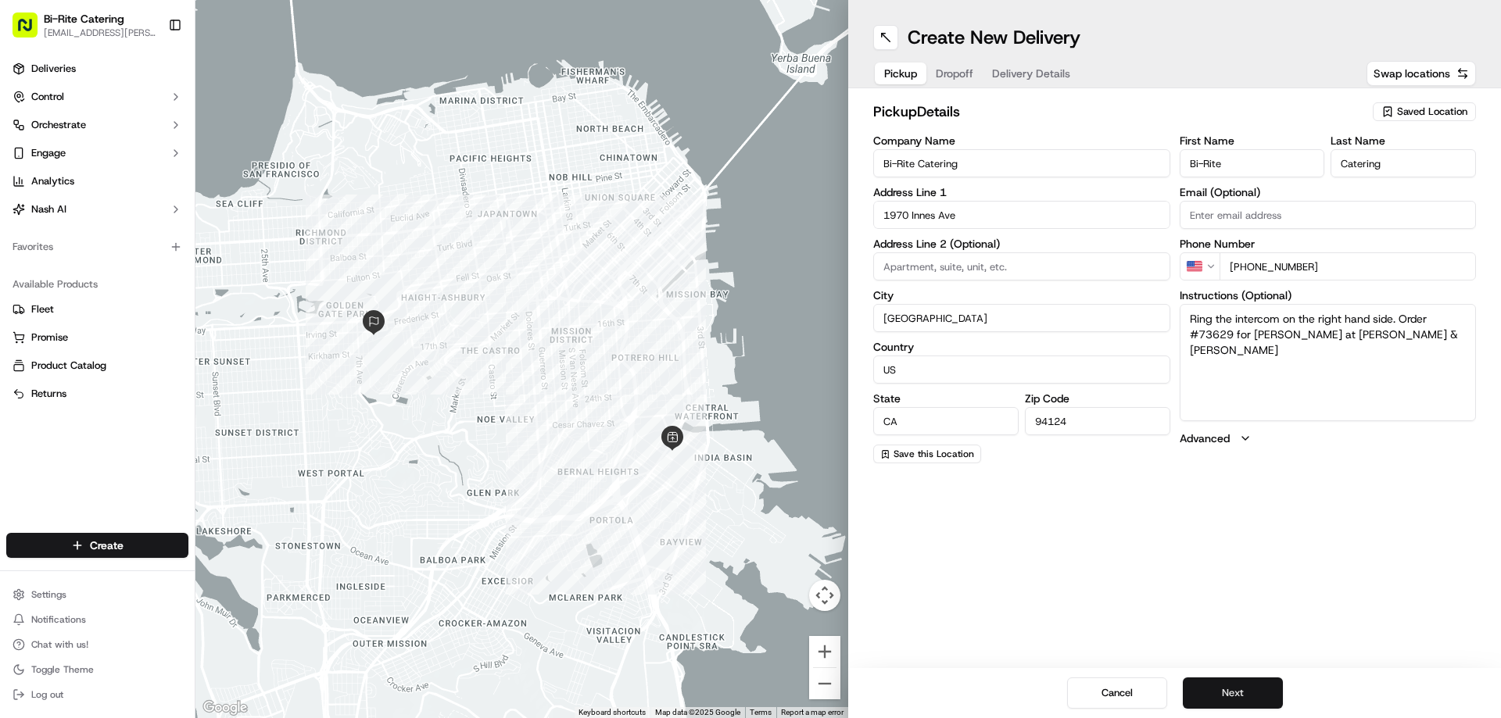
click at [1216, 693] on button "Next" at bounding box center [1233, 693] width 100 height 31
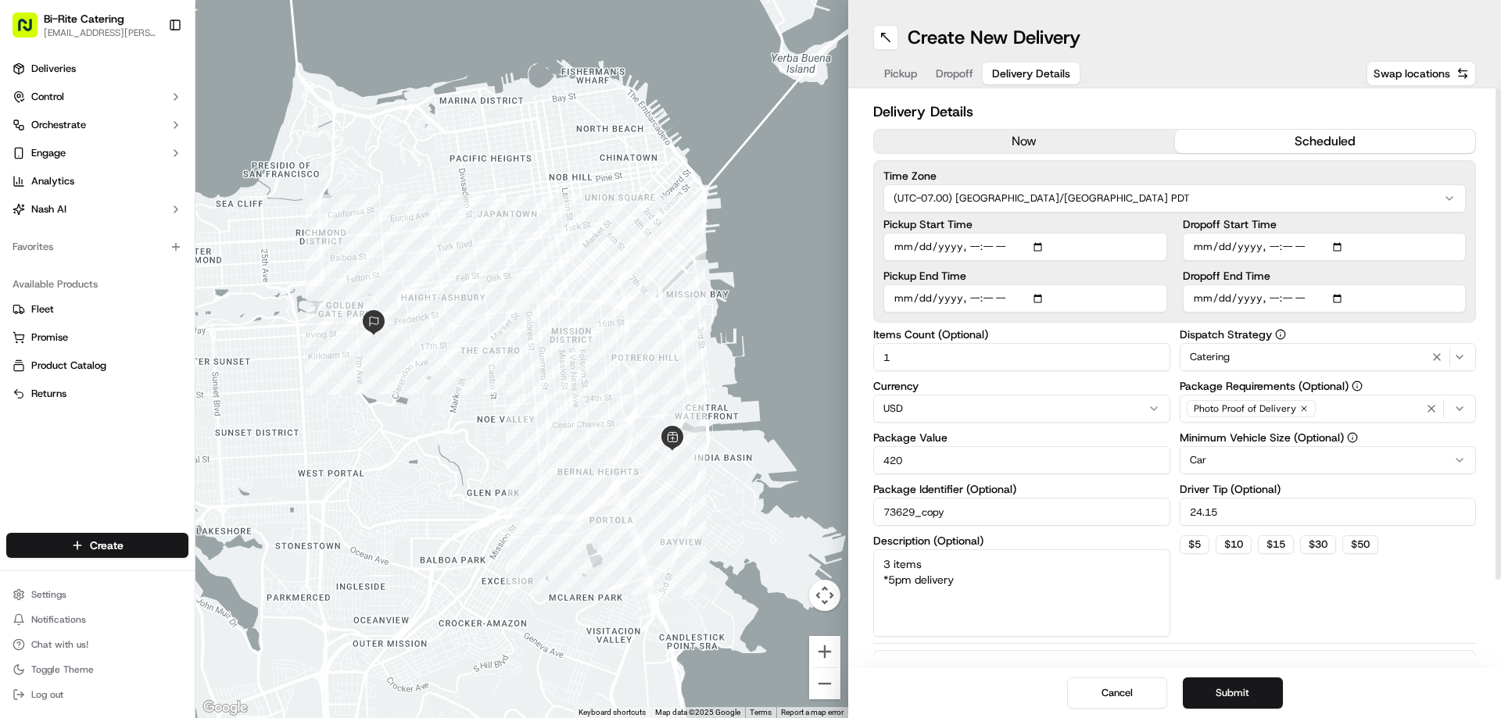
click at [989, 252] on input "Pickup Start Time" at bounding box center [1025, 247] width 284 height 28
type input "2025-09-16T16:35"
click at [990, 299] on input "Pickup End Time" at bounding box center [1025, 299] width 284 height 28
type input "2025-09-16T17:00"
click at [1298, 628] on div "Dispatch Strategy Catering Package Requirements (Optional) Photo Proof of Deliv…" at bounding box center [1328, 483] width 297 height 308
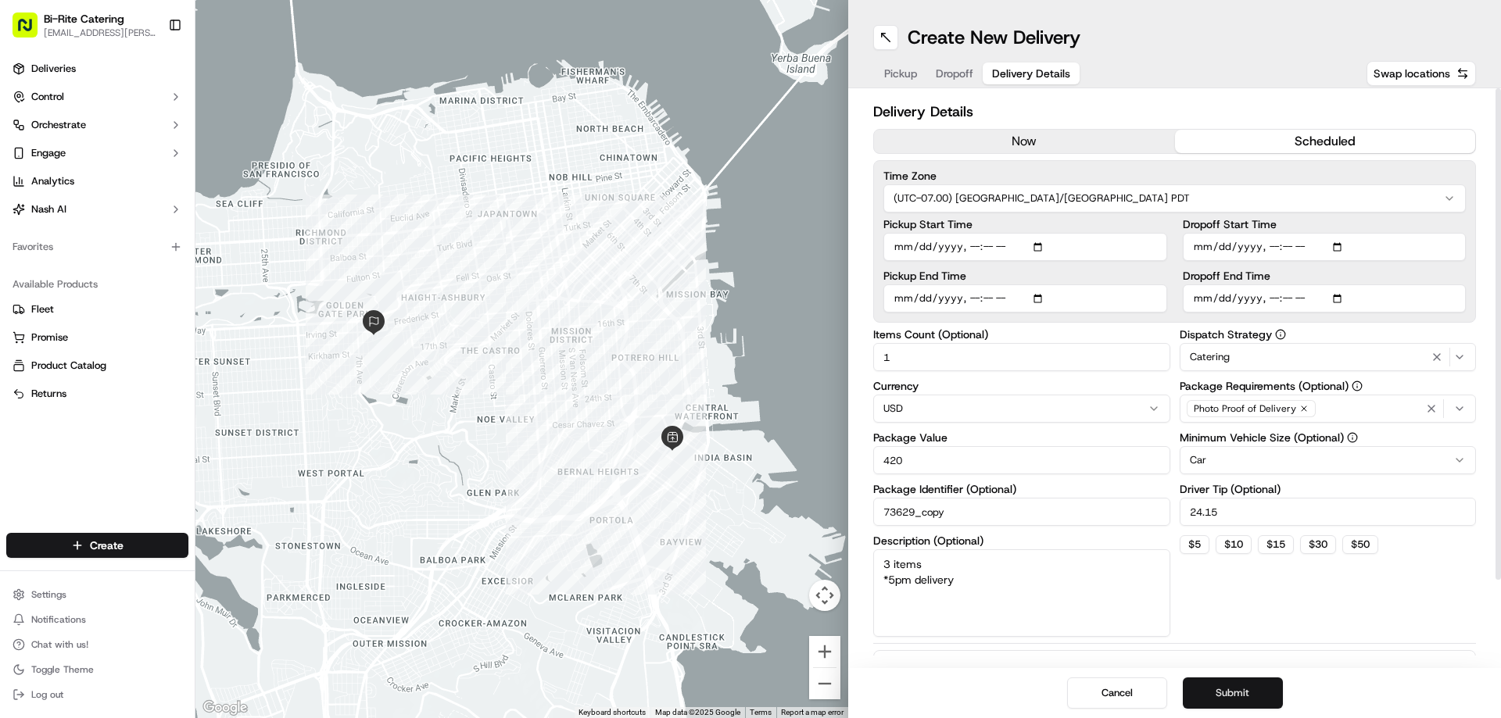
click at [1257, 688] on button "Submit" at bounding box center [1233, 693] width 100 height 31
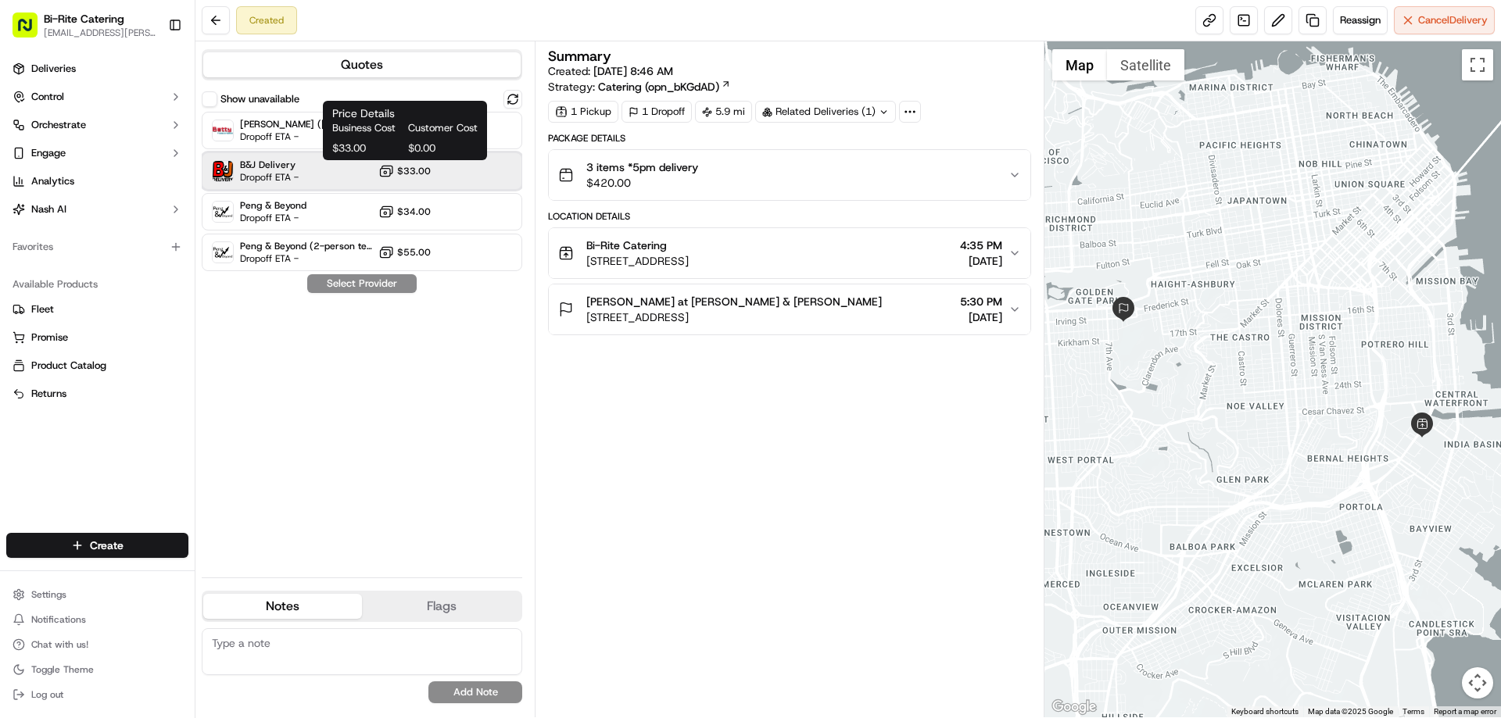
click at [359, 165] on div "B&J Delivery Dropoff ETA - $33.00" at bounding box center [362, 171] width 320 height 38
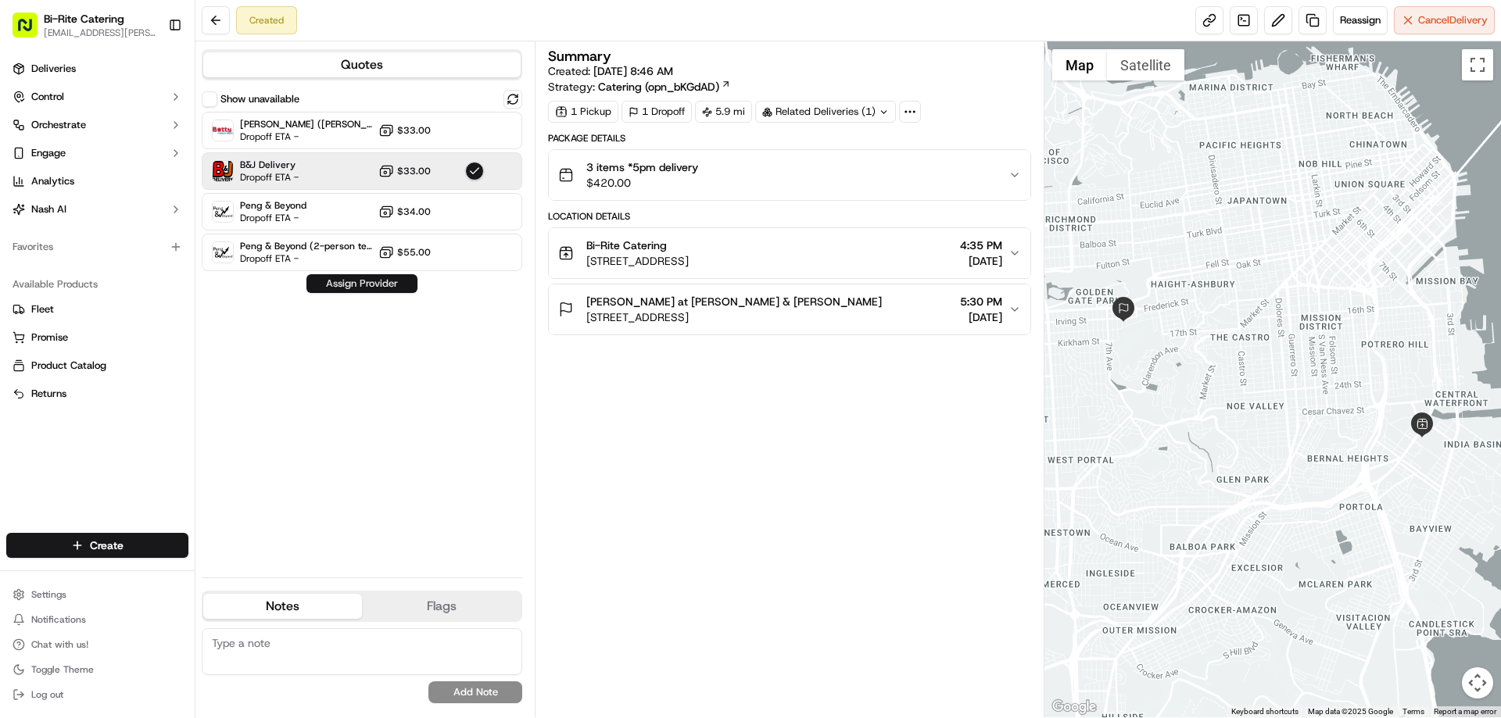
click at [396, 284] on button "Assign Provider" at bounding box center [361, 283] width 111 height 19
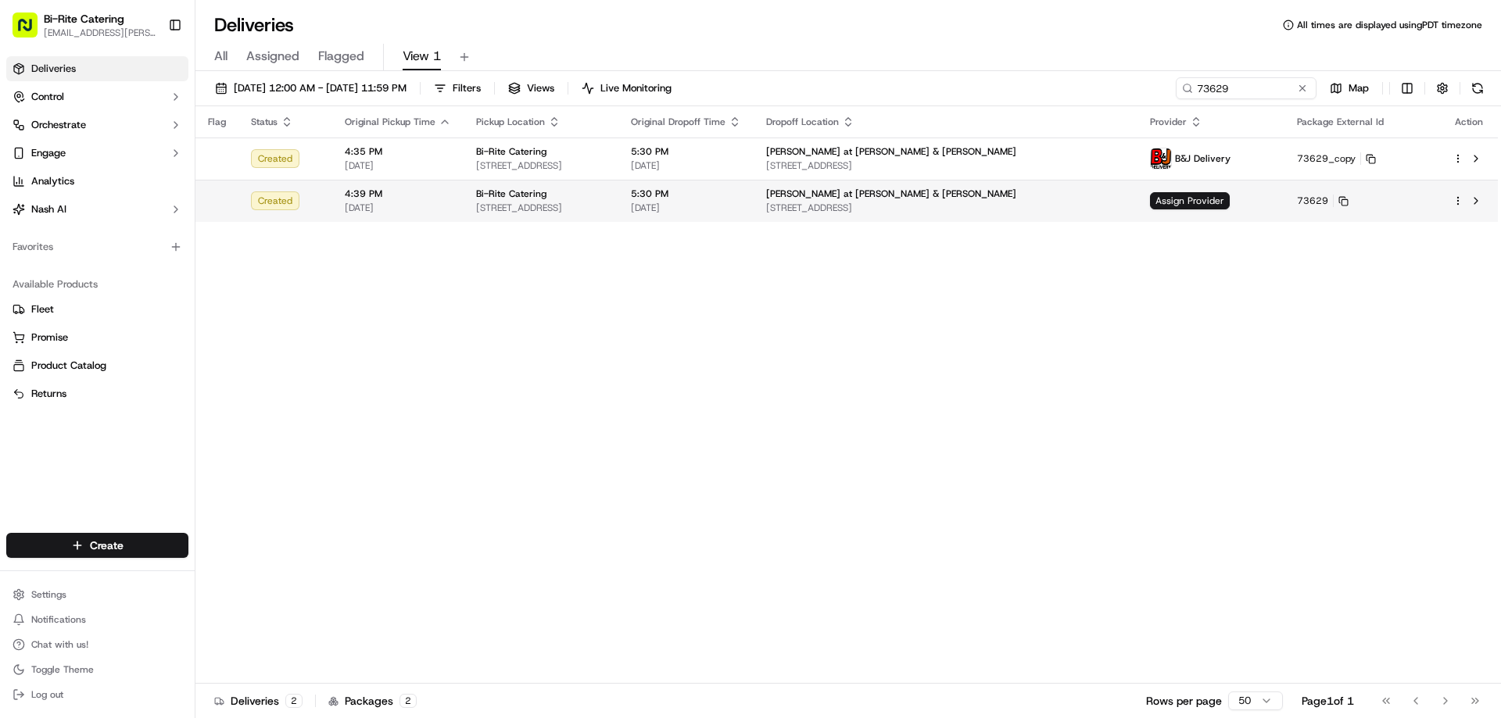
click at [1459, 204] on html "Bi-Rite Catering [EMAIL_ADDRESS][PERSON_NAME][DOMAIN_NAME] Toggle Sidebar Deliv…" at bounding box center [750, 359] width 1501 height 718
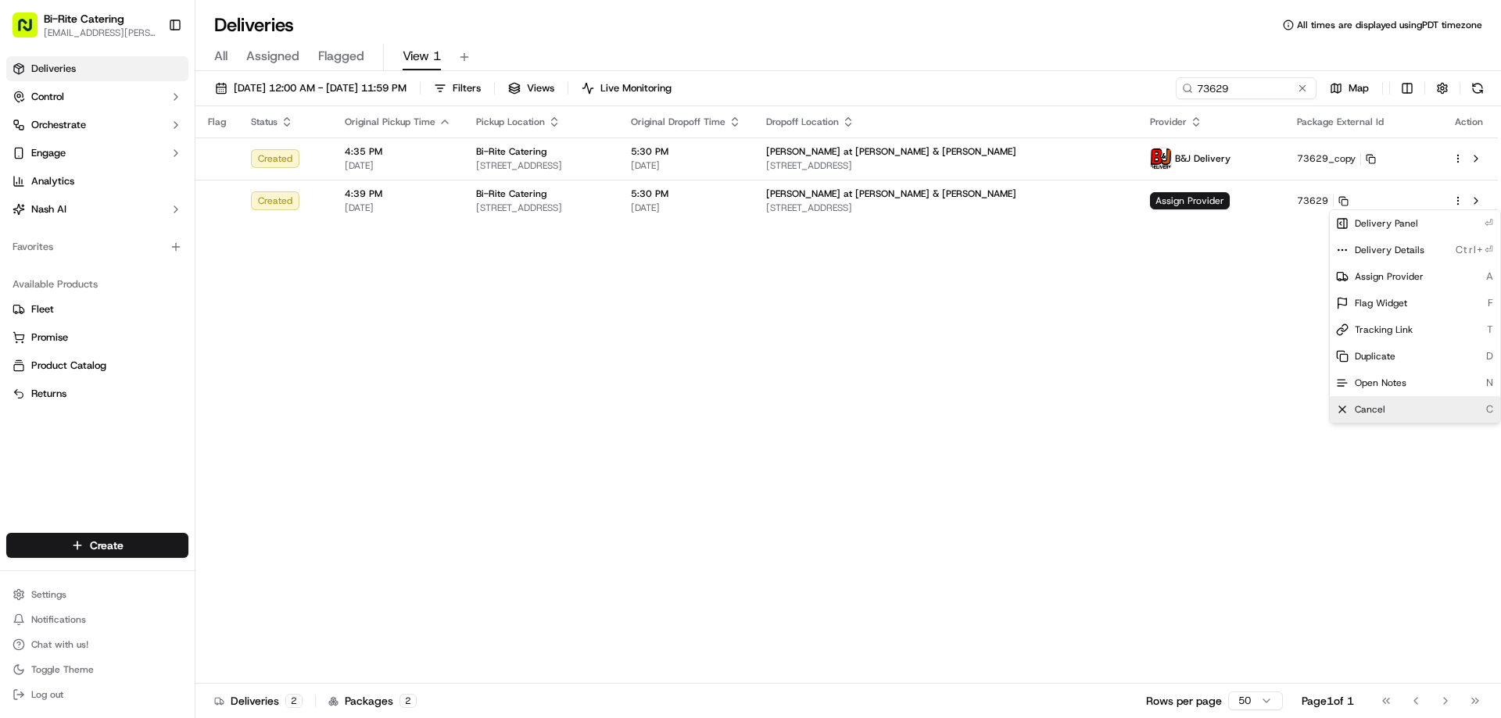
click at [1360, 410] on span "Cancel" at bounding box center [1370, 409] width 30 height 13
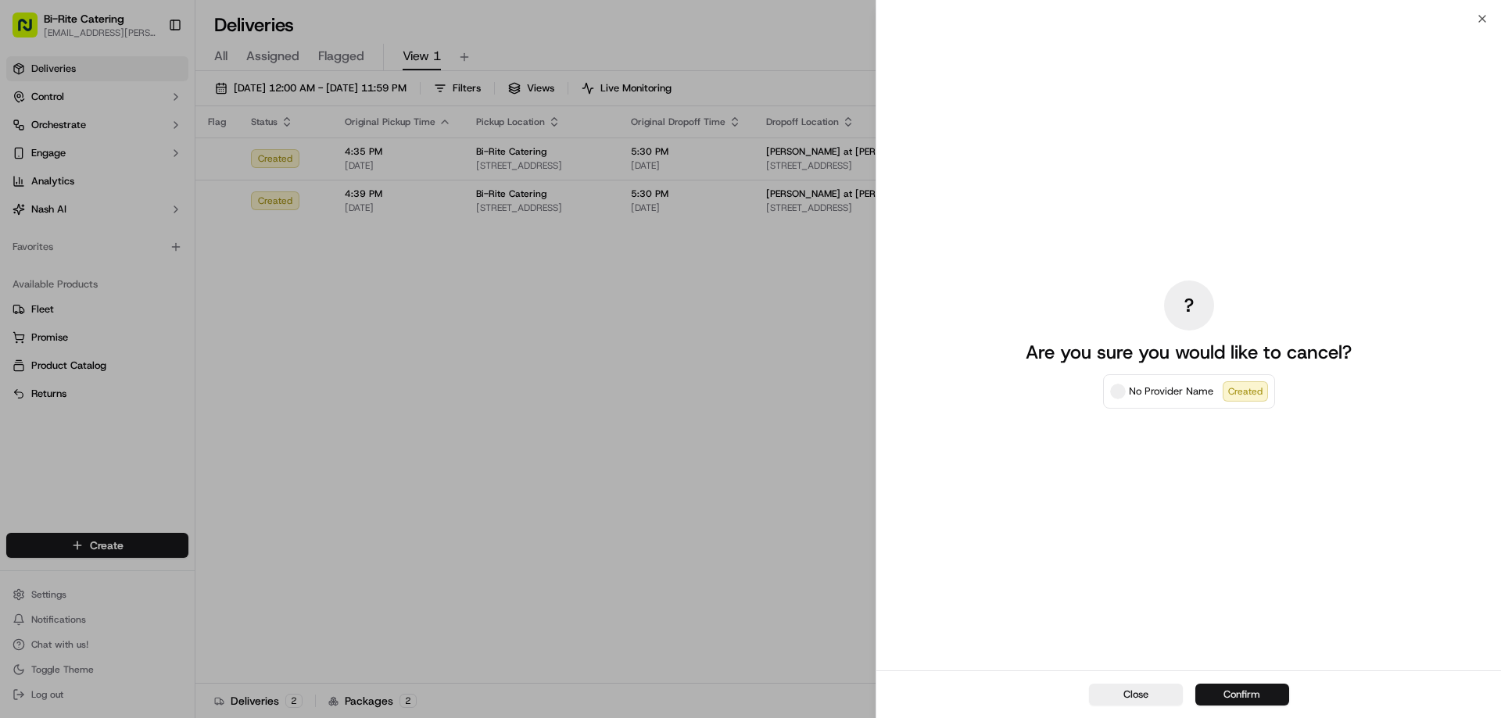
click at [1243, 697] on button "Confirm" at bounding box center [1242, 695] width 94 height 22
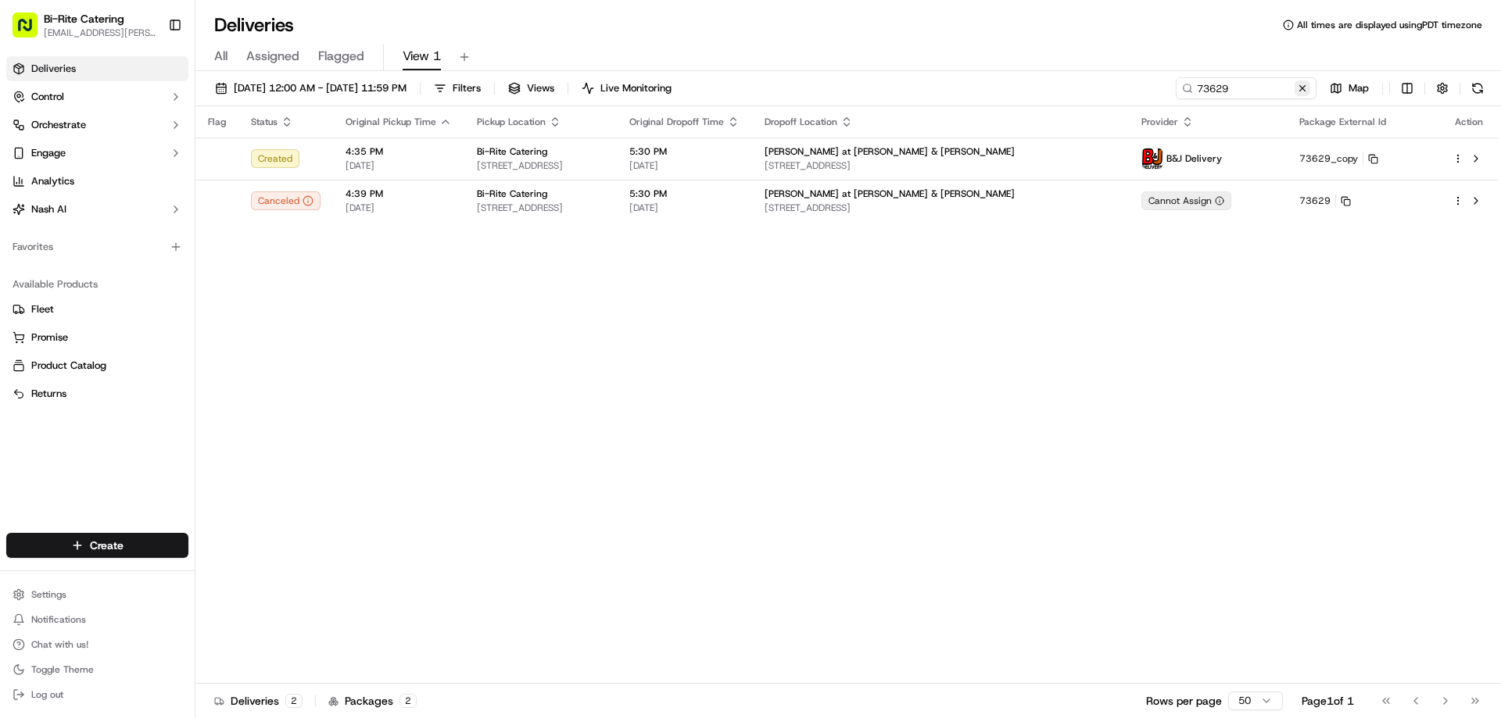
click at [1307, 89] on button at bounding box center [1302, 89] width 16 height 16
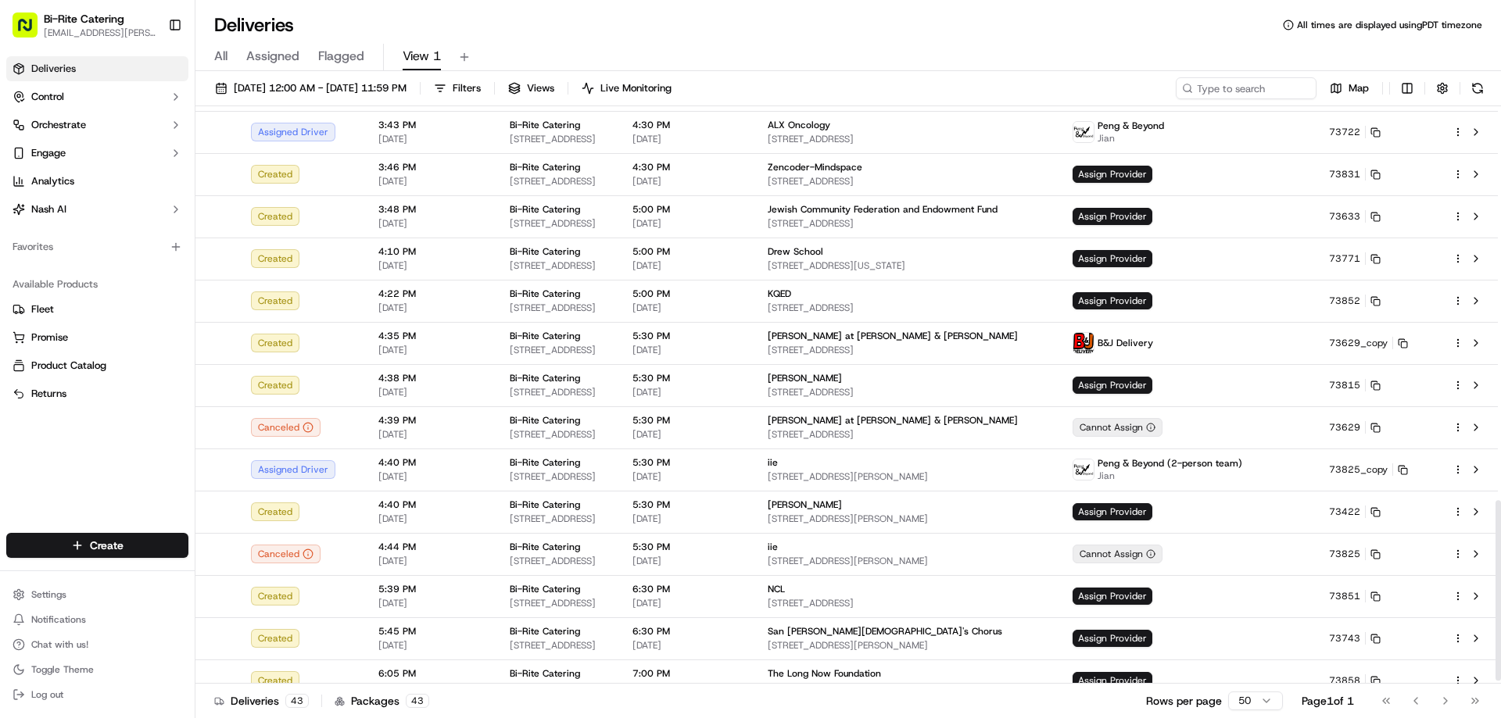
scroll to position [1269, 0]
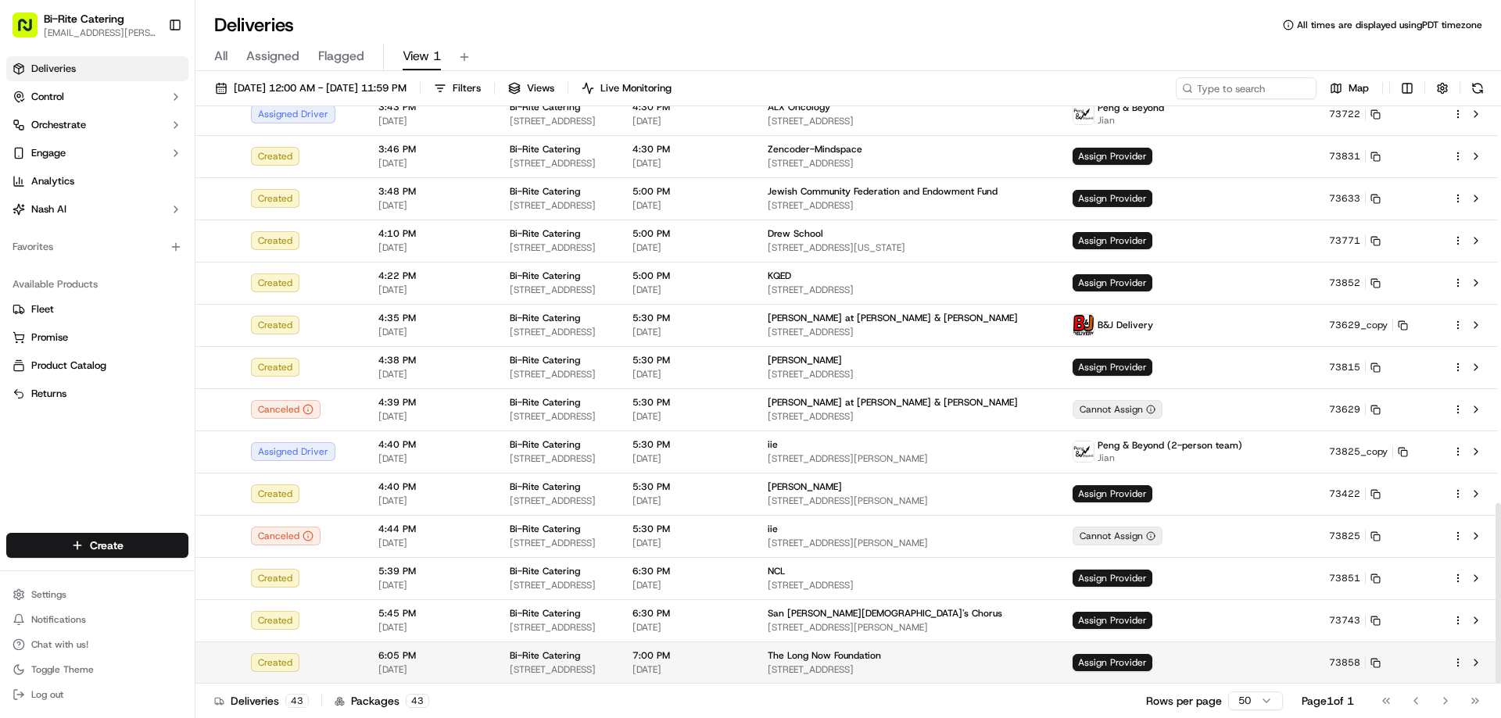
click at [1457, 662] on html "Bi-Rite Catering lupe.muniz@biritemarket.com Toggle Sidebar Deliveries Control …" at bounding box center [750, 359] width 1501 height 718
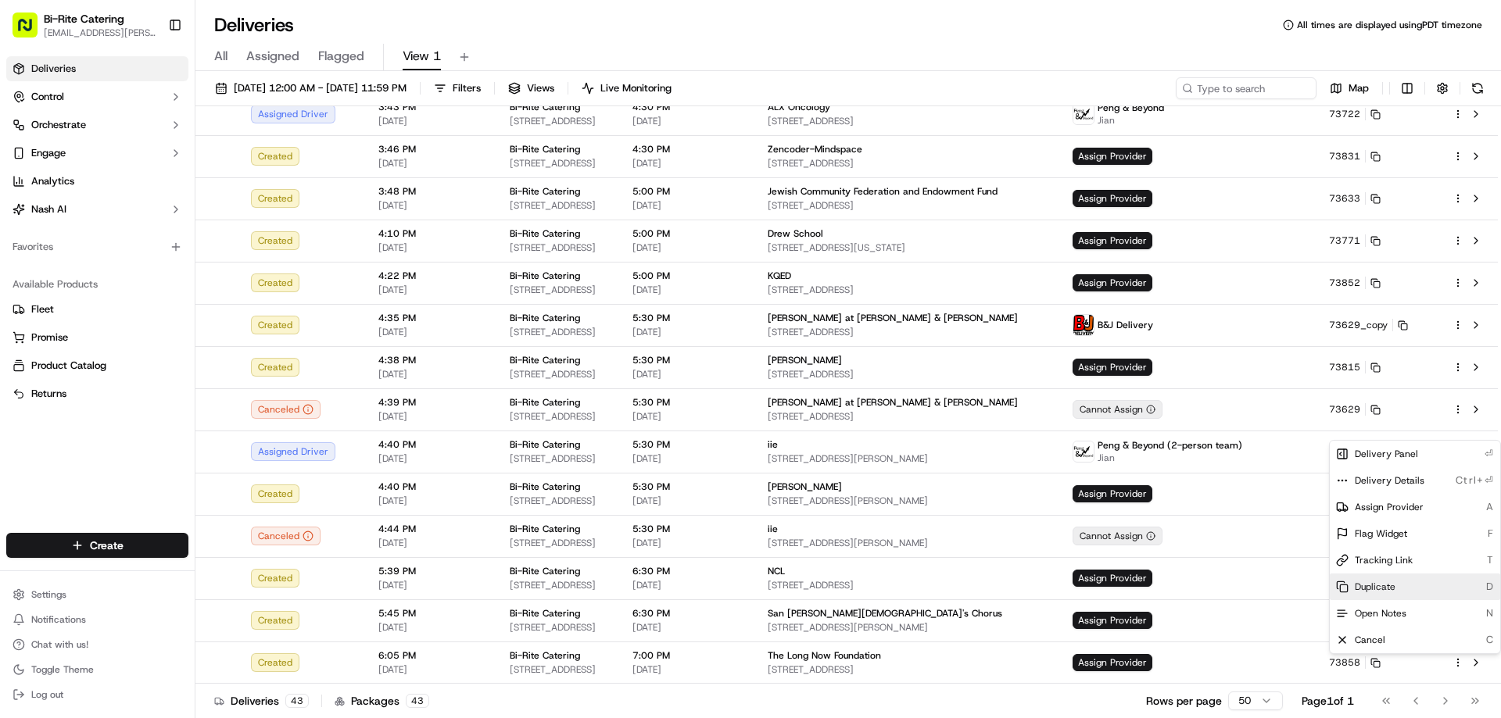
click at [1382, 578] on div "Duplicate D" at bounding box center [1415, 587] width 170 height 27
click at [909, 70] on html "Bi-Rite Catering lupe.muniz@biritemarket.com Toggle Sidebar Deliveries Control …" at bounding box center [750, 359] width 1501 height 718
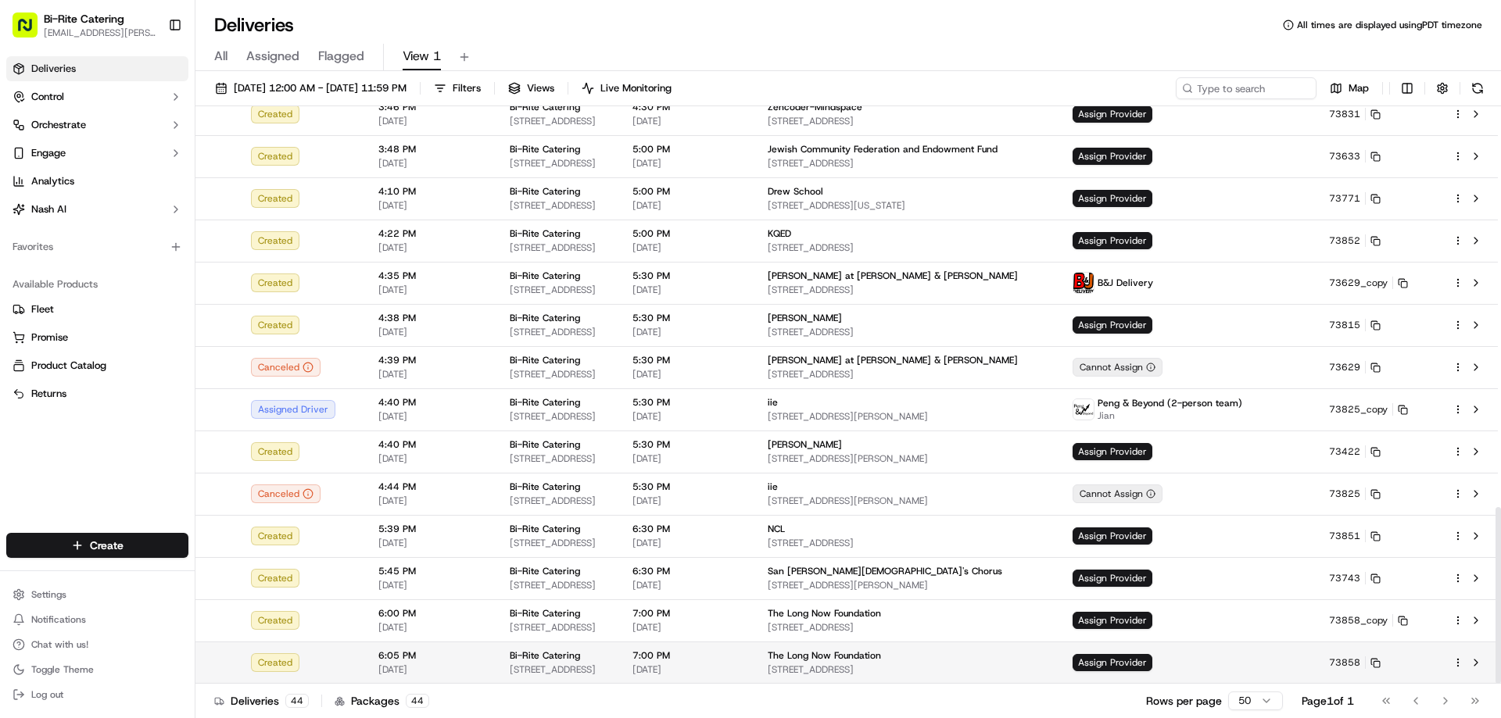
click at [1460, 663] on html "Bi-Rite Catering lupe.muniz@biritemarket.com Toggle Sidebar Deliveries Control …" at bounding box center [750, 359] width 1501 height 718
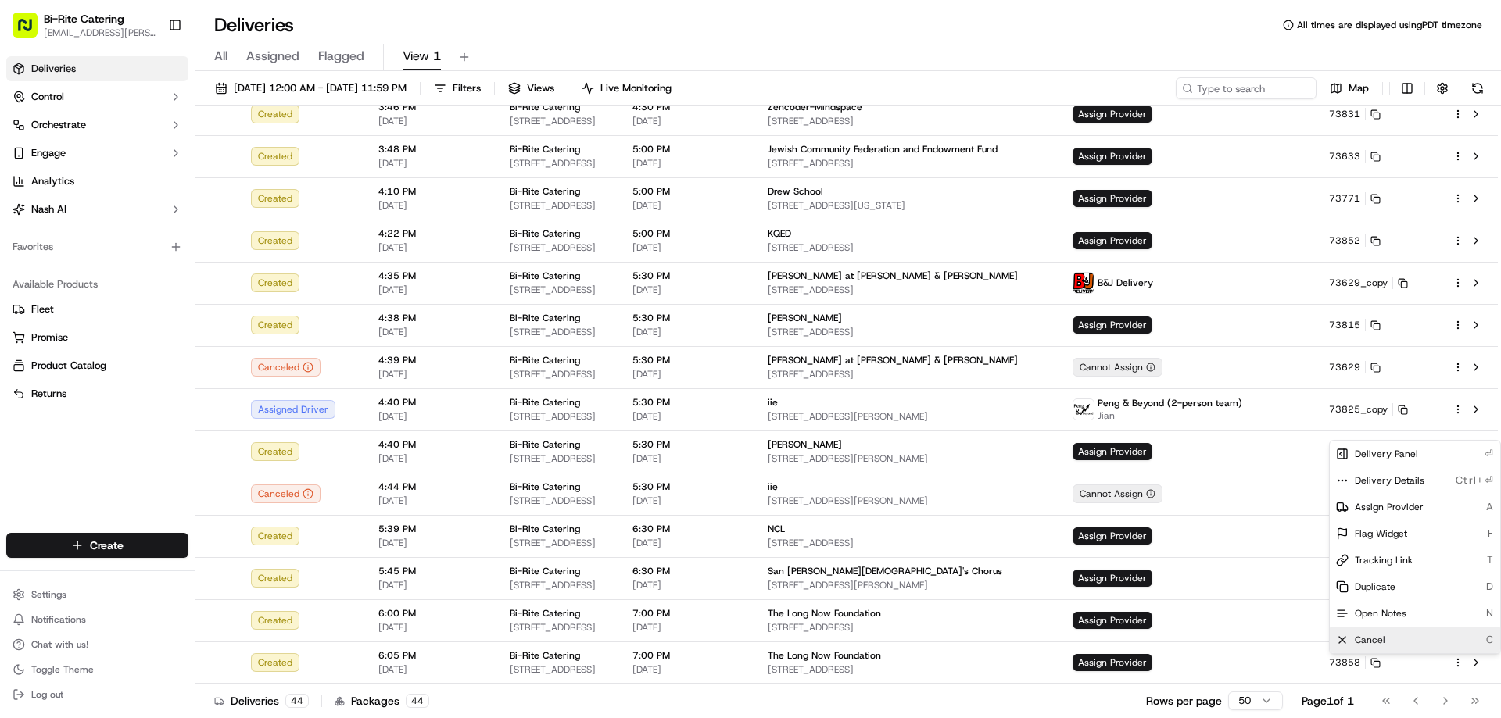
click at [1371, 643] on span "Cancel" at bounding box center [1370, 640] width 30 height 13
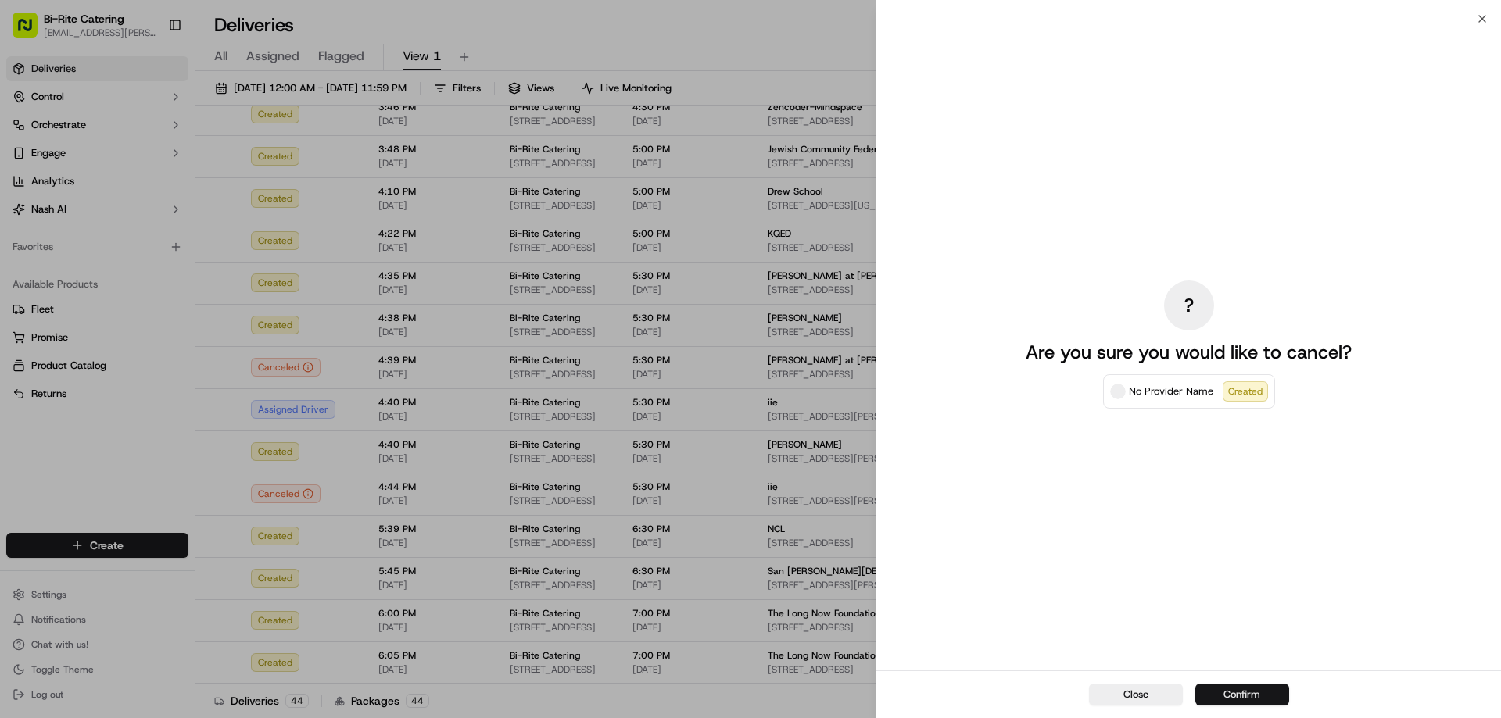
click at [1247, 701] on button "Confirm" at bounding box center [1242, 695] width 94 height 22
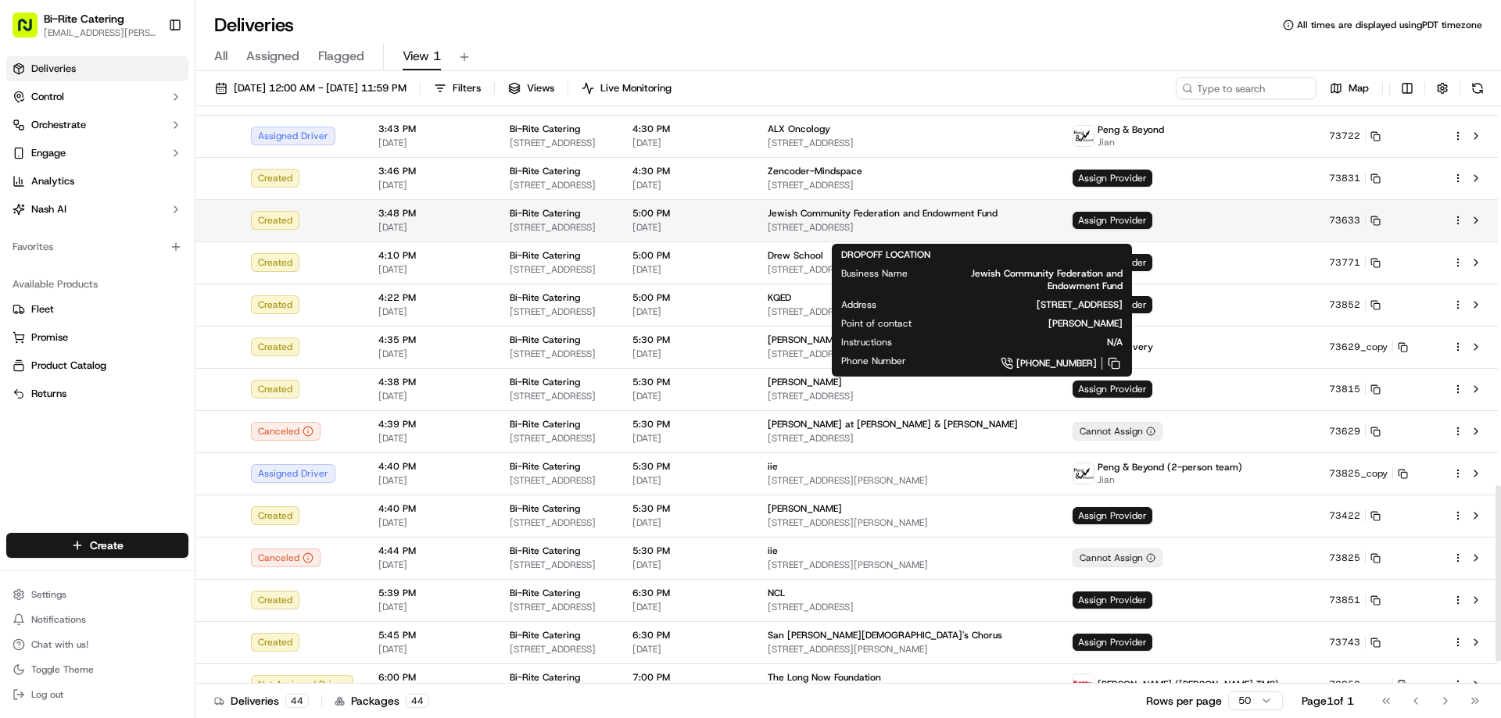
scroll to position [1233, 0]
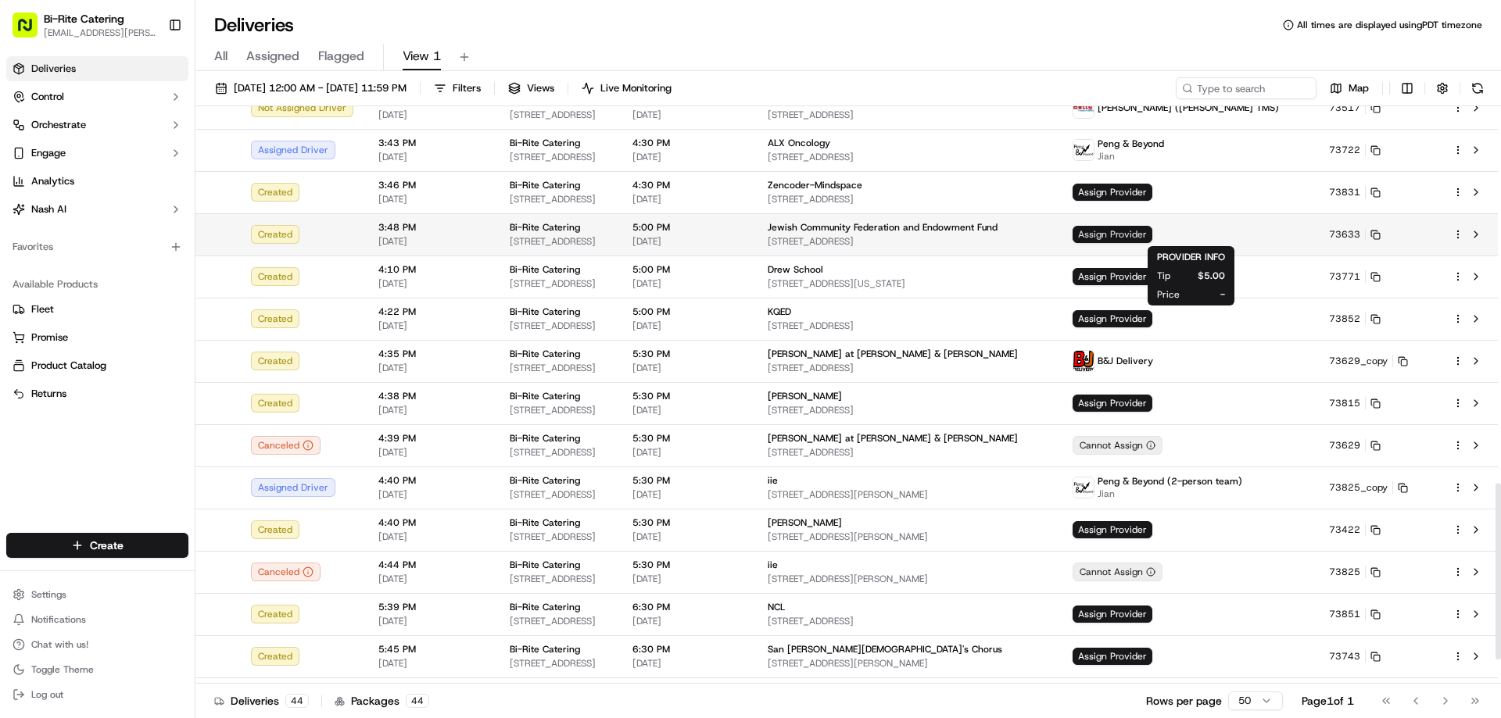
click at [1152, 237] on span "Assign Provider" at bounding box center [1112, 234] width 80 height 17
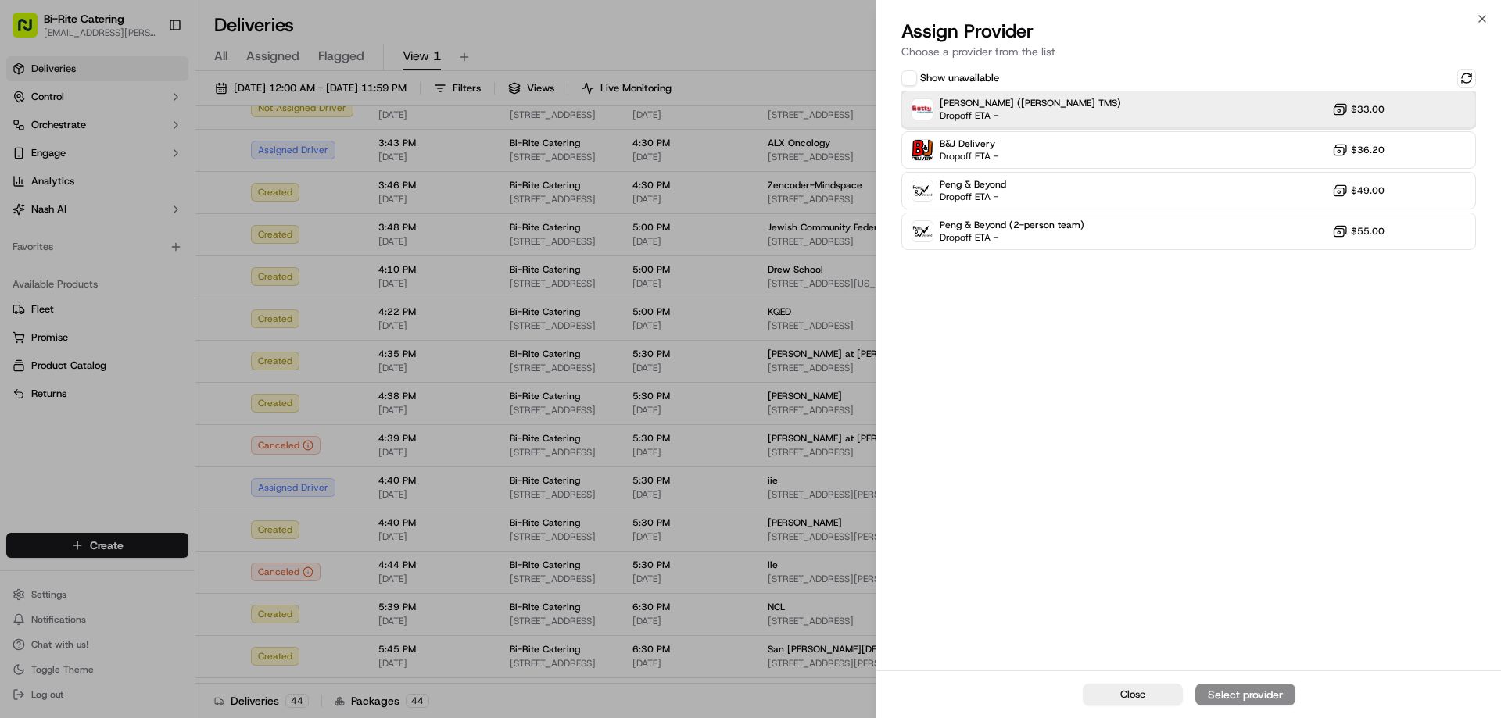
click at [1104, 114] on div "[PERSON_NAME] ([PERSON_NAME] TMS) Dropoff ETA - $33.00" at bounding box center [1188, 110] width 575 height 38
click at [1251, 698] on div "Assign Provider" at bounding box center [1245, 695] width 77 height 16
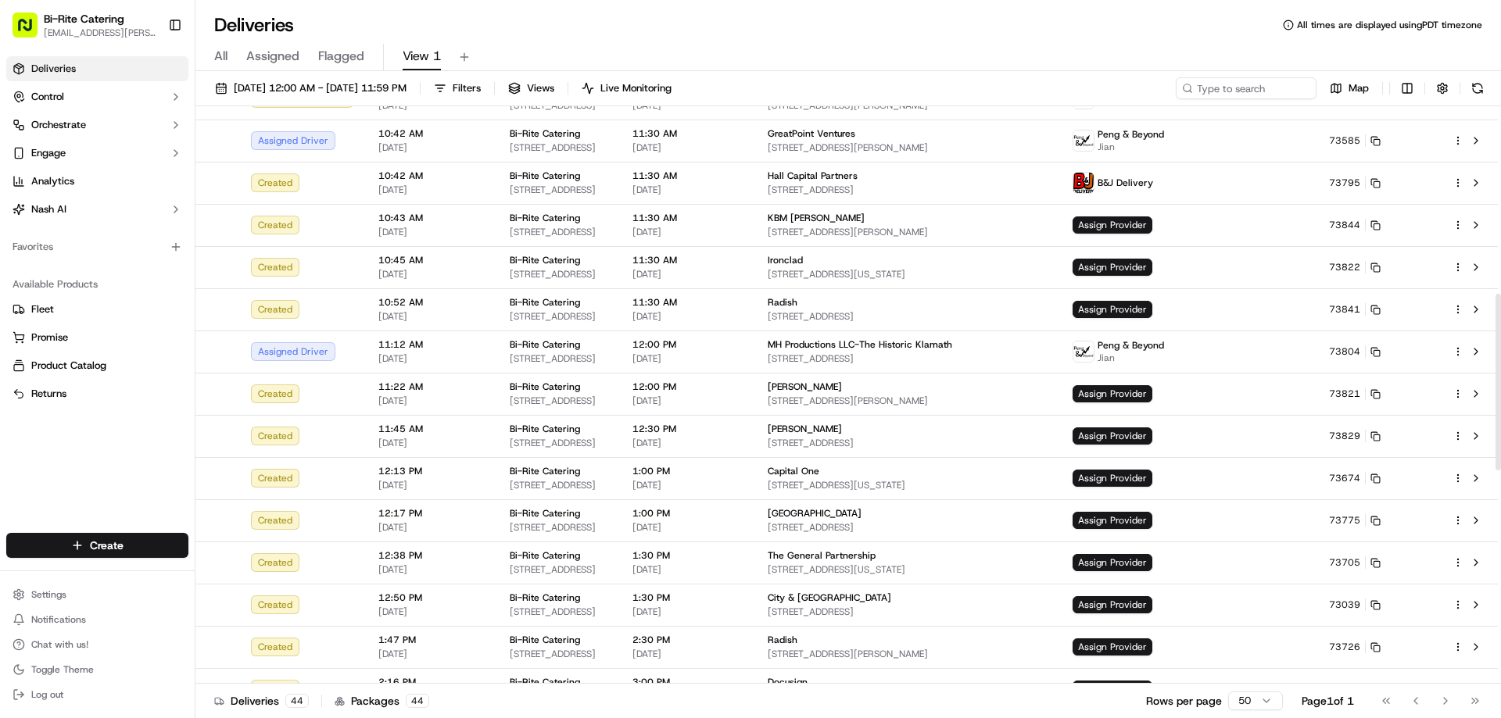
scroll to position [607, 0]
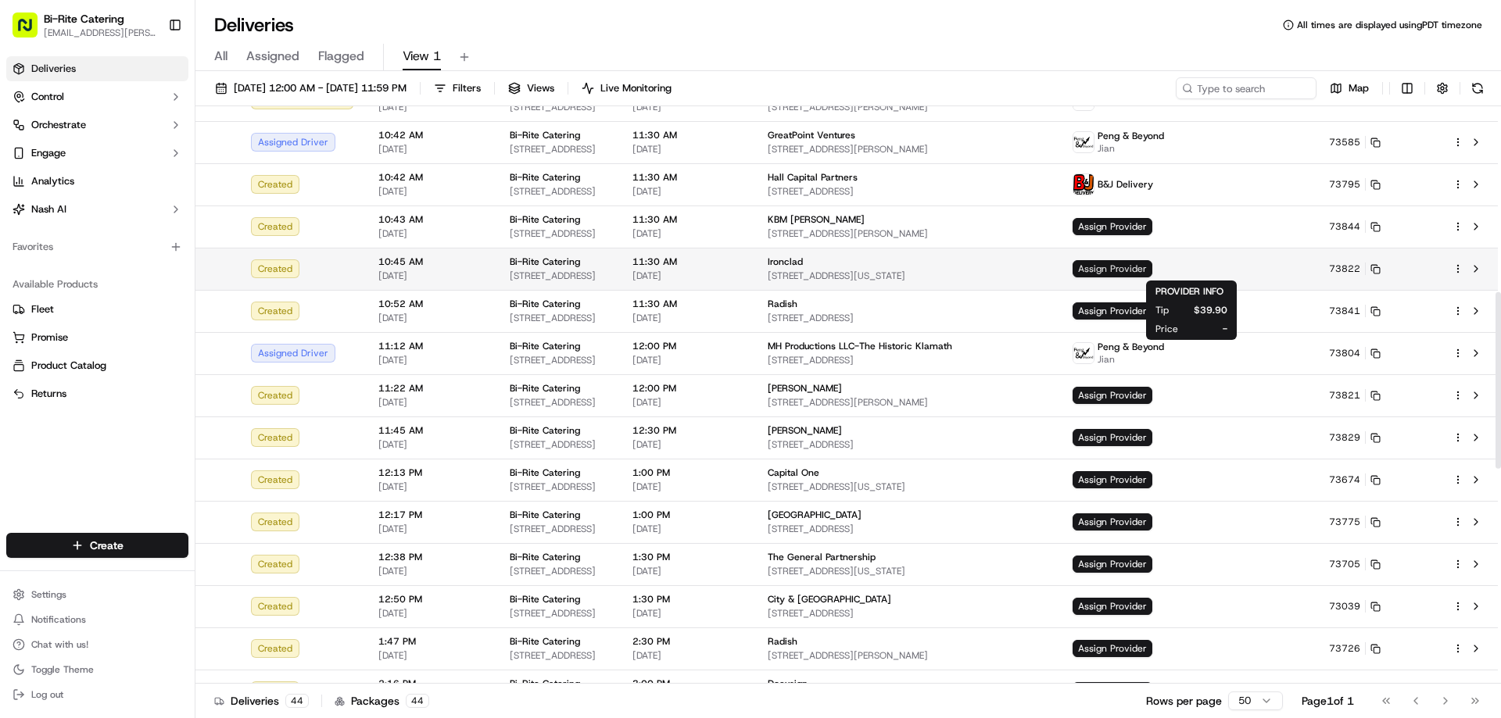
click at [1152, 270] on span "Assign Provider" at bounding box center [1112, 268] width 80 height 17
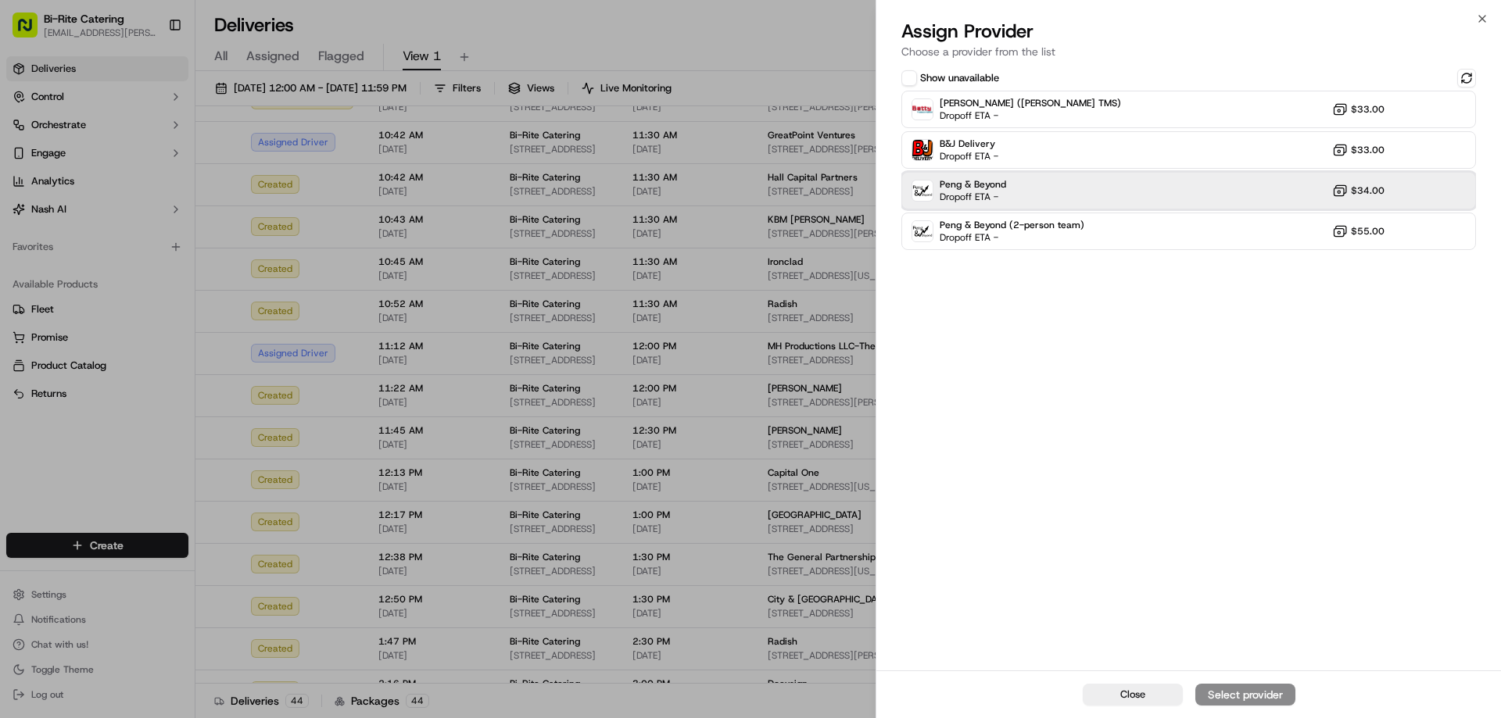
click at [1145, 193] on div "Peng & Beyond Dropoff ETA - $34.00" at bounding box center [1188, 191] width 575 height 38
click at [1217, 700] on div "Assign Provider" at bounding box center [1245, 695] width 77 height 16
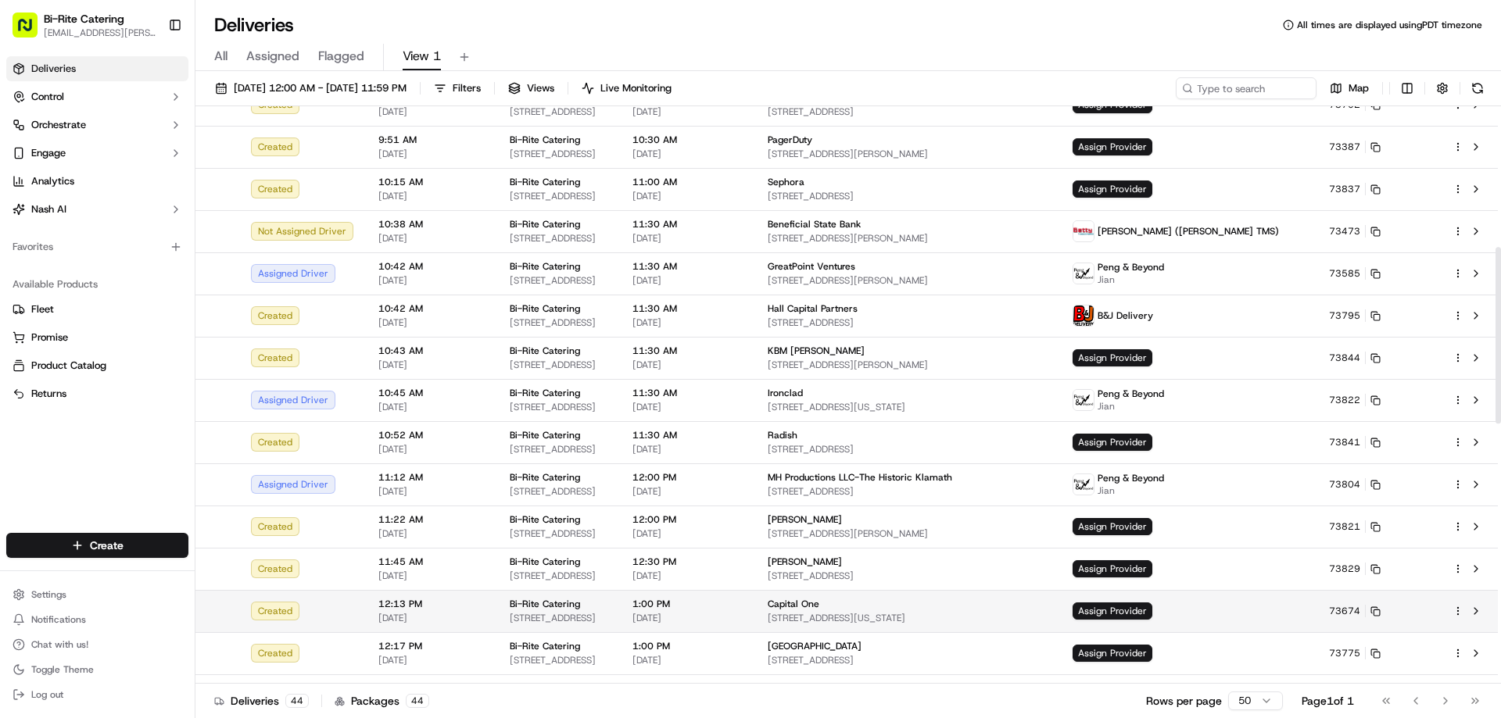
scroll to position [451, 0]
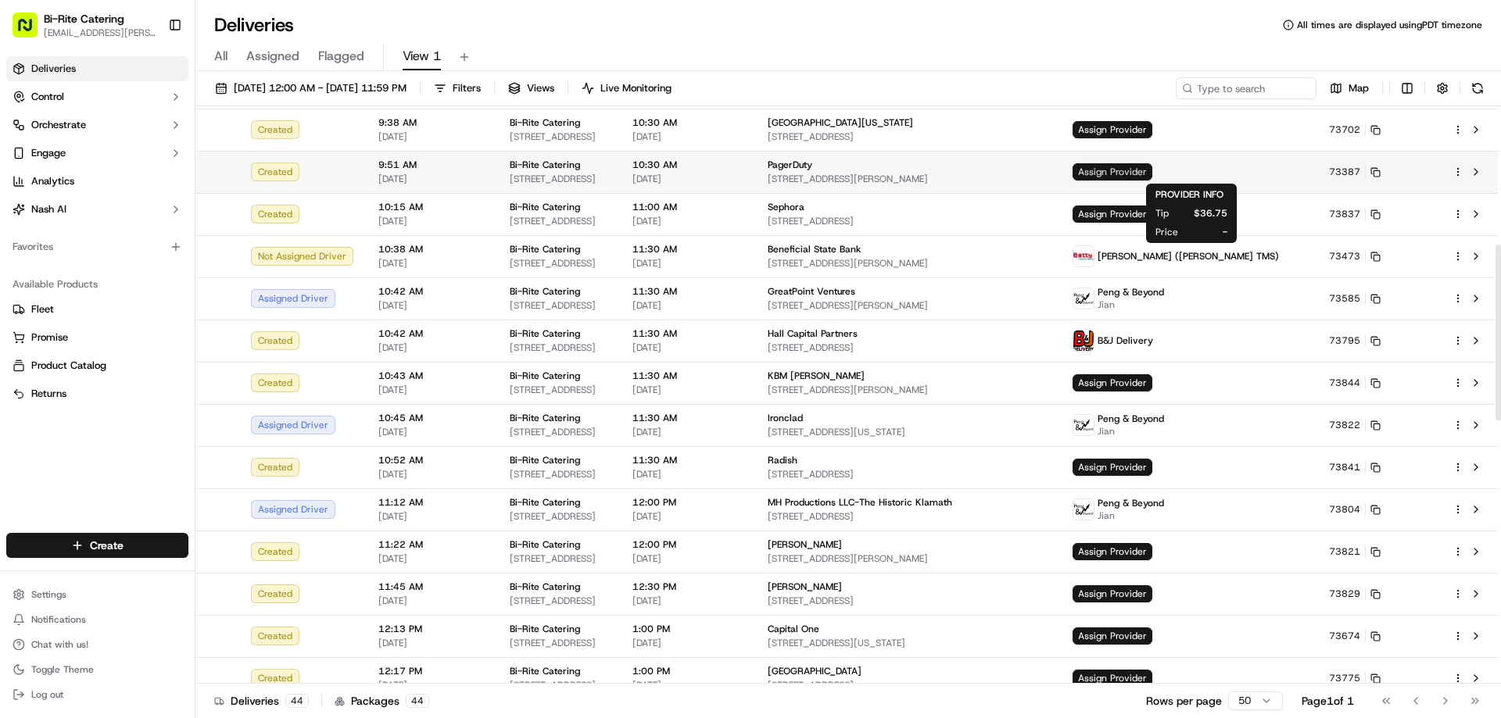
click at [1152, 173] on span "Assign Provider" at bounding box center [1112, 171] width 80 height 17
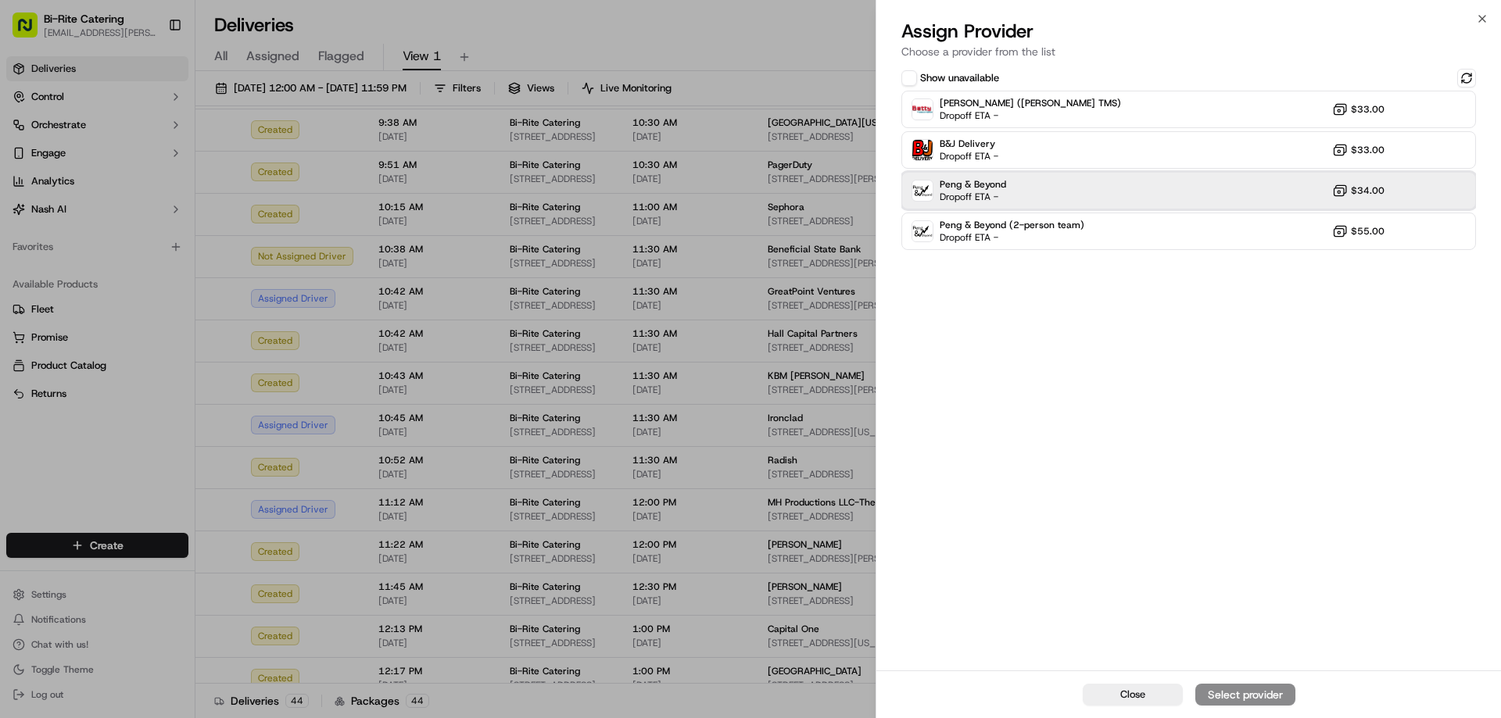
click at [1176, 174] on div "Peng & Beyond Dropoff ETA - $34.00" at bounding box center [1188, 191] width 575 height 38
click at [1244, 693] on div "Assign Provider" at bounding box center [1245, 695] width 77 height 16
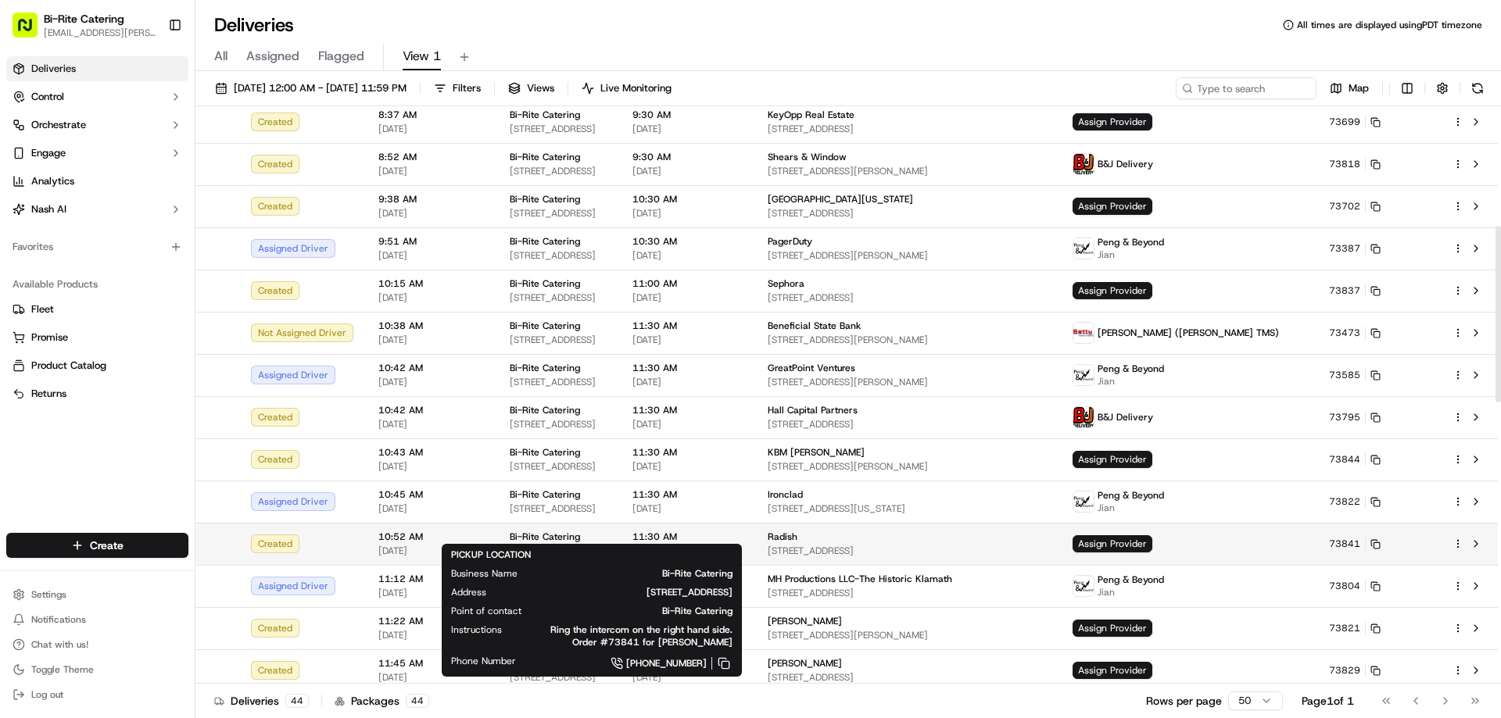
scroll to position [391, 0]
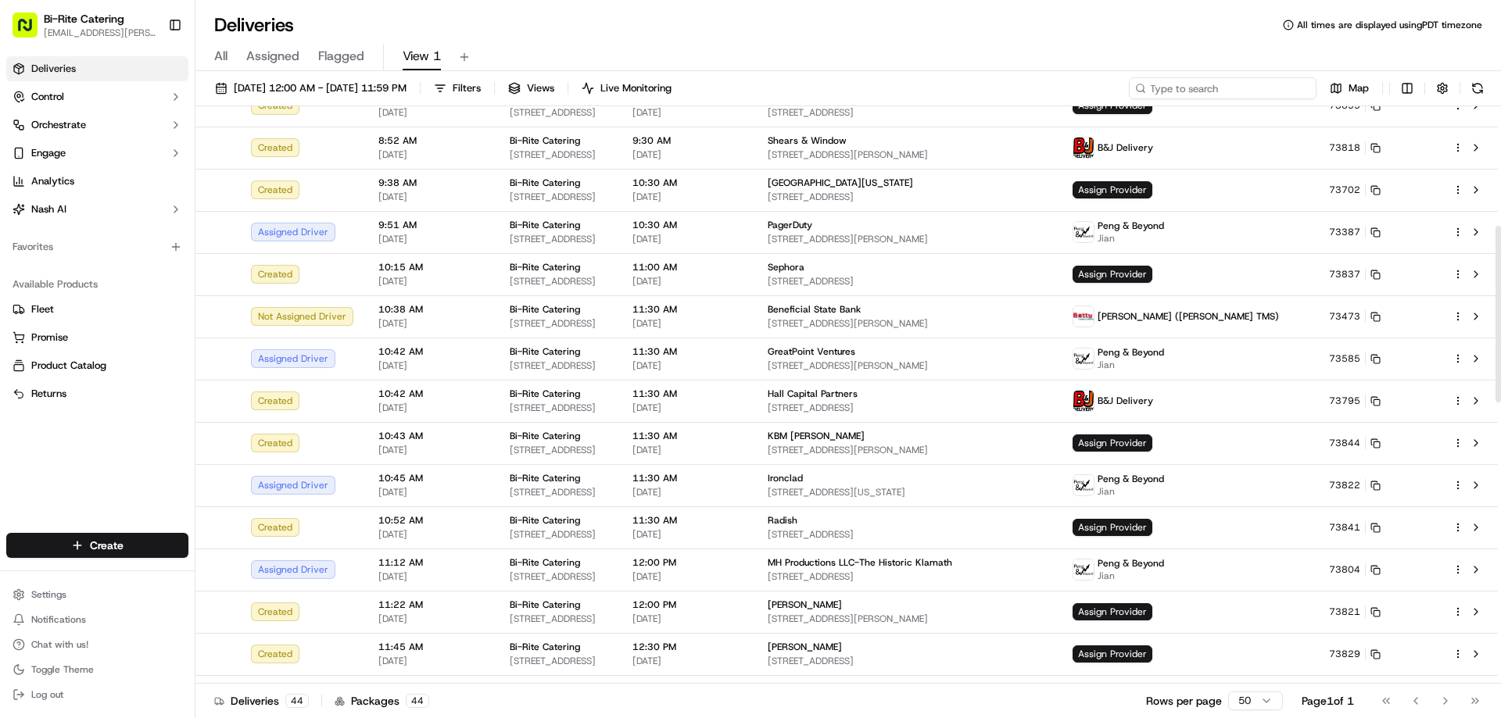
click at [1237, 90] on input at bounding box center [1223, 88] width 188 height 22
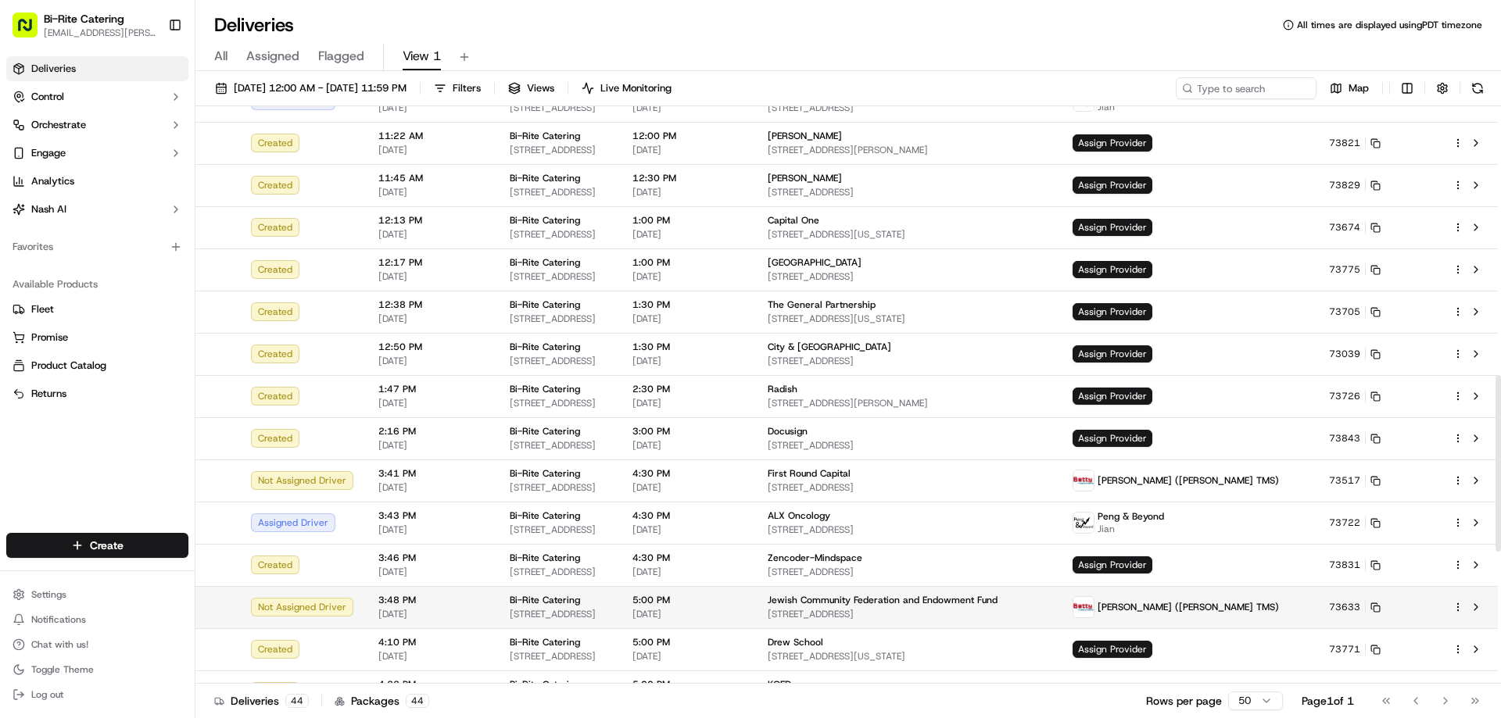
scroll to position [938, 0]
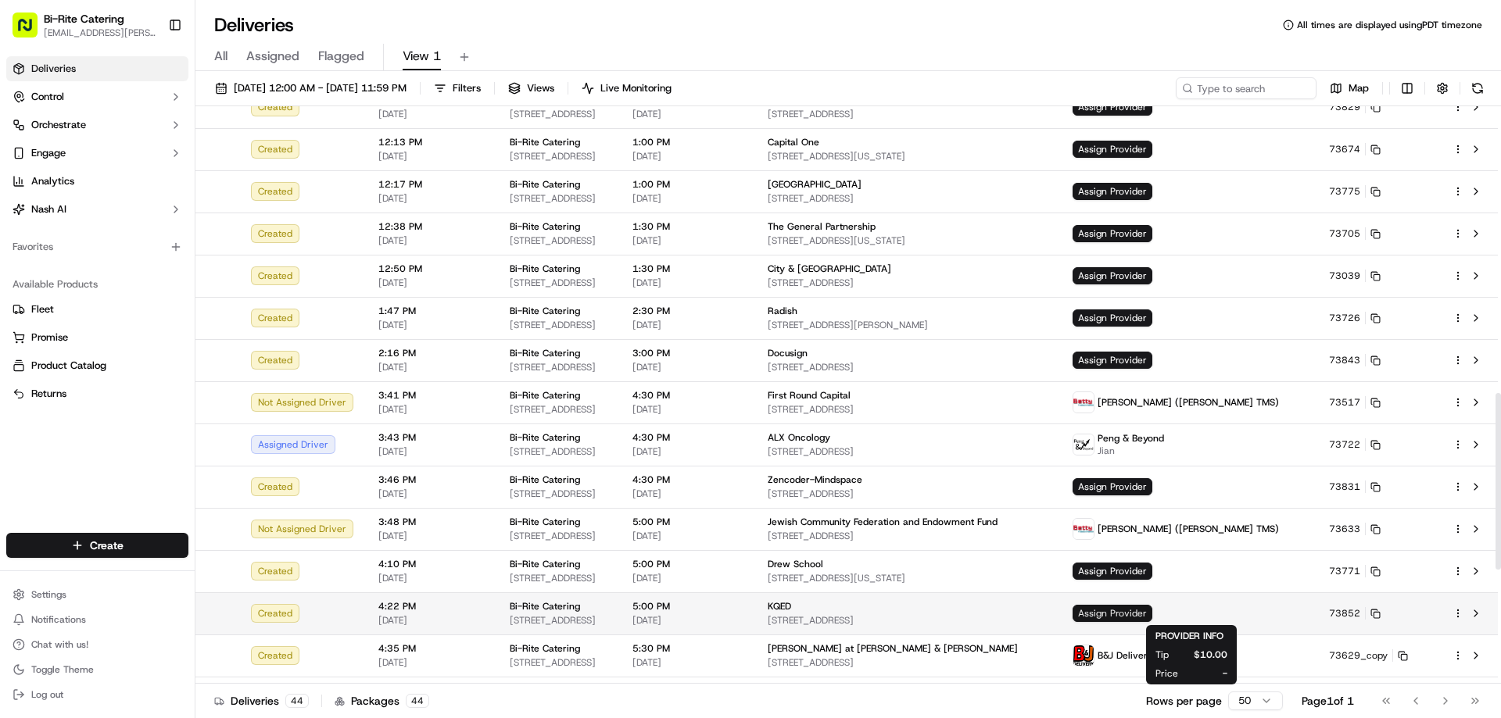
click at [1152, 610] on span "Assign Provider" at bounding box center [1112, 613] width 80 height 17
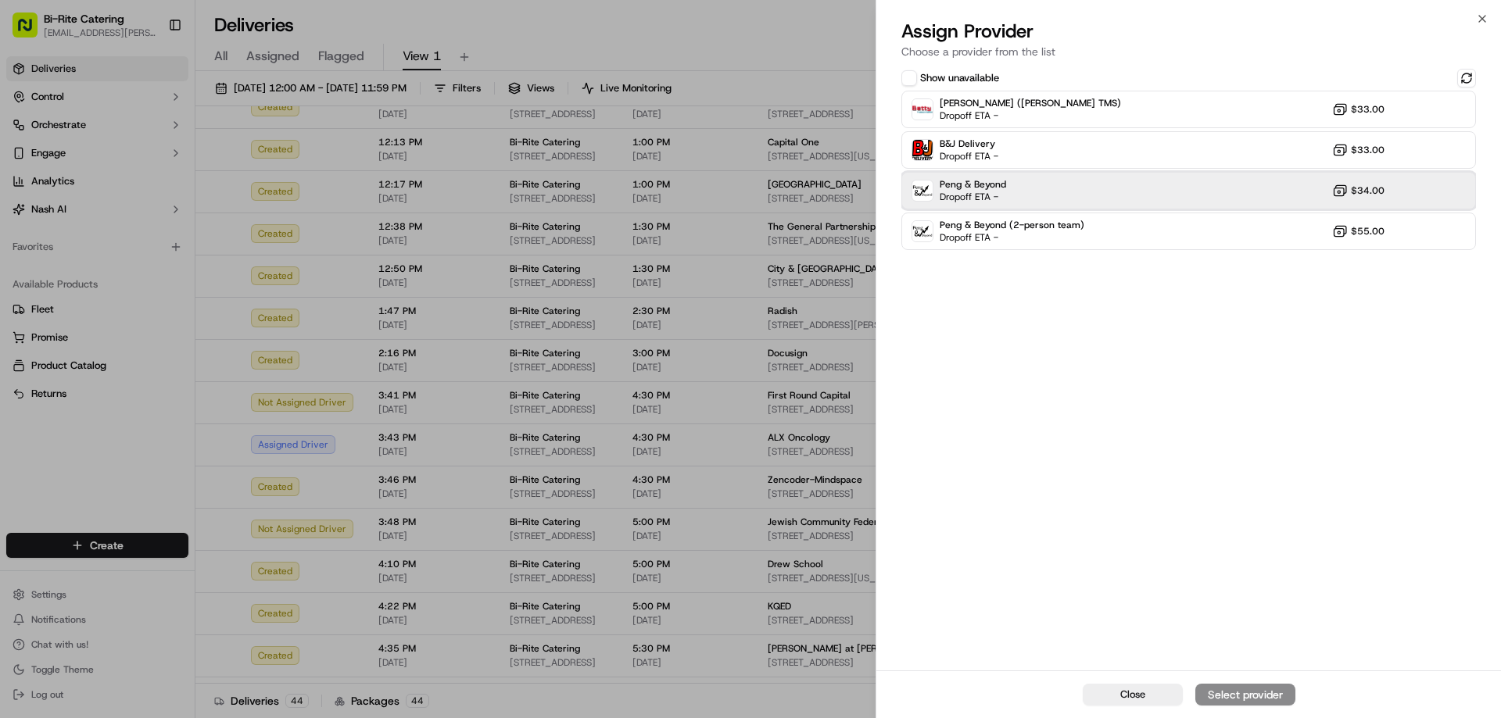
click at [1083, 188] on div "Peng & Beyond Dropoff ETA - $34.00" at bounding box center [1188, 191] width 575 height 38
click at [1268, 700] on div "Assign Provider" at bounding box center [1245, 695] width 77 height 16
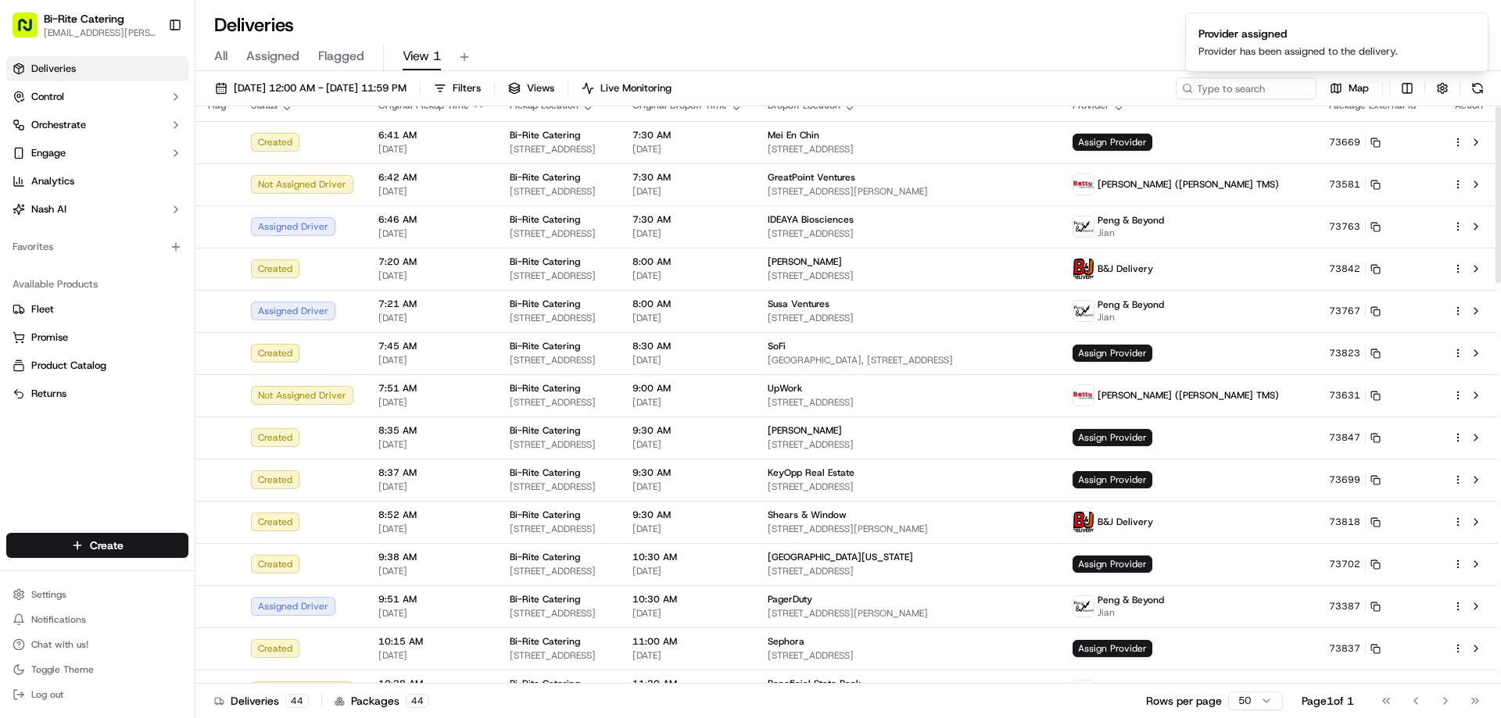
scroll to position [0, 0]
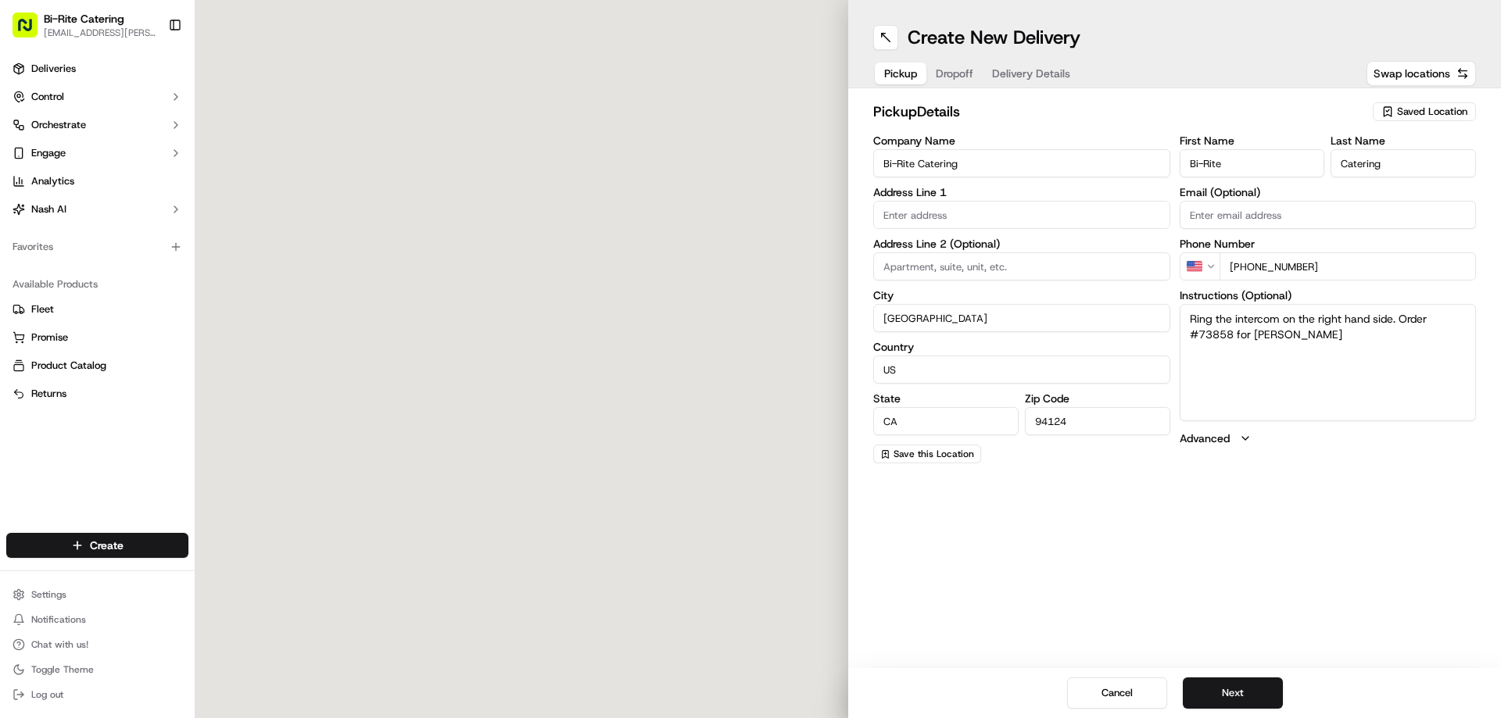
type input "1970 Innes Ave"
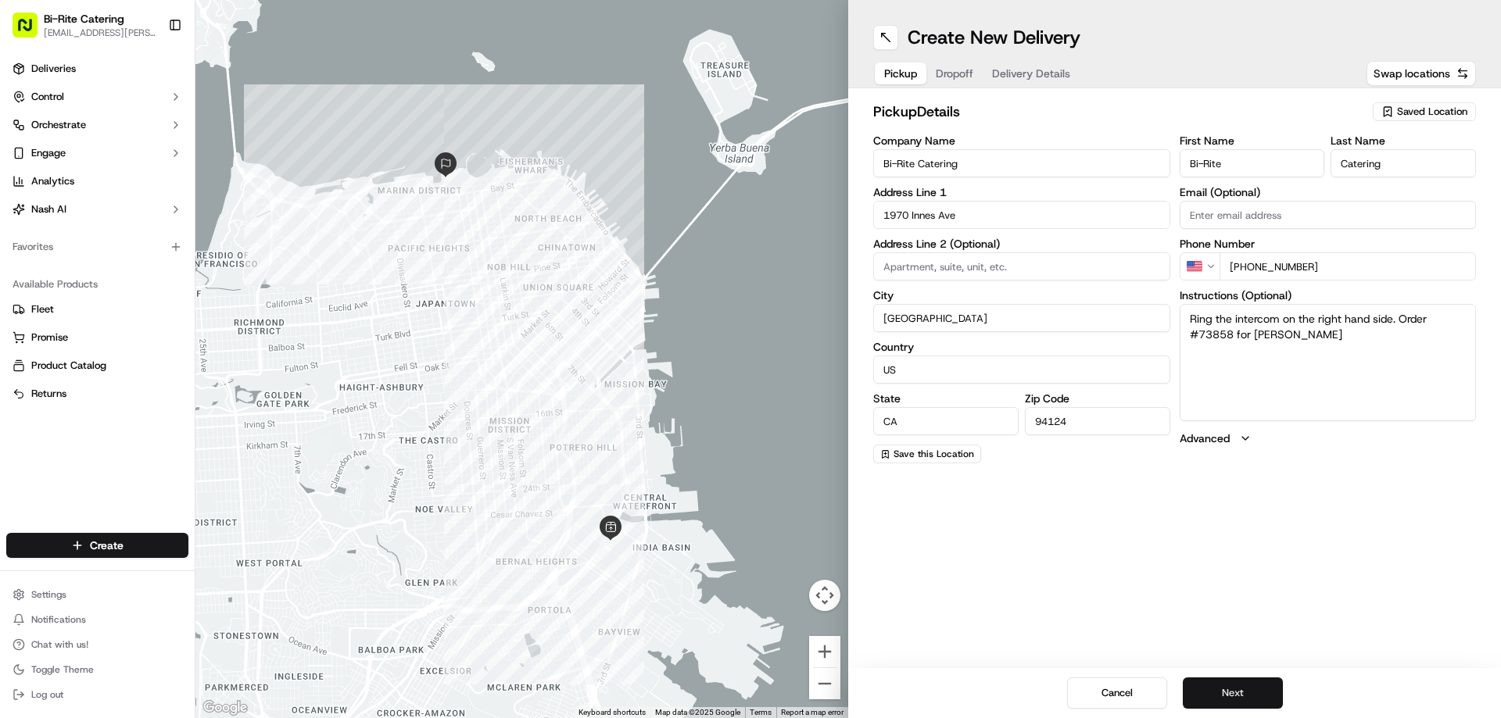
click at [1241, 687] on button "Next" at bounding box center [1233, 693] width 100 height 31
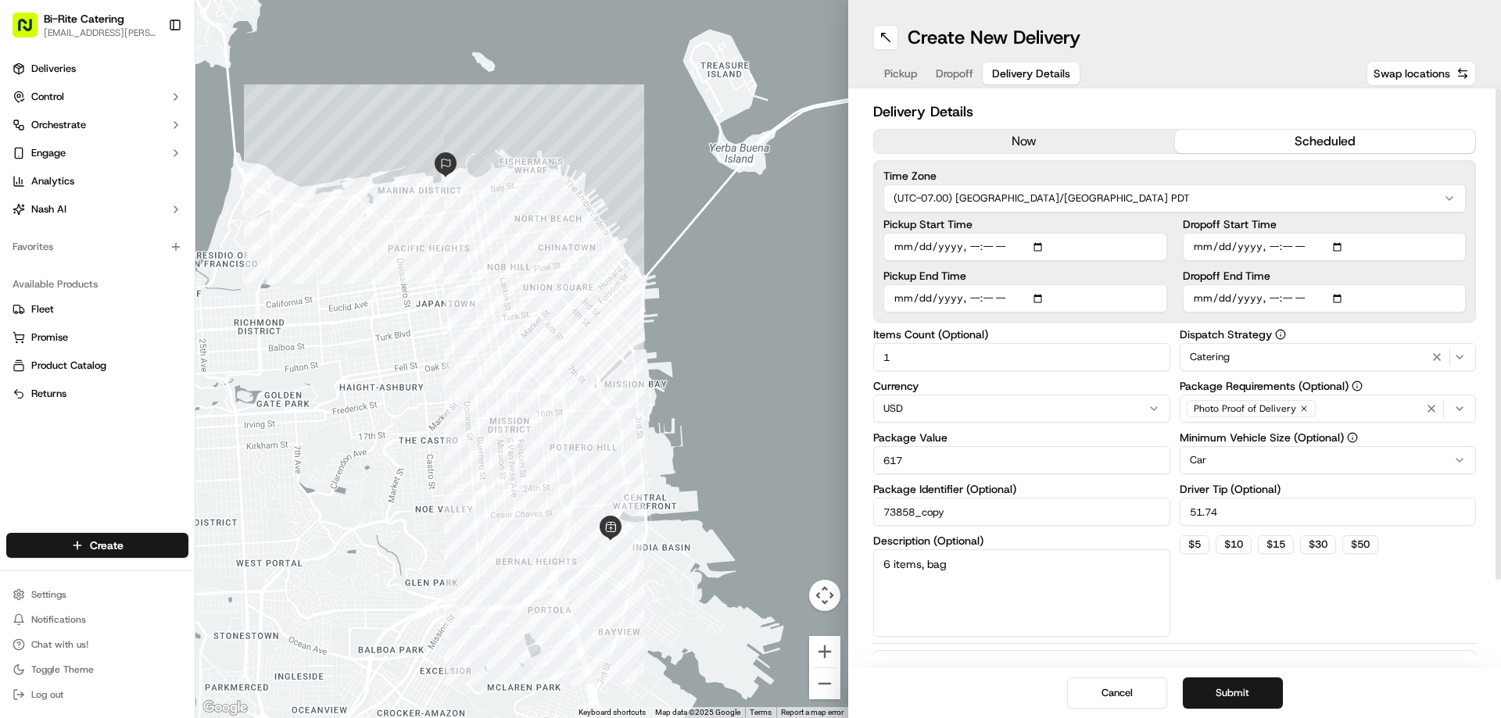
click at [983, 249] on input "Pickup Start Time" at bounding box center [1025, 247] width 284 height 28
type input "[DATE]T18:00"
click at [996, 300] on input "Pickup End Time" at bounding box center [1025, 299] width 284 height 28
click at [991, 300] on input "Pickup End Time" at bounding box center [1025, 299] width 284 height 28
type input "[DATE]T18:30"
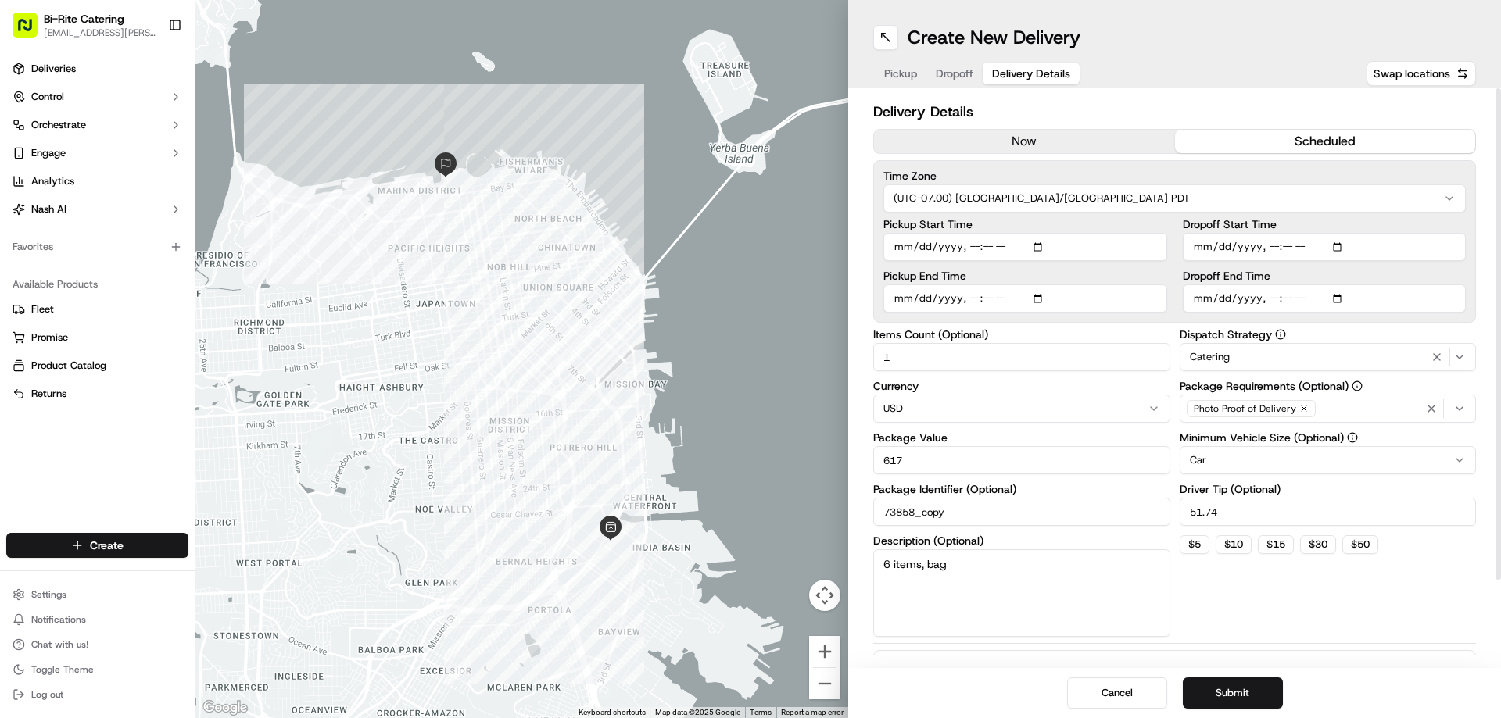
click at [1263, 625] on div "Dispatch Strategy Catering Package Requirements (Optional) Photo Proof of Deliv…" at bounding box center [1328, 483] width 297 height 308
click at [1234, 686] on button "Submit" at bounding box center [1233, 693] width 100 height 31
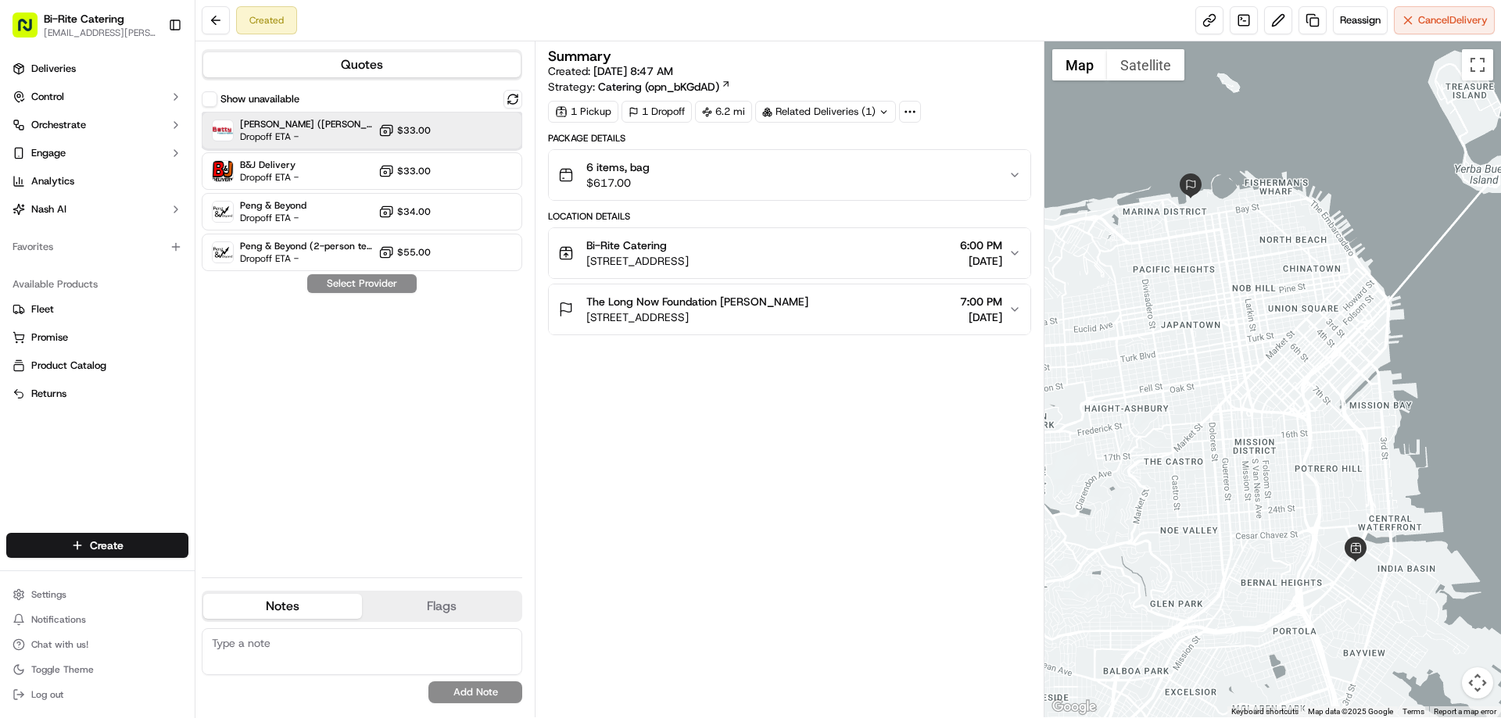
click at [308, 135] on span "Dropoff ETA -" at bounding box center [294, 137] width 109 height 13
click at [369, 281] on button "Assign Provider" at bounding box center [361, 283] width 111 height 19
